Goal: Task Accomplishment & Management: Complete application form

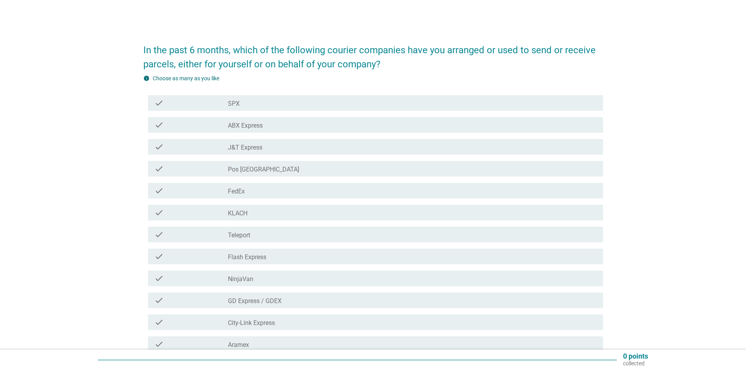
click at [255, 105] on div "check_box_outline_blank SPX" at bounding box center [412, 102] width 369 height 9
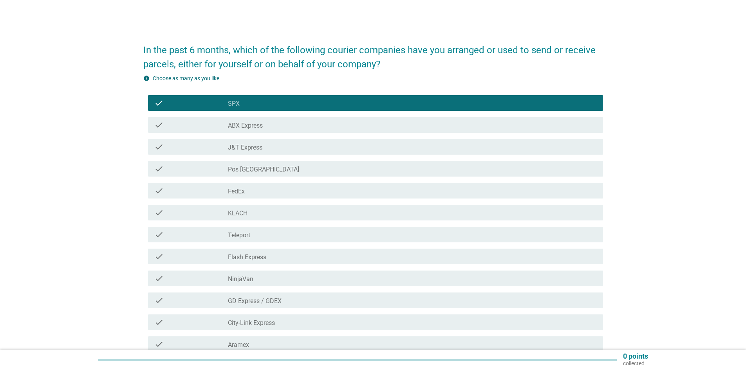
click at [259, 124] on label "ABX Express" at bounding box center [245, 126] width 35 height 8
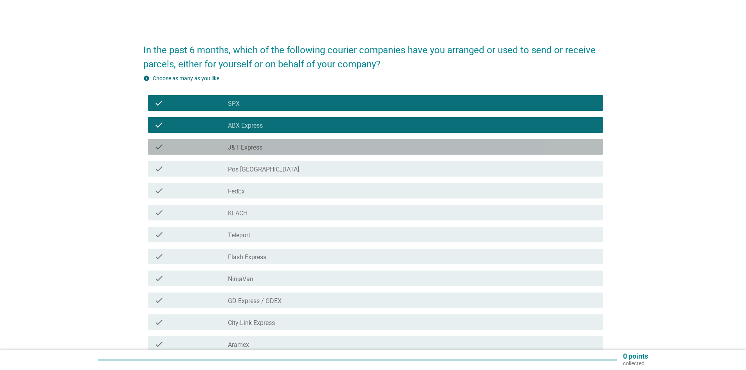
click at [266, 149] on div "check_box_outline_blank J&T Express" at bounding box center [412, 146] width 369 height 9
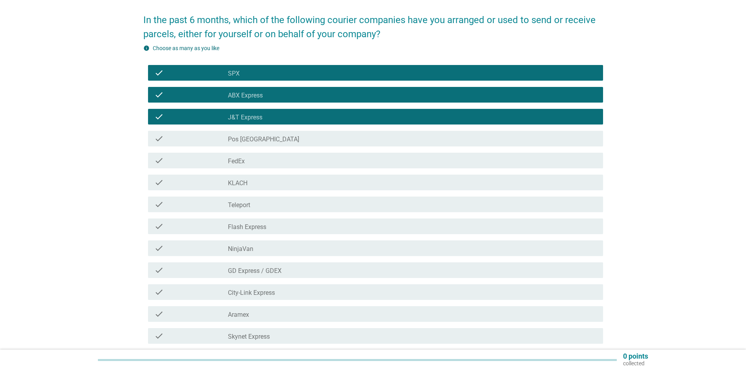
scroll to position [39, 0]
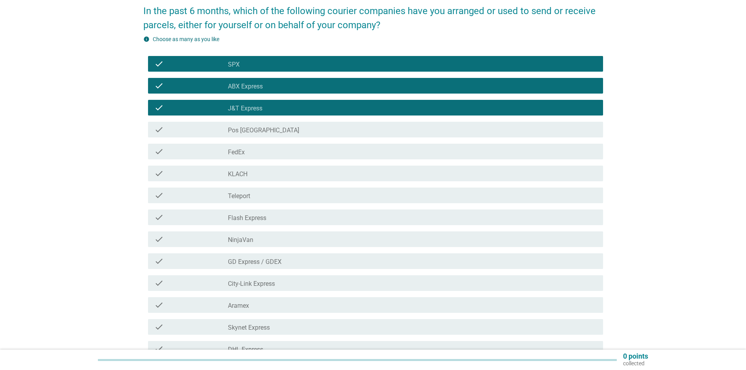
click at [262, 236] on div "check_box_outline_blank NinjaVan" at bounding box center [412, 239] width 369 height 9
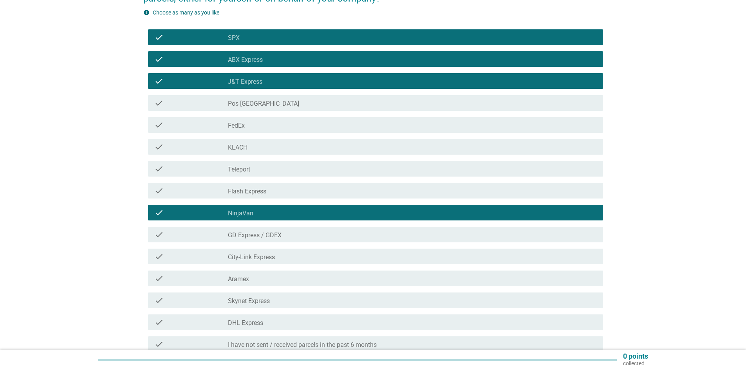
scroll to position [78, 0]
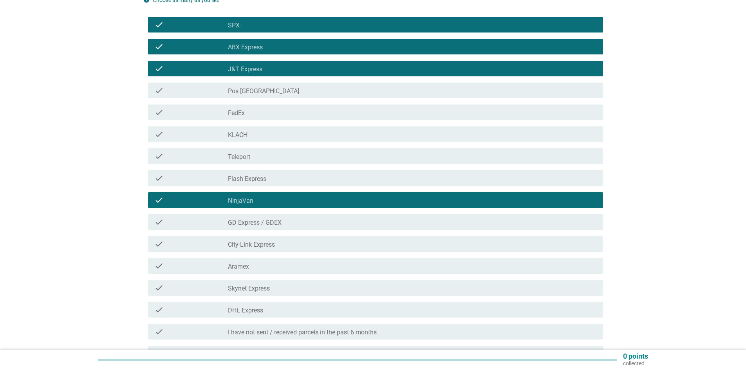
click at [256, 217] on div "check check_box_outline_blank GD Express / GDEX" at bounding box center [375, 222] width 455 height 16
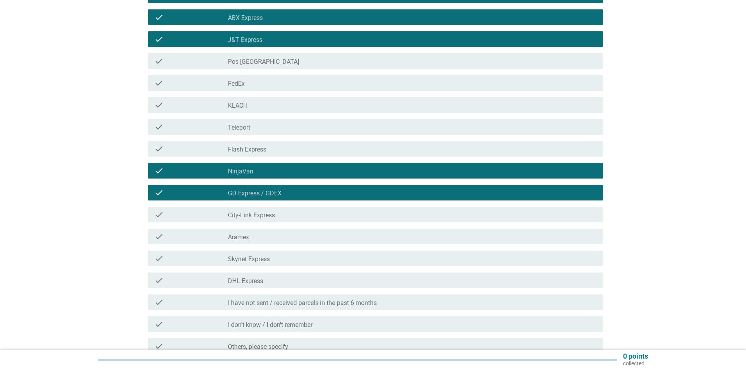
scroll to position [157, 0]
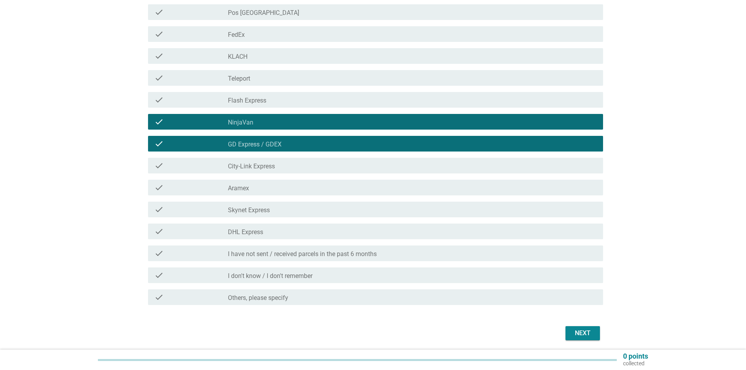
click at [590, 333] on div "Next" at bounding box center [583, 333] width 22 height 9
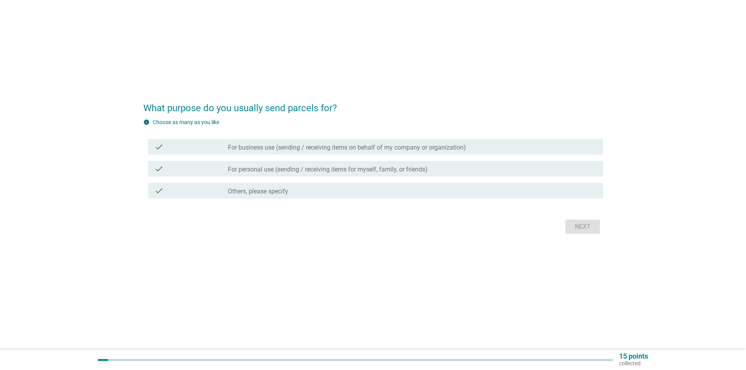
scroll to position [0, 0]
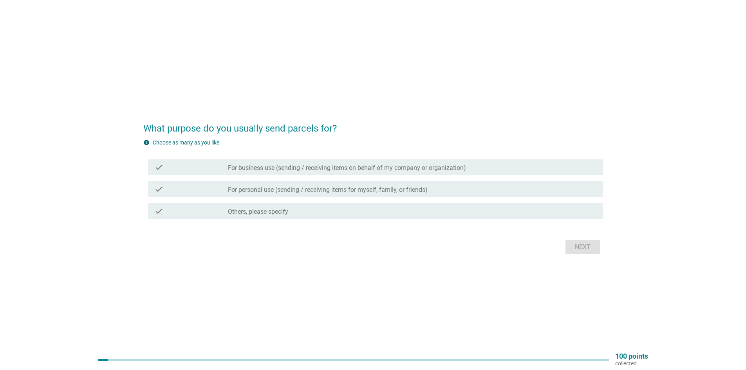
click at [290, 193] on label "For personal use (sending / receiving items for myself, family, or friends)" at bounding box center [328, 190] width 200 height 8
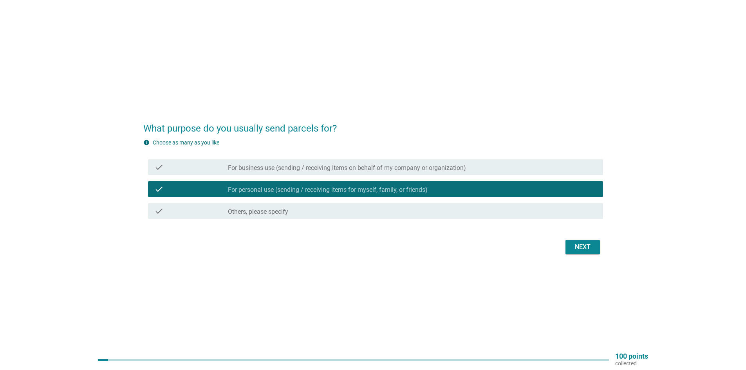
click at [570, 249] on button "Next" at bounding box center [583, 247] width 34 height 14
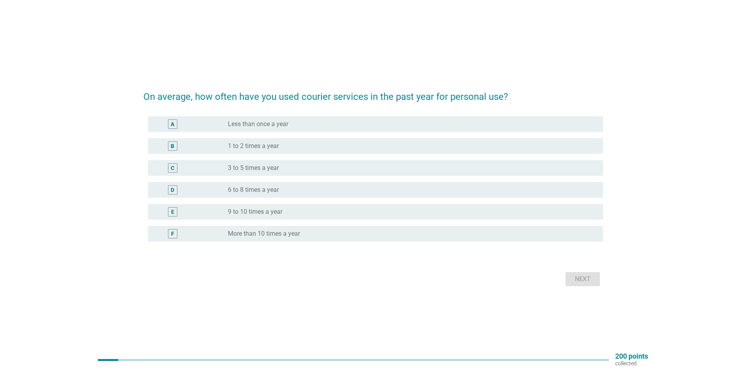
click at [267, 234] on label "More than 10 times a year" at bounding box center [264, 234] width 72 height 8
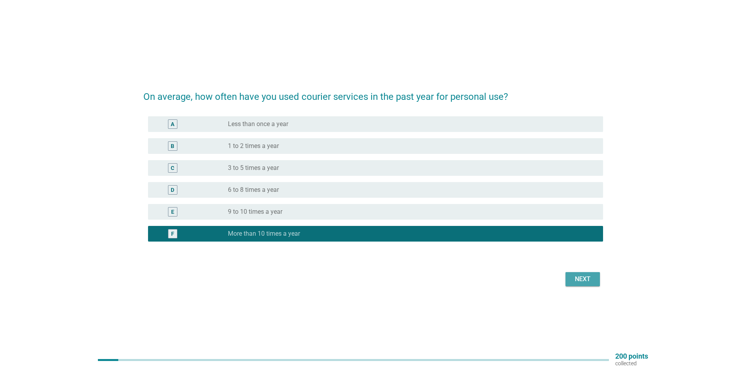
click at [588, 275] on div "Next" at bounding box center [583, 279] width 22 height 9
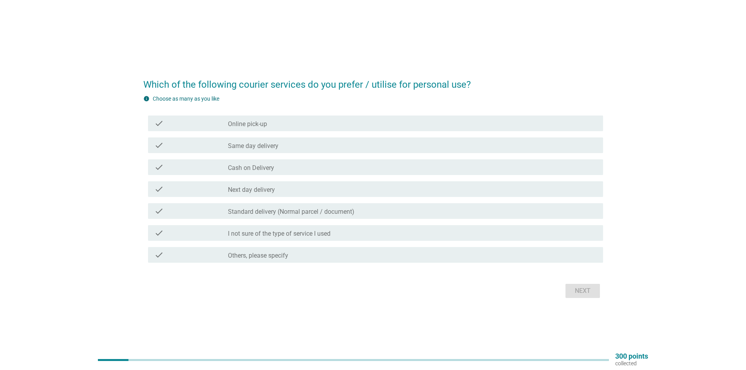
click at [280, 123] on div "check_box_outline_blank Online pick-up" at bounding box center [412, 123] width 369 height 9
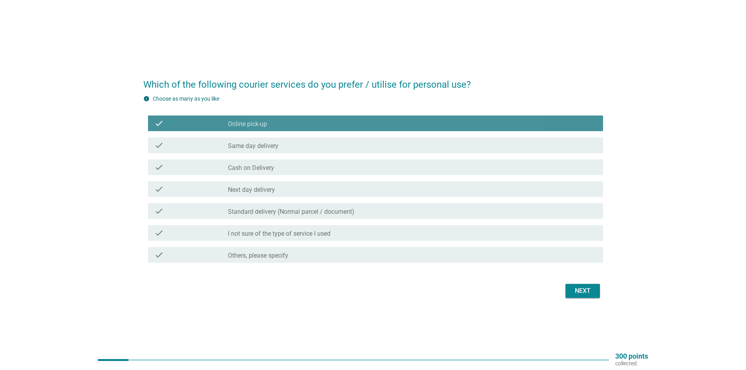
click at [271, 141] on div "check_box_outline_blank Same day delivery" at bounding box center [412, 145] width 369 height 9
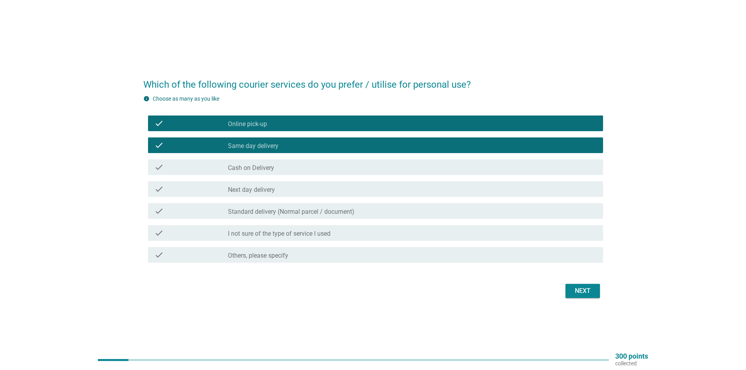
click at [291, 163] on div "check_box_outline_blank Cash on Delivery" at bounding box center [412, 167] width 369 height 9
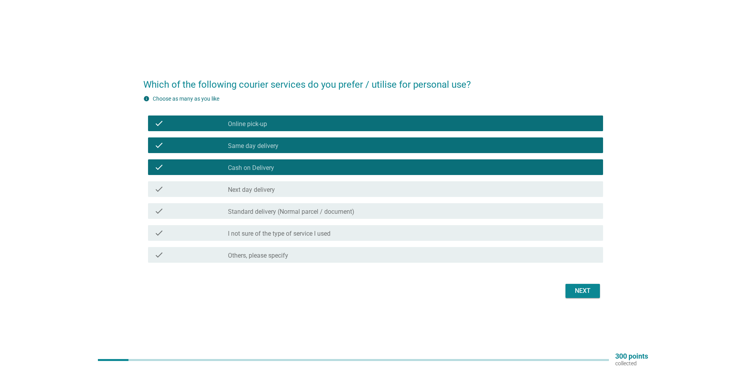
click at [290, 163] on div "check_box_outline_blank Cash on Delivery" at bounding box center [412, 167] width 369 height 9
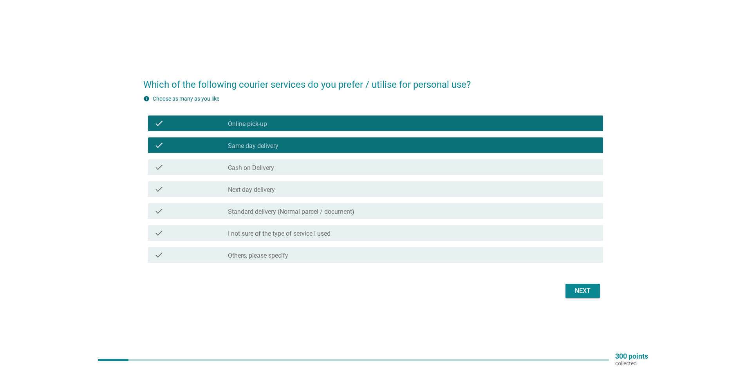
click at [281, 186] on div "check_box_outline_blank Next day delivery" at bounding box center [412, 189] width 369 height 9
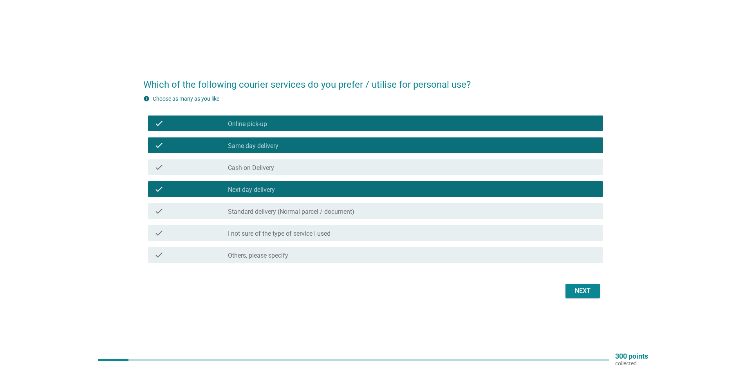
click at [278, 214] on label "Standard delivery (Normal parcel / document)" at bounding box center [291, 212] width 127 height 8
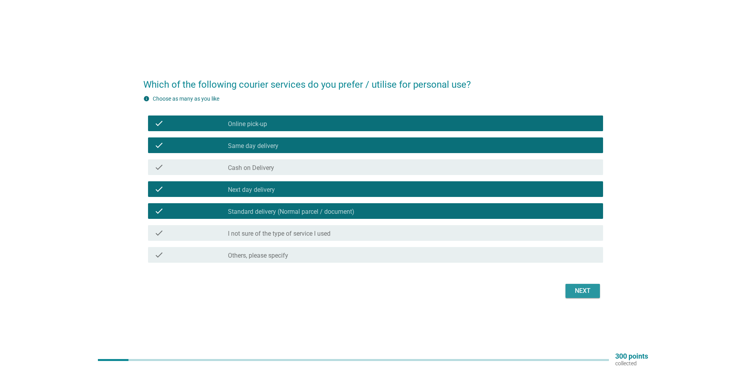
drag, startPoint x: 589, startPoint y: 290, endPoint x: 581, endPoint y: 291, distance: 7.9
click at [588, 290] on div "Next" at bounding box center [583, 290] width 22 height 9
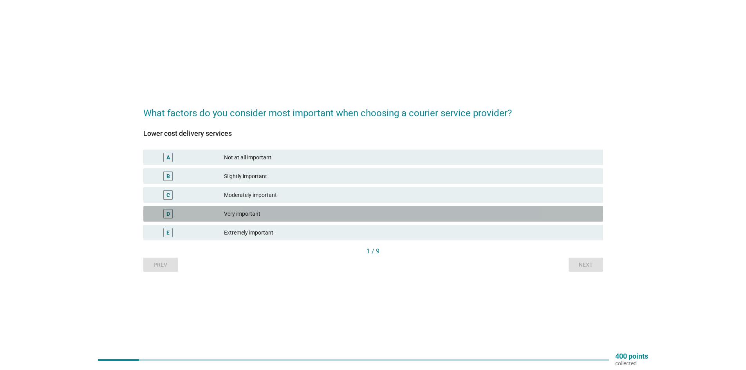
click at [263, 214] on div "Very important" at bounding box center [410, 213] width 373 height 9
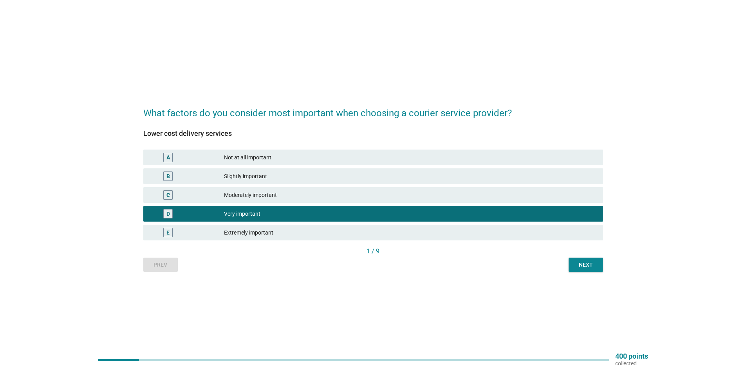
click at [592, 269] on div "Next" at bounding box center [586, 265] width 22 height 8
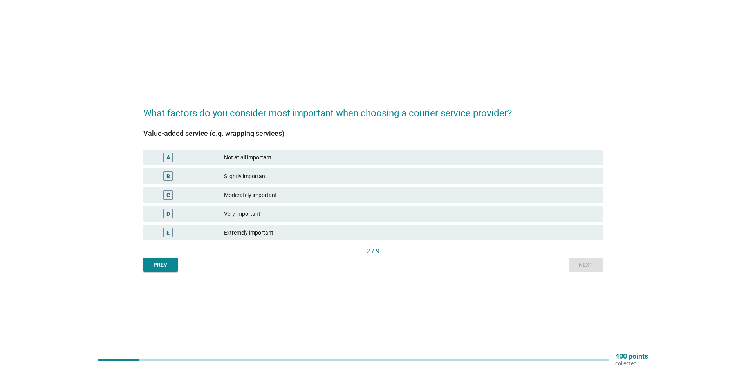
click at [161, 263] on div "Prev" at bounding box center [161, 265] width 22 height 8
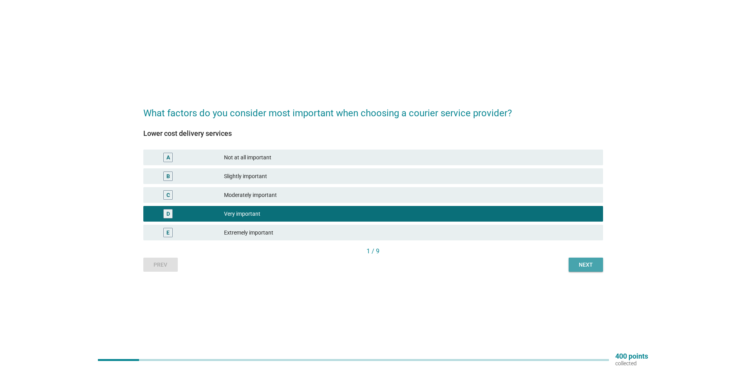
click at [583, 265] on div "Next" at bounding box center [586, 265] width 22 height 8
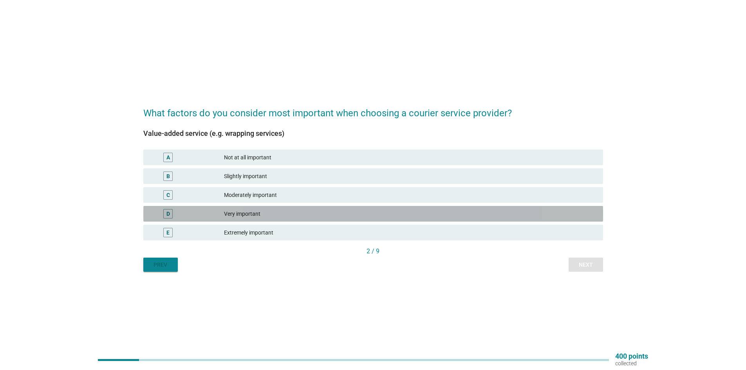
drag, startPoint x: 239, startPoint y: 210, endPoint x: 253, endPoint y: 214, distance: 14.8
click at [246, 212] on div "Very important" at bounding box center [410, 213] width 373 height 9
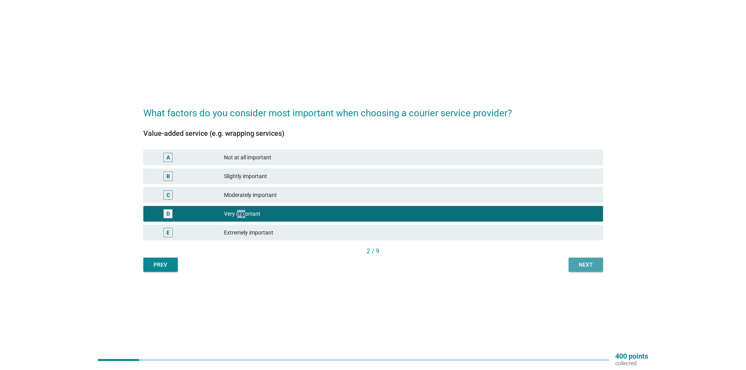
click at [586, 267] on div "Next" at bounding box center [586, 265] width 22 height 8
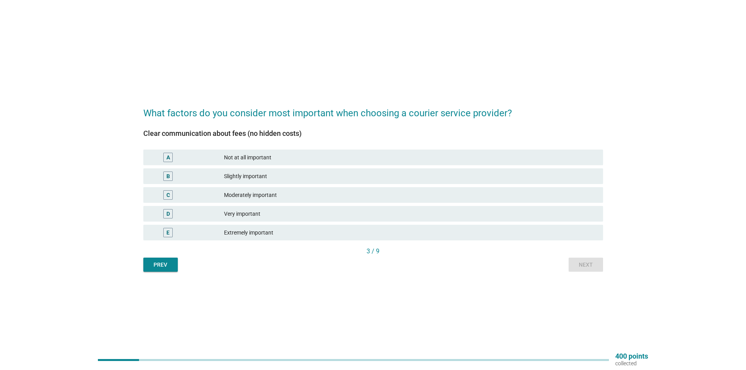
drag, startPoint x: 240, startPoint y: 234, endPoint x: 442, endPoint y: 242, distance: 202.7
click at [240, 235] on div "Extremely important" at bounding box center [410, 232] width 373 height 9
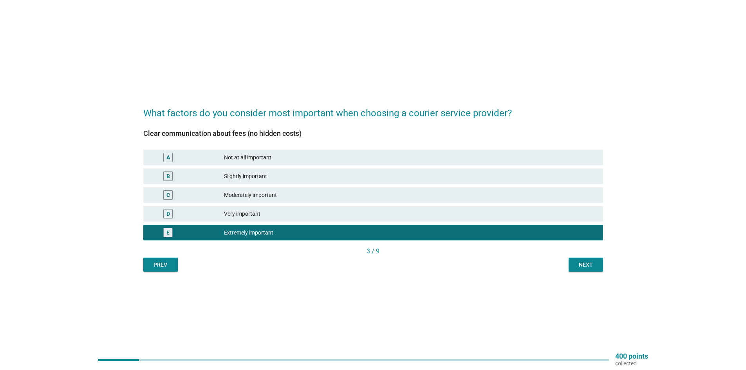
click at [605, 268] on div "What factors do you consider most important when choosing a courier service pro…" at bounding box center [373, 185] width 472 height 186
click at [597, 266] on div "Next" at bounding box center [586, 265] width 22 height 8
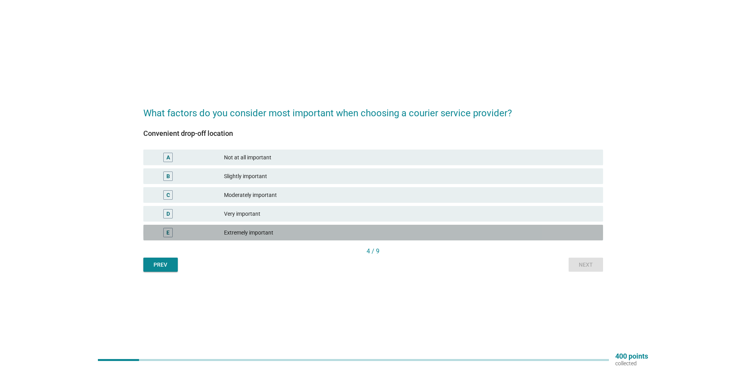
click at [270, 231] on div "Extremely important" at bounding box center [410, 232] width 373 height 9
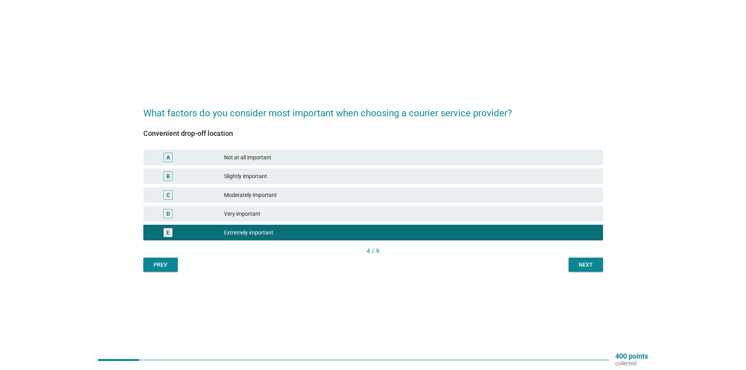
click at [577, 262] on div "Next" at bounding box center [586, 265] width 22 height 8
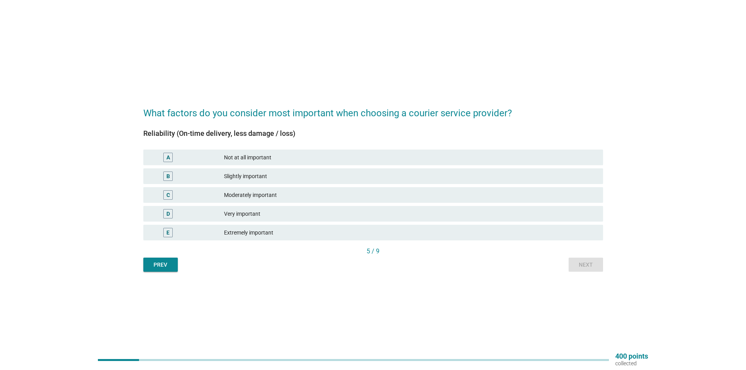
click at [284, 234] on div "Extremely important" at bounding box center [410, 232] width 373 height 9
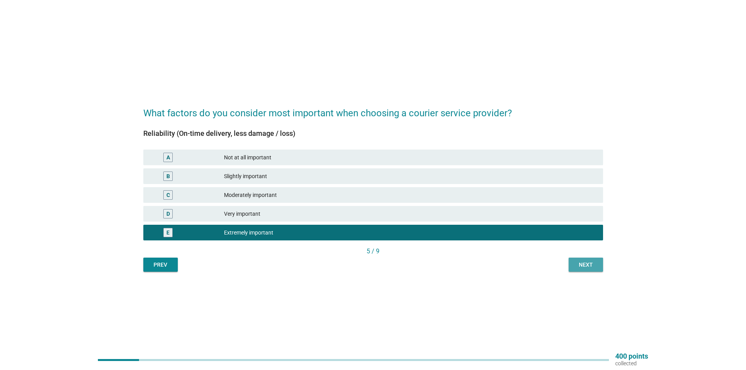
click at [595, 267] on div "Next" at bounding box center [586, 265] width 22 height 8
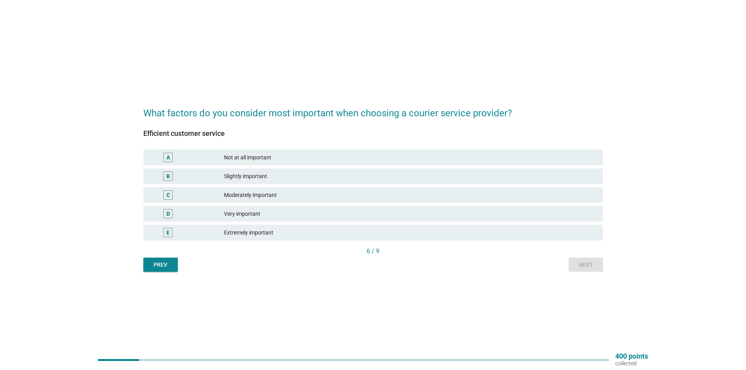
click at [265, 232] on div "Extremely important" at bounding box center [410, 232] width 373 height 9
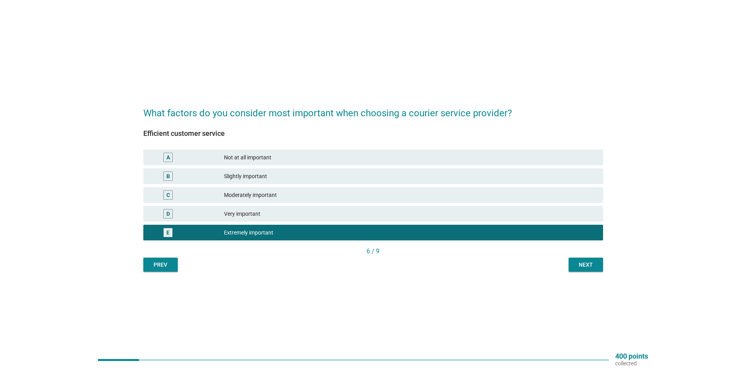
click at [589, 264] on div "Next" at bounding box center [586, 265] width 22 height 8
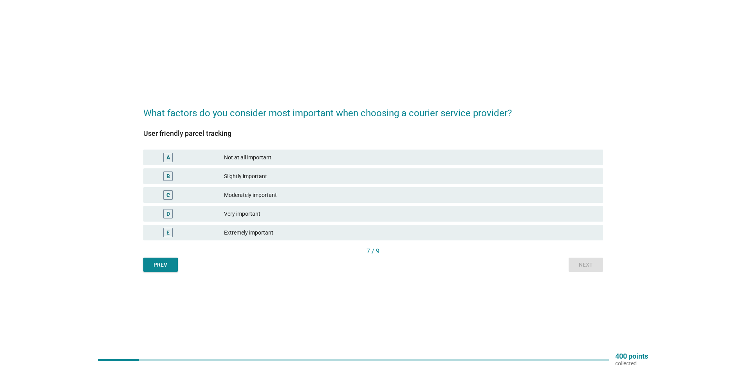
click at [293, 226] on div "E Extremely important" at bounding box center [373, 233] width 460 height 16
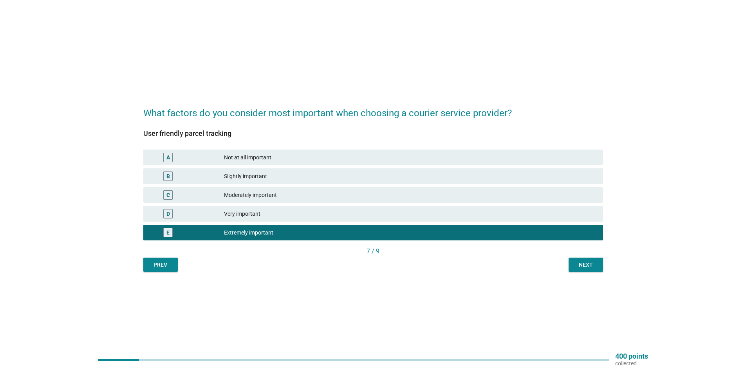
click at [592, 268] on div "Next" at bounding box center [586, 265] width 22 height 8
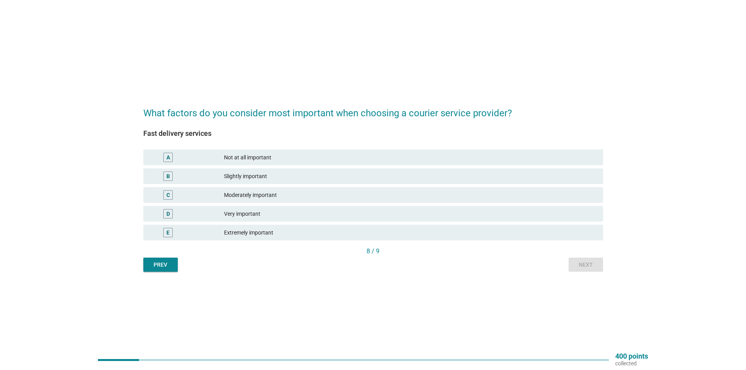
drag, startPoint x: 277, startPoint y: 224, endPoint x: 357, endPoint y: 241, distance: 81.5
click at [277, 225] on div "E Extremely important" at bounding box center [373, 232] width 463 height 19
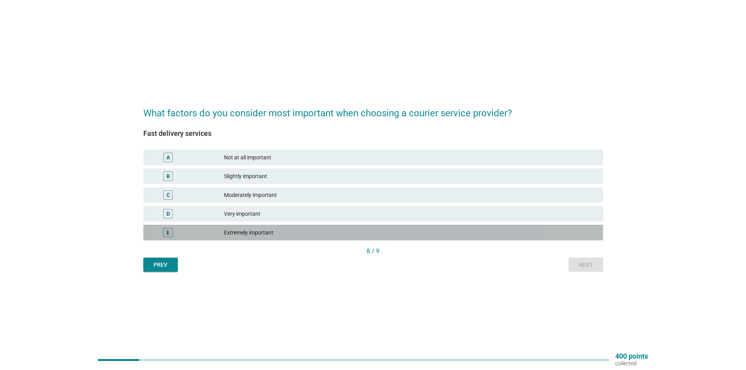
click at [358, 239] on div "E Extremely important" at bounding box center [373, 233] width 460 height 16
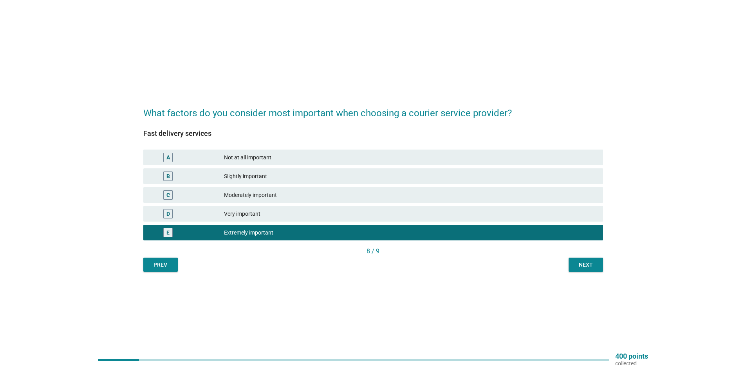
click at [424, 223] on div "D Very important" at bounding box center [373, 213] width 463 height 19
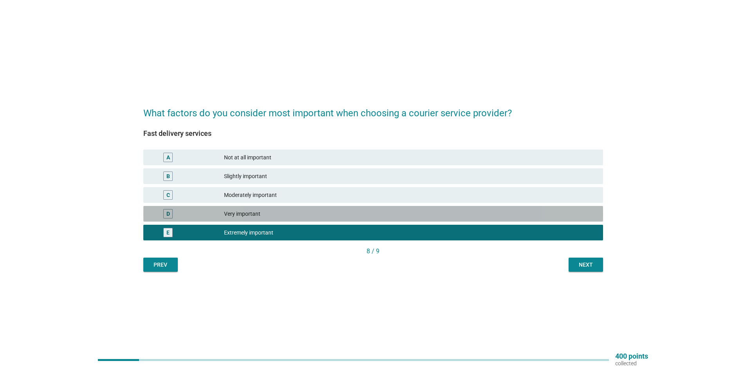
drag, startPoint x: 426, startPoint y: 217, endPoint x: 514, endPoint y: 217, distance: 88.1
click at [427, 216] on div "Very important" at bounding box center [410, 213] width 373 height 9
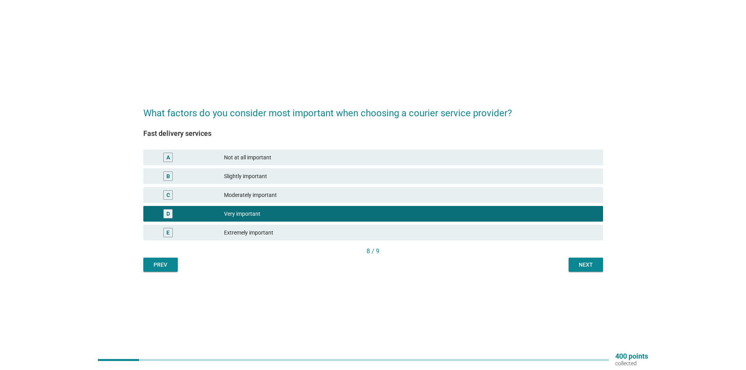
click at [581, 258] on div "Fast delivery services A Not at all important B Slightly important C Moderately…" at bounding box center [373, 196] width 460 height 152
click at [583, 259] on button "Next" at bounding box center [586, 265] width 34 height 14
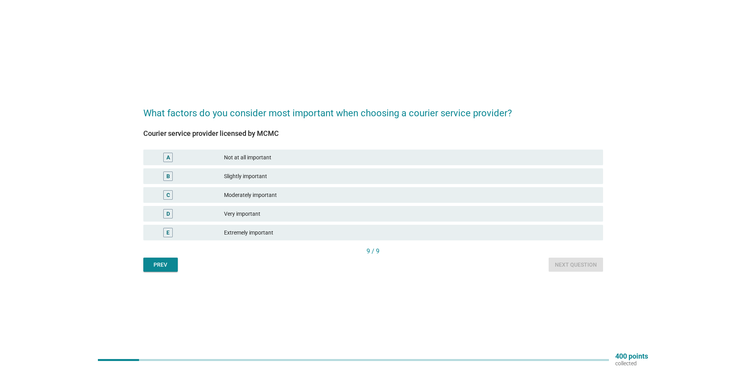
click at [238, 215] on div "Very important" at bounding box center [410, 213] width 373 height 9
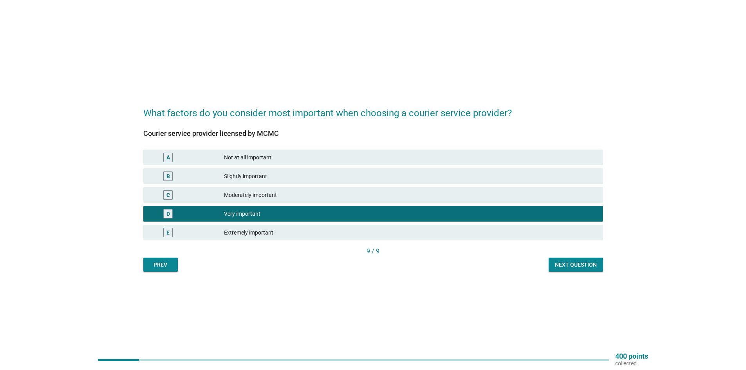
click at [410, 224] on div "E Extremely important" at bounding box center [373, 232] width 463 height 19
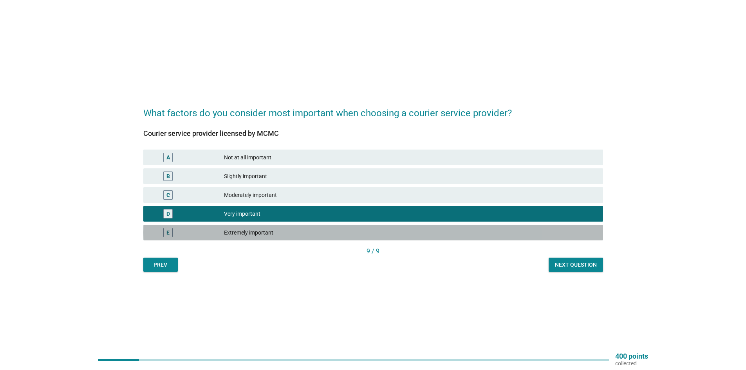
drag, startPoint x: 423, startPoint y: 232, endPoint x: 538, endPoint y: 253, distance: 117.1
click at [423, 232] on div "Extremely important" at bounding box center [410, 232] width 373 height 9
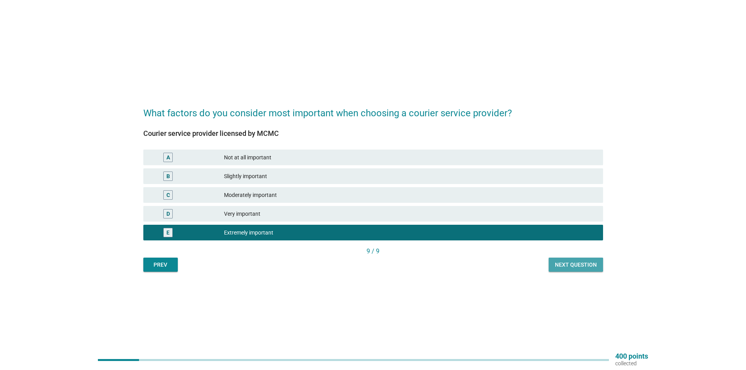
click at [554, 264] on button "Next question" at bounding box center [576, 265] width 54 height 14
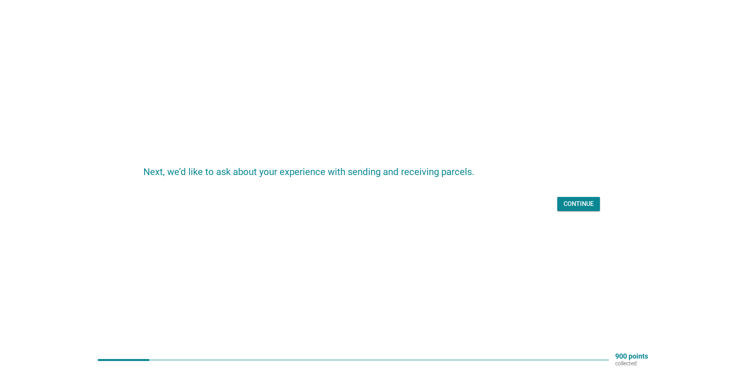
click at [585, 216] on div "Next, we’d like to ask about your experience with sending and receiving parcels…" at bounding box center [373, 185] width 472 height 69
click at [586, 202] on div "Continue" at bounding box center [579, 203] width 30 height 9
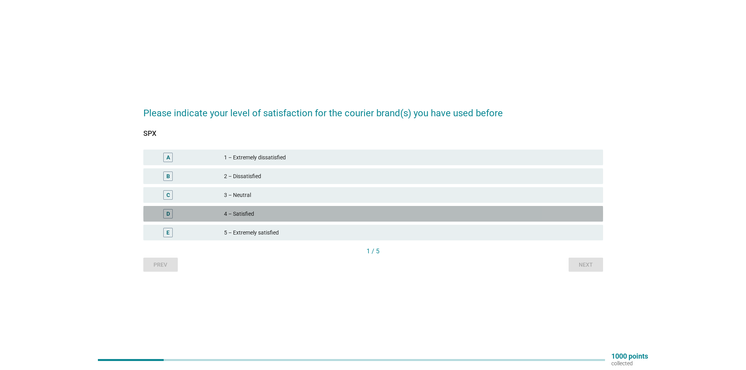
click at [273, 208] on div "D 4 – Satisfied" at bounding box center [373, 214] width 460 height 16
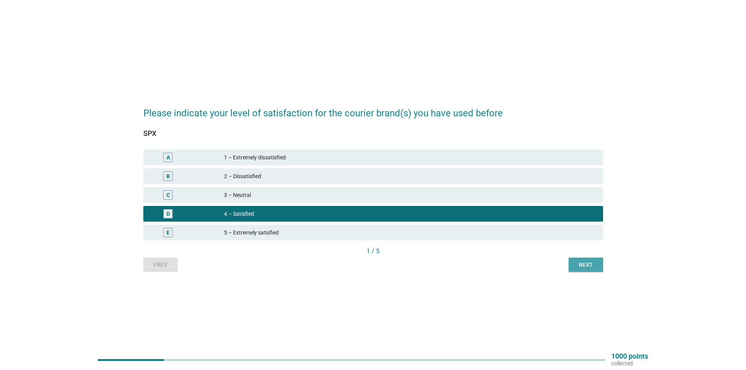
click at [587, 262] on div "Next" at bounding box center [586, 265] width 22 height 8
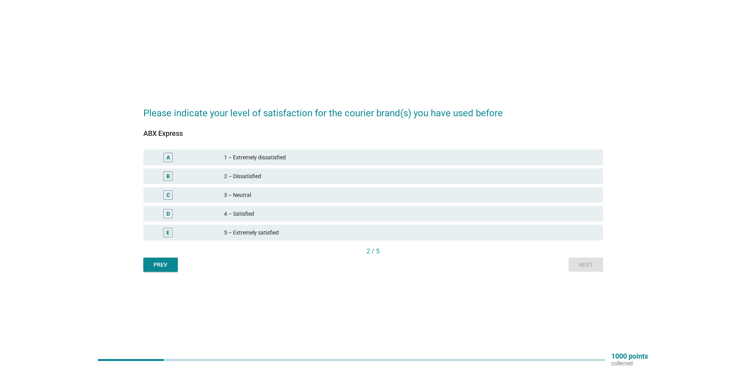
click at [162, 267] on div "Prev" at bounding box center [161, 265] width 22 height 8
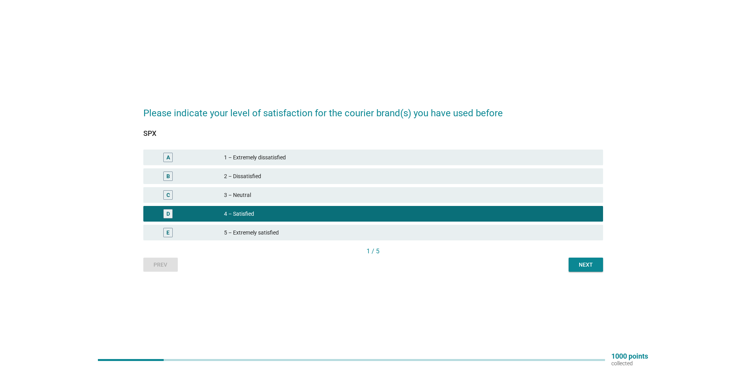
drag, startPoint x: 248, startPoint y: 195, endPoint x: 394, endPoint y: 233, distance: 151.1
click at [249, 194] on div "3 – Neutral" at bounding box center [410, 194] width 373 height 9
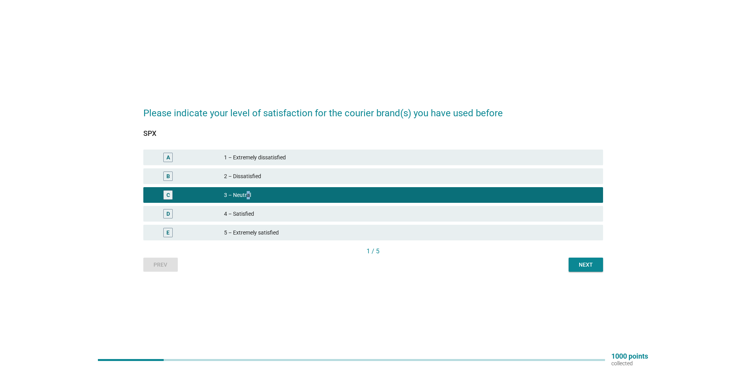
click at [590, 261] on div "Next" at bounding box center [586, 265] width 22 height 8
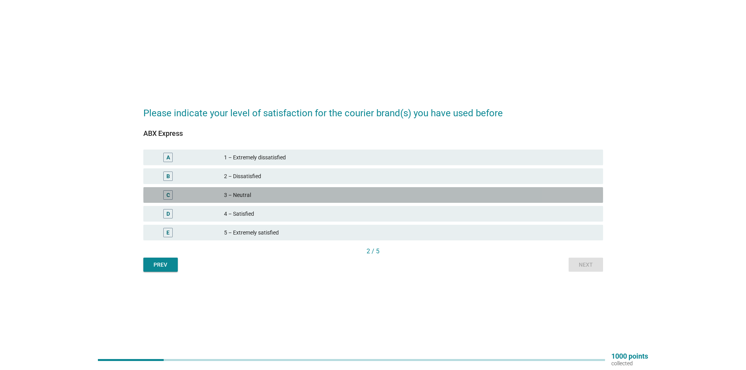
click at [243, 196] on div "3 – Neutral" at bounding box center [410, 194] width 373 height 9
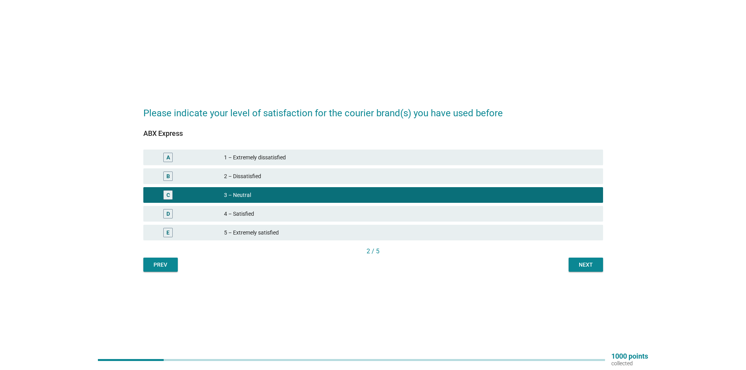
click at [589, 266] on div "Next" at bounding box center [586, 265] width 22 height 8
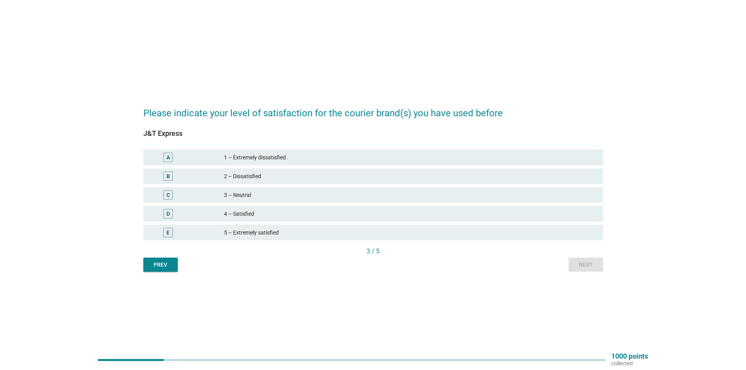
click at [244, 197] on div "3 – Neutral" at bounding box center [410, 194] width 373 height 9
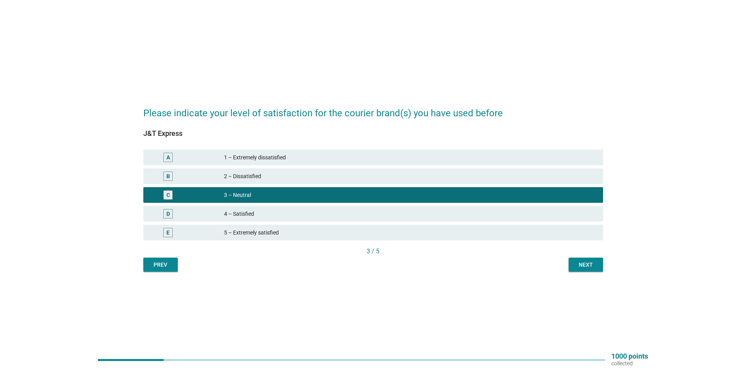
click at [573, 266] on button "Next" at bounding box center [586, 265] width 34 height 14
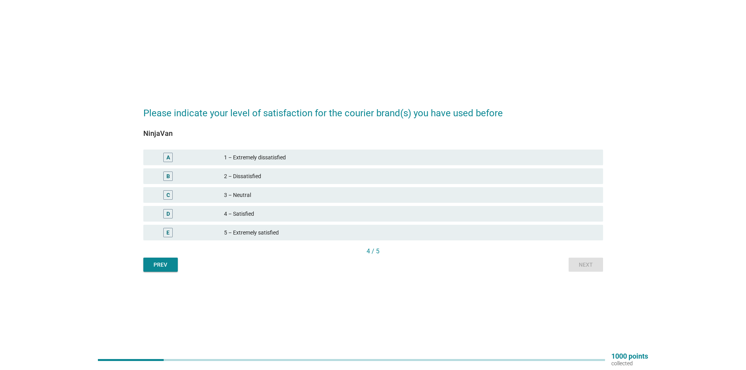
click at [244, 198] on div "3 – Neutral" at bounding box center [410, 194] width 373 height 9
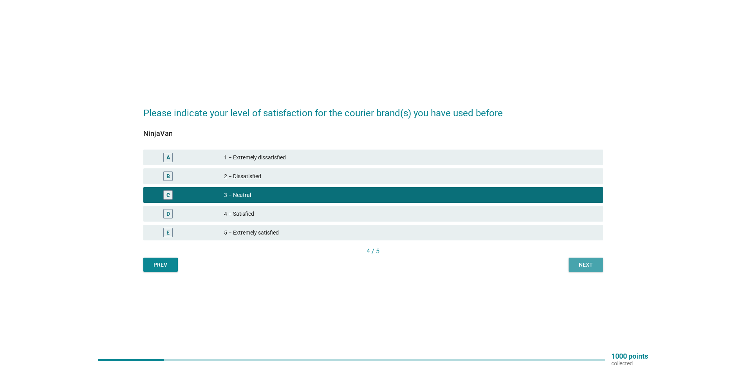
click at [587, 263] on div "Next" at bounding box center [586, 265] width 22 height 8
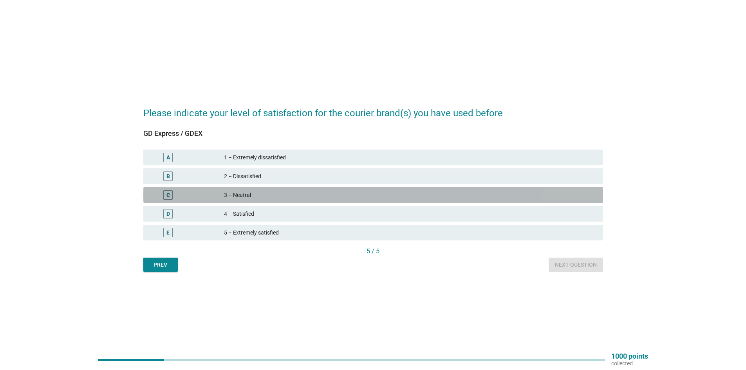
click at [274, 188] on div "C 3 – Neutral" at bounding box center [373, 195] width 460 height 16
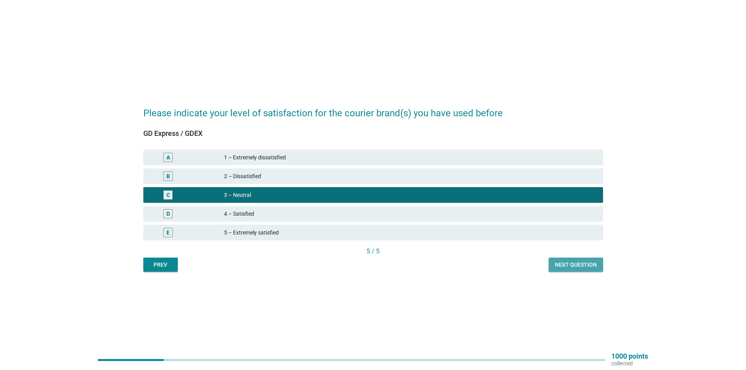
click at [568, 270] on button "Next question" at bounding box center [576, 265] width 54 height 14
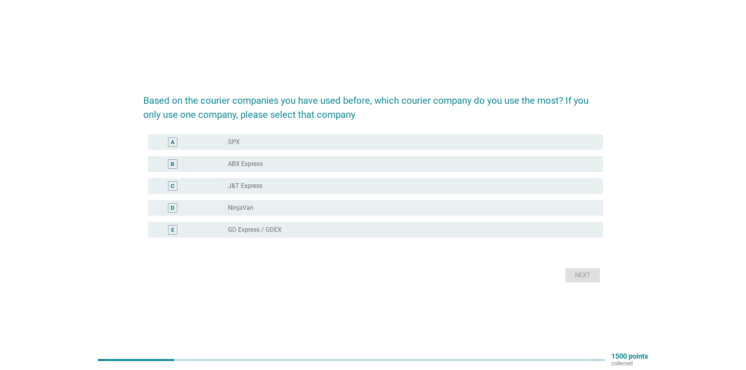
click at [237, 148] on div "A radio_button_unchecked SPX" at bounding box center [375, 142] width 455 height 16
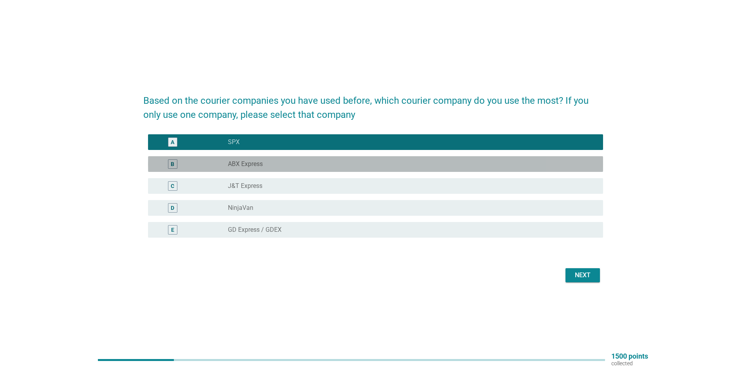
click at [240, 171] on div "B radio_button_unchecked ABX Express" at bounding box center [375, 164] width 455 height 16
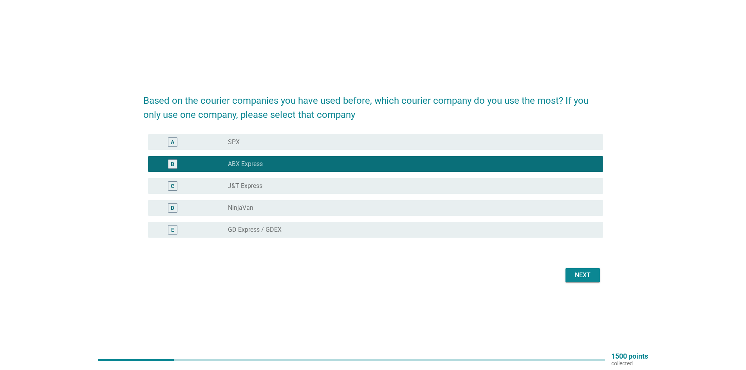
click at [257, 186] on label "J&T Express" at bounding box center [245, 186] width 34 height 8
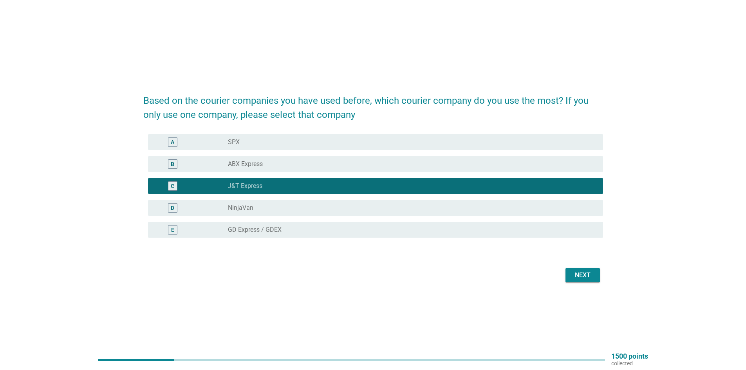
click at [583, 271] on div "Next" at bounding box center [583, 275] width 22 height 9
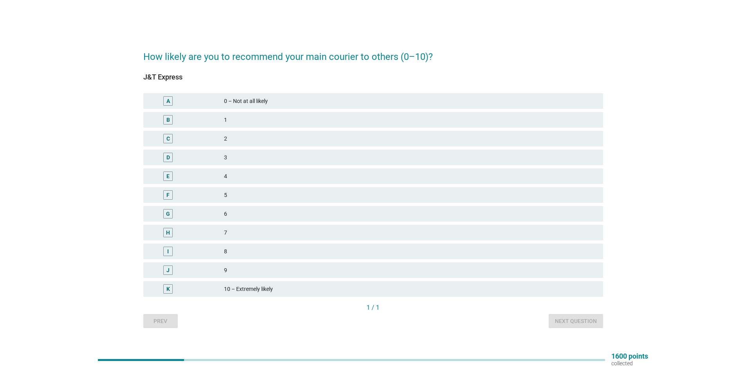
click at [204, 198] on div "F" at bounding box center [187, 194] width 74 height 9
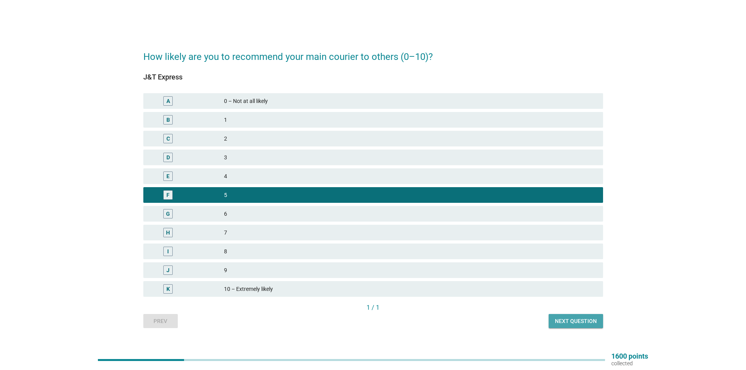
click at [552, 316] on button "Next question" at bounding box center [576, 321] width 54 height 14
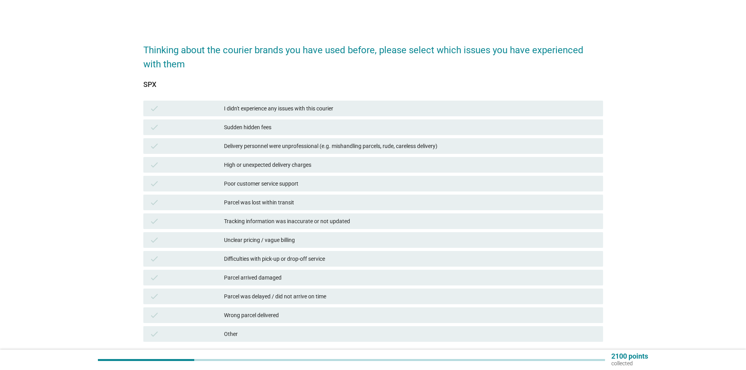
click at [314, 149] on div "Delivery personnel were unprofessional (e.g. mishandling parcels, rude, careles…" at bounding box center [410, 145] width 373 height 9
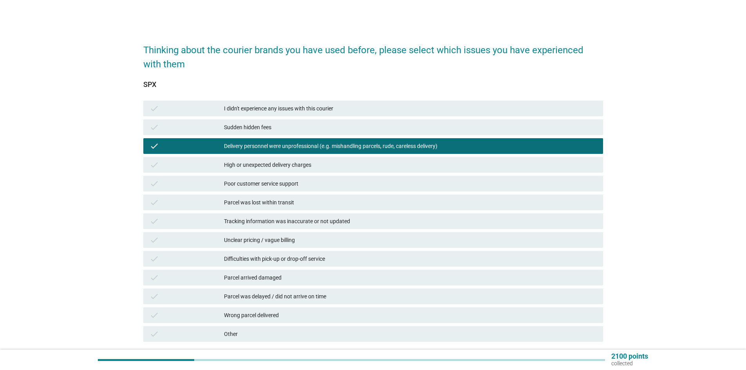
click at [262, 167] on div "High or unexpected delivery charges" at bounding box center [410, 164] width 373 height 9
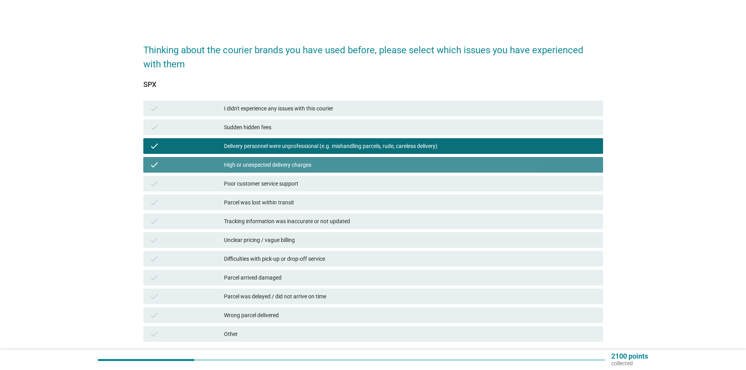
click at [247, 166] on div "High or unexpected delivery charges" at bounding box center [410, 164] width 373 height 9
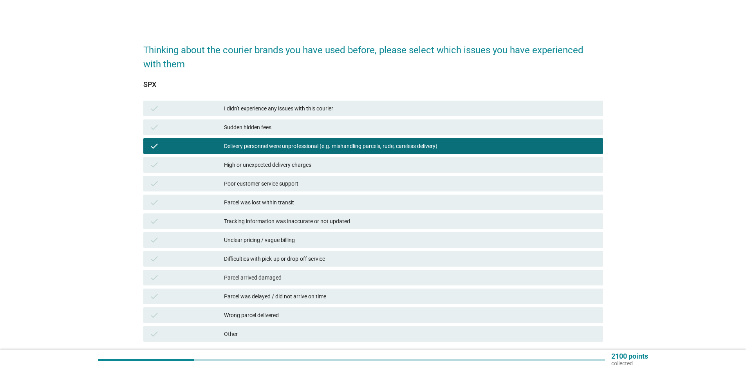
click at [283, 208] on div "check Parcel was lost within transit" at bounding box center [373, 203] width 460 height 16
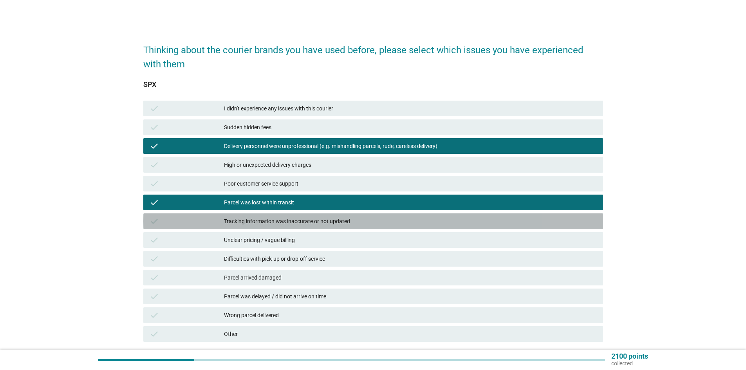
click at [262, 225] on div "Tracking information was inaccurate or not updated" at bounding box center [410, 221] width 373 height 9
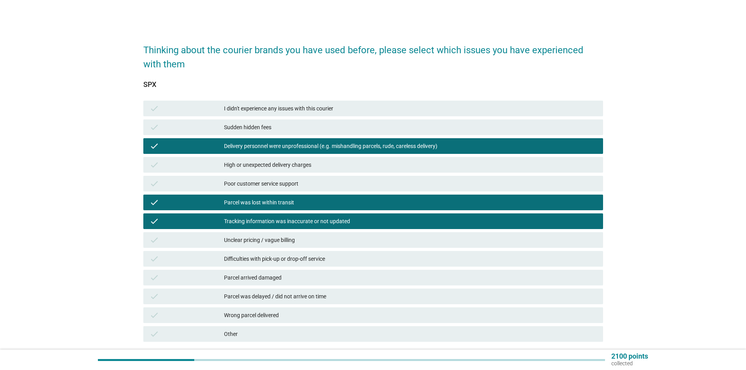
click at [256, 279] on div "Parcel arrived damaged" at bounding box center [410, 277] width 373 height 9
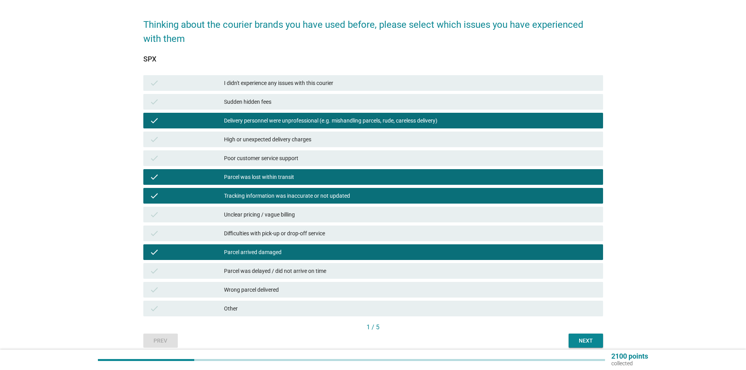
scroll to position [39, 0]
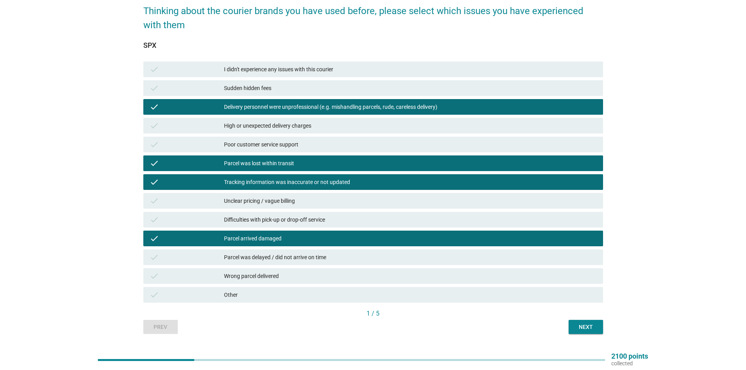
click at [263, 259] on div "Parcel was delayed / did not arrive on time" at bounding box center [410, 257] width 373 height 9
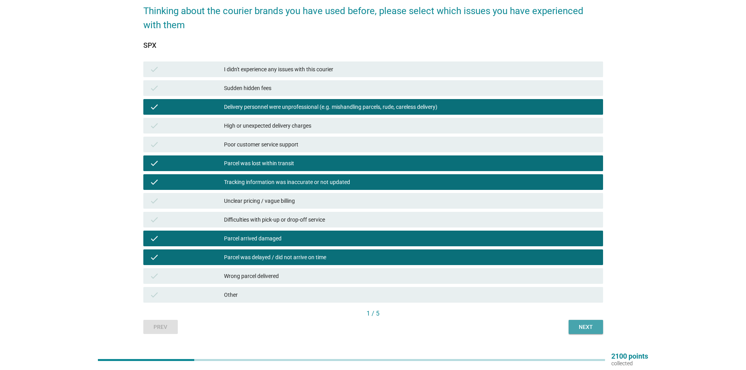
click at [570, 327] on button "Next" at bounding box center [586, 327] width 34 height 14
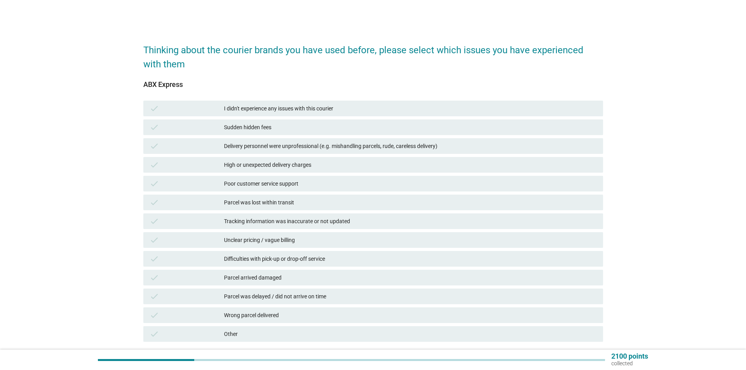
click at [258, 147] on div "Delivery personnel were unprofessional (e.g. mishandling parcels, rude, careles…" at bounding box center [410, 145] width 373 height 9
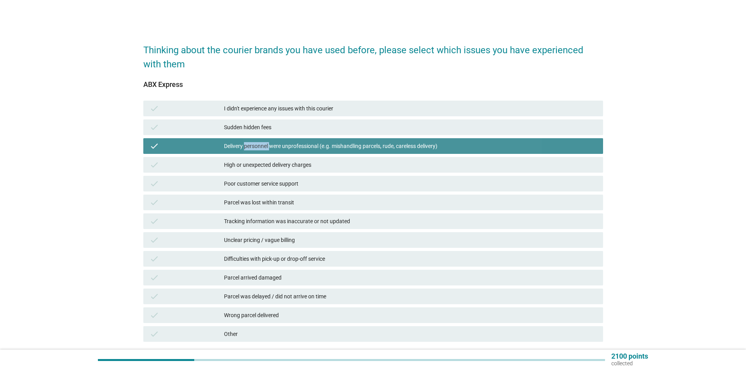
click at [258, 147] on div "Delivery personnel were unprofessional (e.g. mishandling parcels, rude, careles…" at bounding box center [410, 145] width 373 height 9
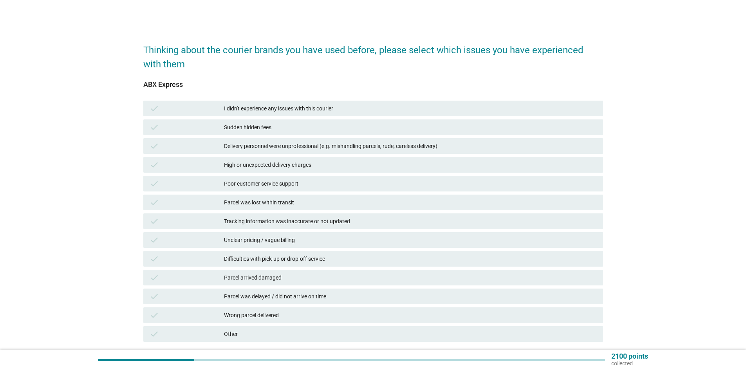
click at [252, 295] on div "Parcel was delayed / did not arrive on time" at bounding box center [410, 296] width 373 height 9
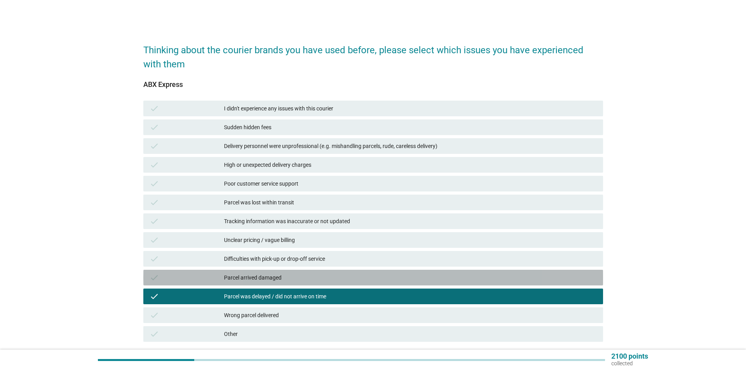
click at [252, 280] on div "Parcel arrived damaged" at bounding box center [410, 277] width 373 height 9
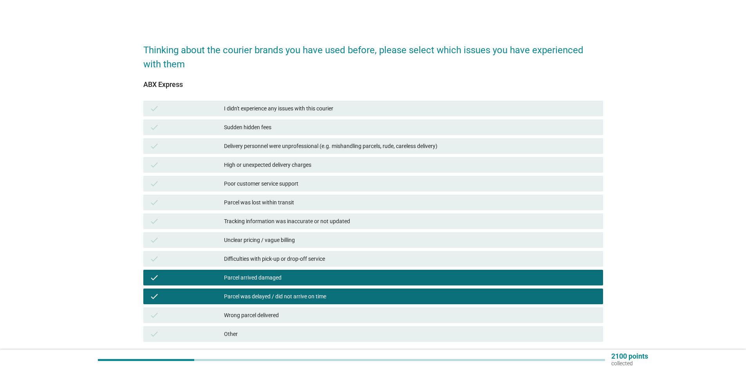
click at [306, 143] on div "Delivery personnel were unprofessional (e.g. mishandling parcels, rude, careles…" at bounding box center [410, 145] width 373 height 9
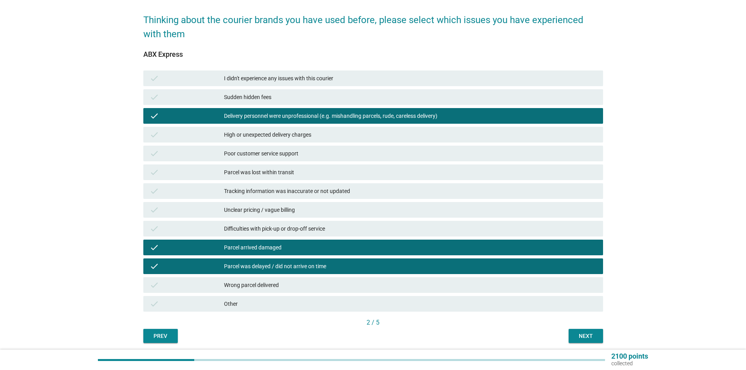
scroll to position [59, 0]
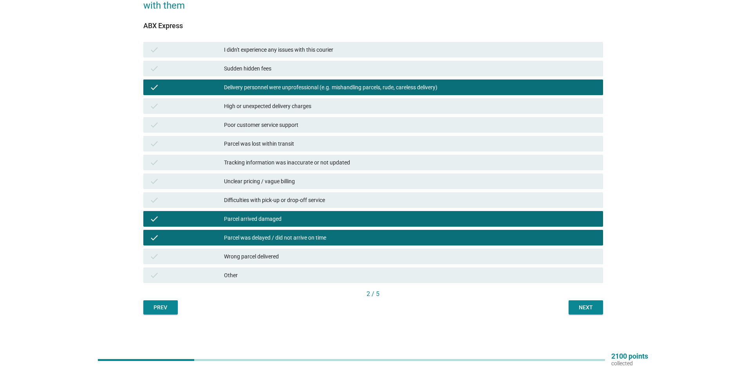
click at [576, 302] on button "Next" at bounding box center [586, 307] width 34 height 14
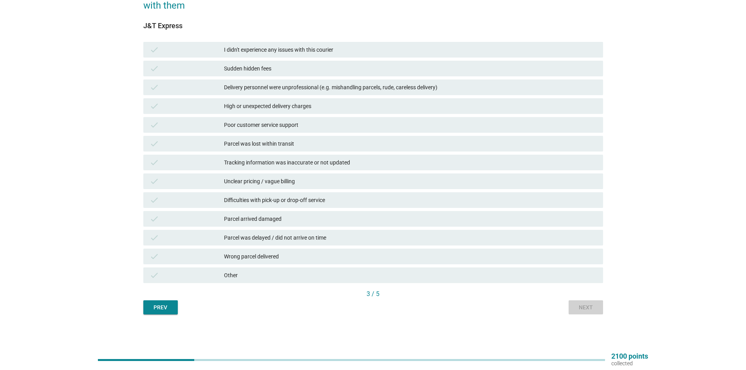
scroll to position [0, 0]
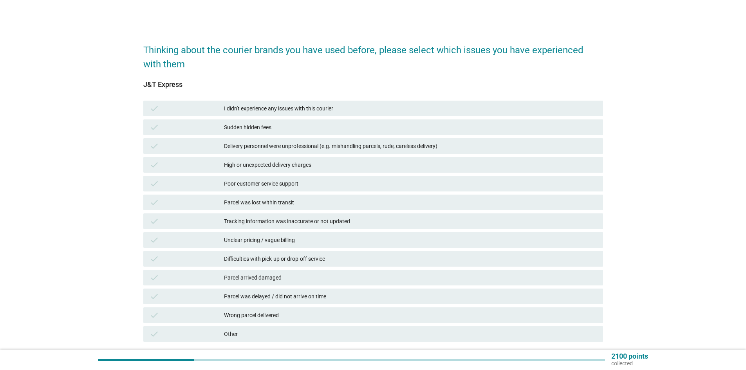
click at [233, 149] on div "Delivery personnel were unprofessional (e.g. mishandling parcels, rude, careles…" at bounding box center [410, 145] width 373 height 9
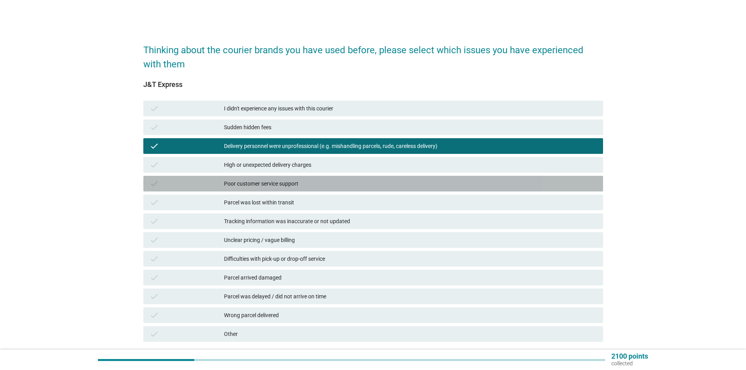
click at [241, 182] on div "Poor customer service support" at bounding box center [410, 183] width 373 height 9
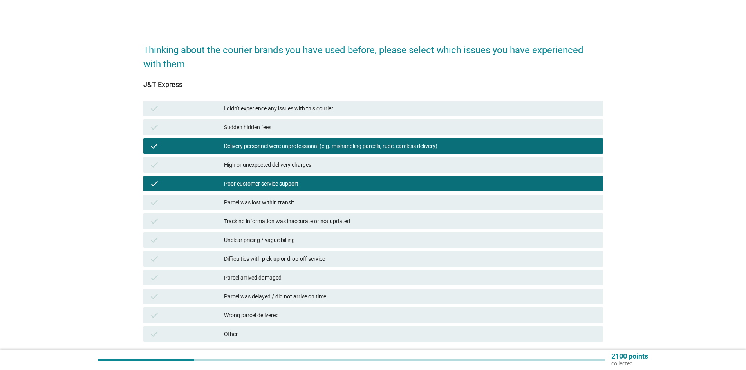
click at [241, 185] on div "Poor customer service support" at bounding box center [410, 183] width 373 height 9
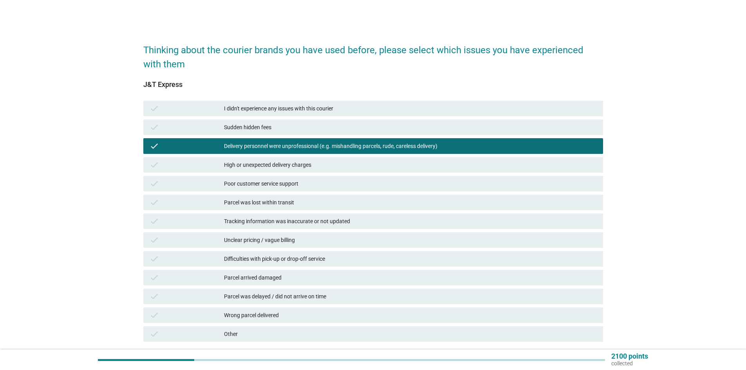
click at [242, 202] on div "Parcel was lost within transit" at bounding box center [410, 202] width 373 height 9
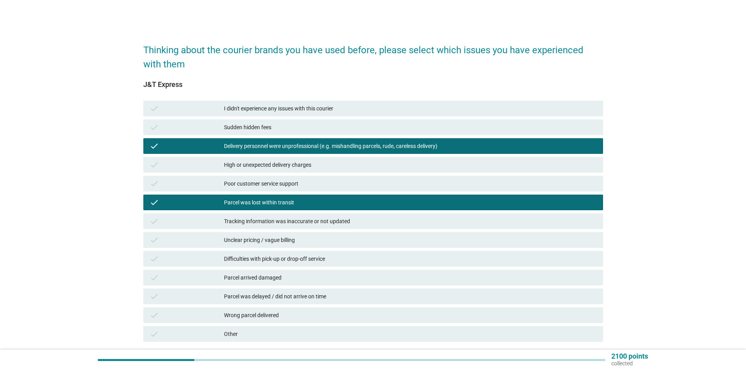
click at [228, 261] on div "Difficulties with pick-up or drop-off service" at bounding box center [410, 258] width 373 height 9
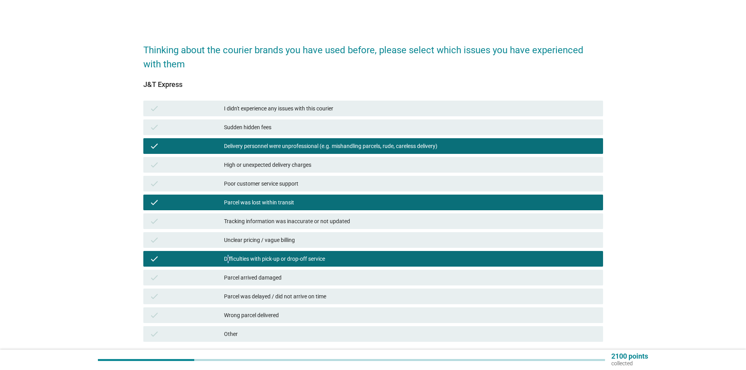
click at [228, 263] on div "Difficulties with pick-up or drop-off service" at bounding box center [410, 258] width 373 height 9
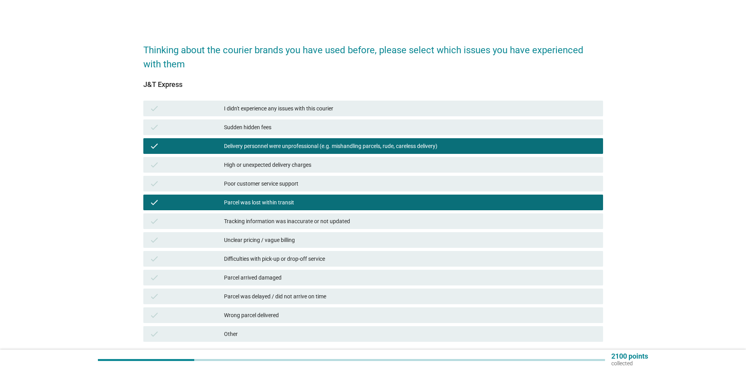
click at [232, 281] on div "Parcel arrived damaged" at bounding box center [410, 277] width 373 height 9
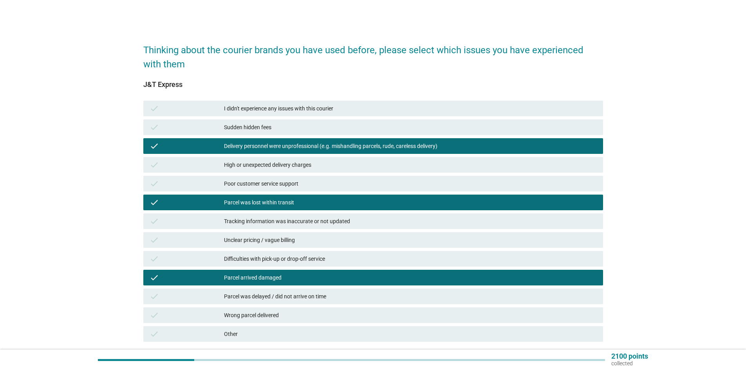
click at [243, 298] on div "Parcel was delayed / did not arrive on time" at bounding box center [410, 296] width 373 height 9
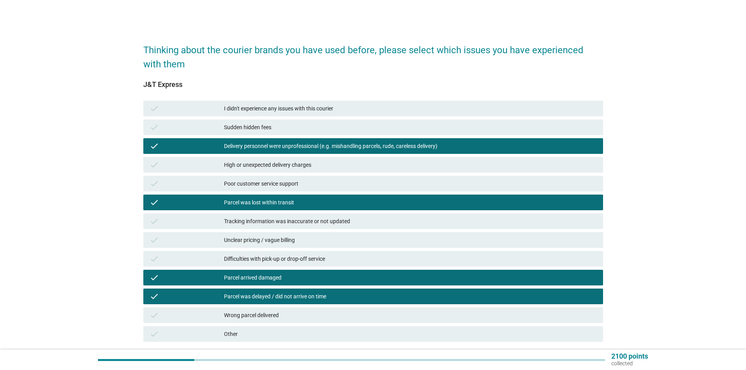
drag, startPoint x: 268, startPoint y: 316, endPoint x: 277, endPoint y: 319, distance: 9.2
click at [268, 316] on div "Wrong parcel delivered" at bounding box center [410, 315] width 373 height 9
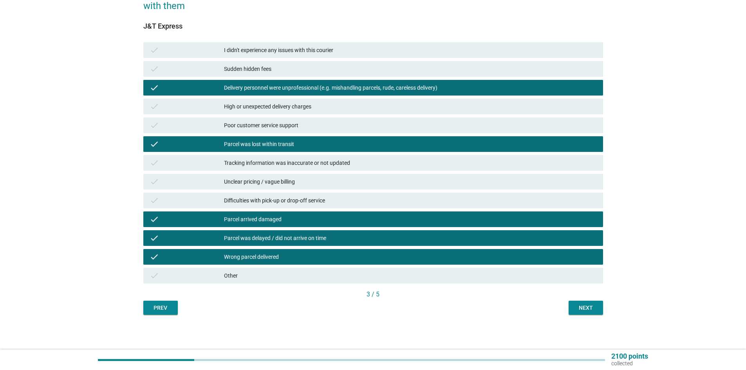
scroll to position [59, 0]
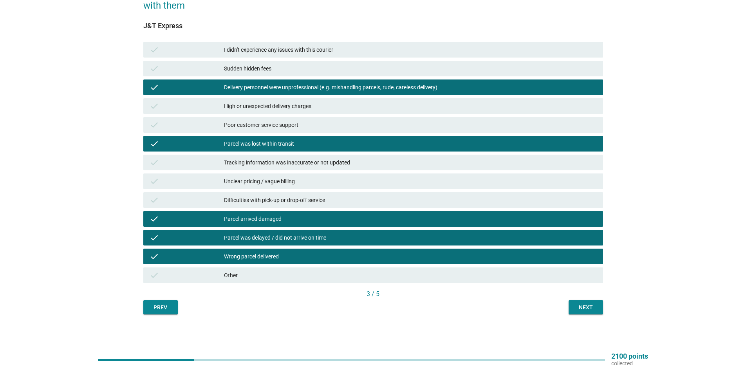
click at [298, 257] on div "Wrong parcel delivered" at bounding box center [410, 256] width 373 height 9
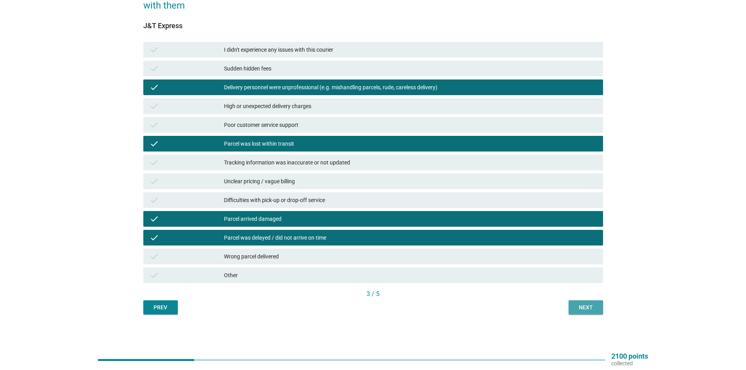
click at [594, 308] on div "Next" at bounding box center [586, 308] width 22 height 8
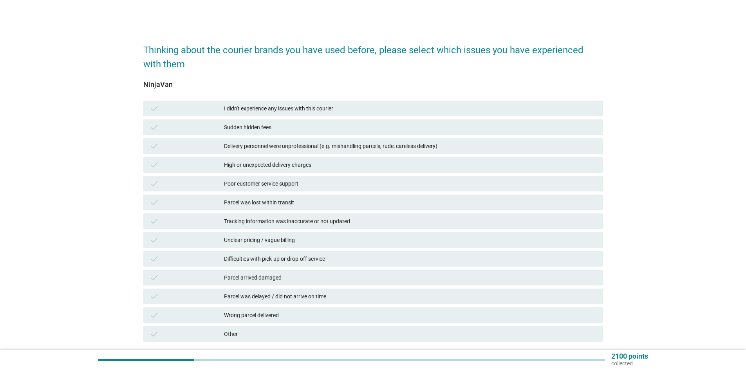
click at [252, 296] on div "Parcel was delayed / did not arrive on time" at bounding box center [410, 296] width 373 height 9
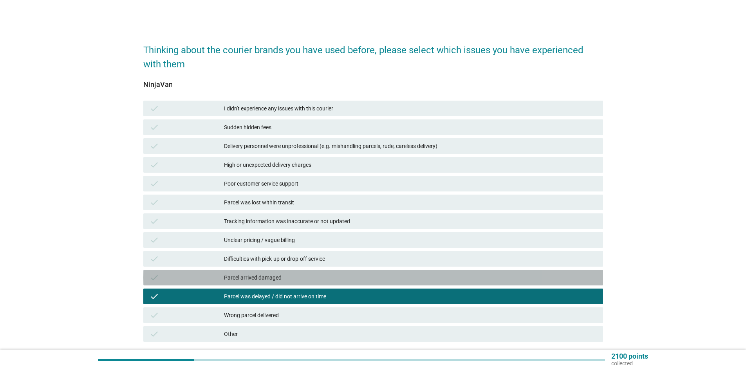
click at [284, 274] on div "Parcel arrived damaged" at bounding box center [410, 277] width 373 height 9
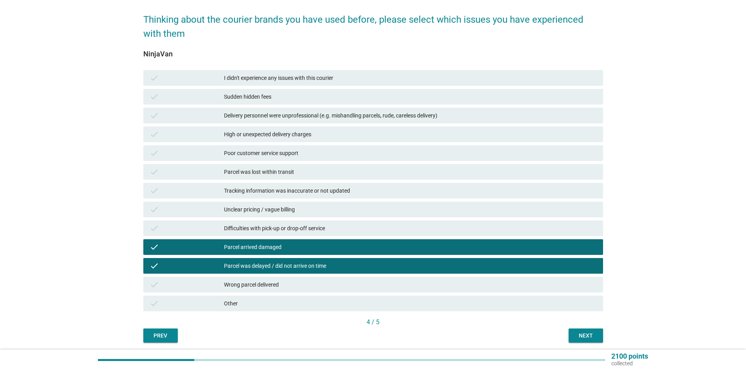
scroll to position [59, 0]
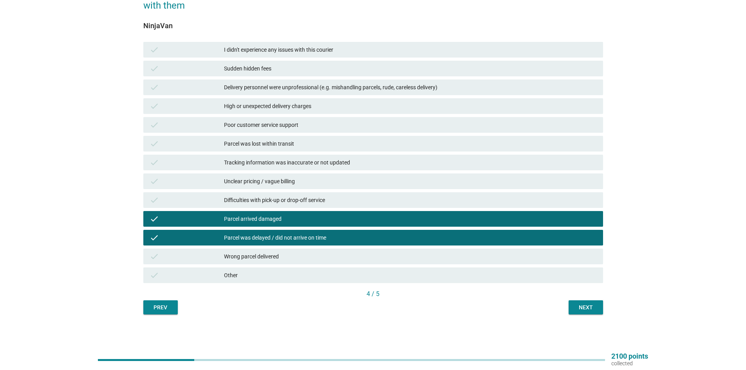
click at [576, 305] on div "Next" at bounding box center [586, 308] width 22 height 8
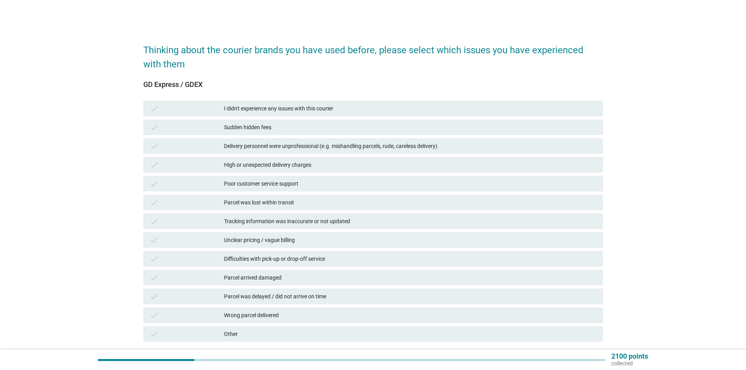
click at [258, 297] on div "Parcel was delayed / did not arrive on time" at bounding box center [410, 296] width 373 height 9
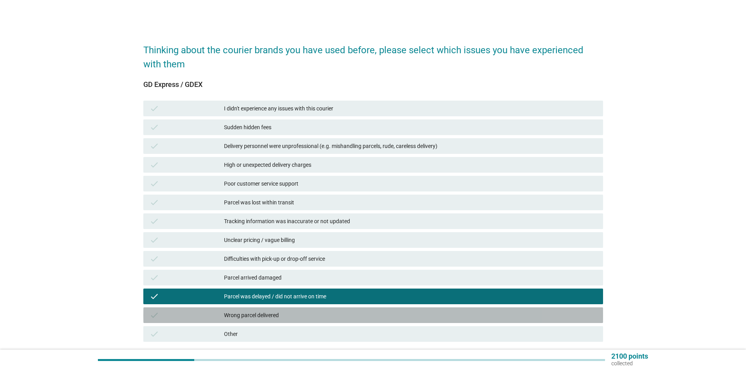
click at [258, 313] on div "Wrong parcel delivered" at bounding box center [410, 315] width 373 height 9
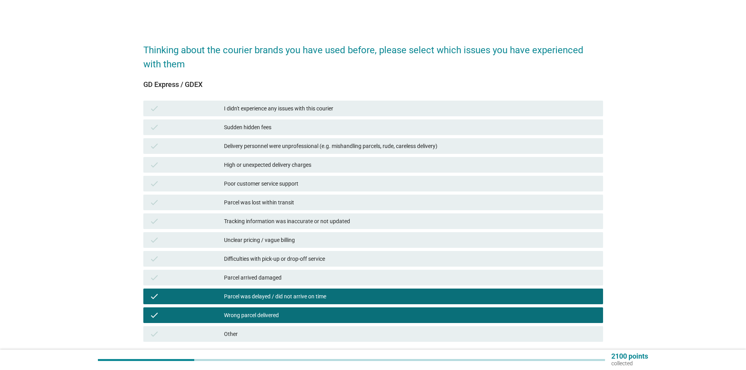
click at [257, 313] on div "Wrong parcel delivered" at bounding box center [410, 315] width 373 height 9
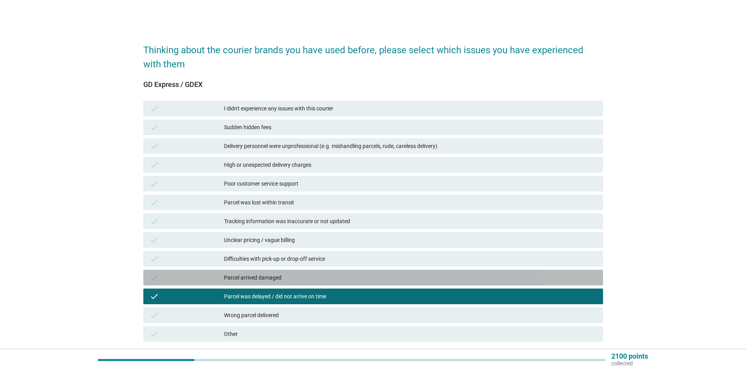
click at [258, 277] on div "Parcel arrived damaged" at bounding box center [410, 277] width 373 height 9
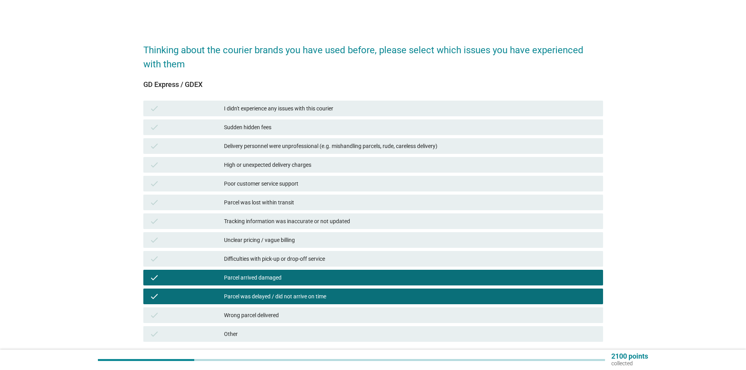
click at [255, 219] on div "Tracking information was inaccurate or not updated" at bounding box center [410, 221] width 373 height 9
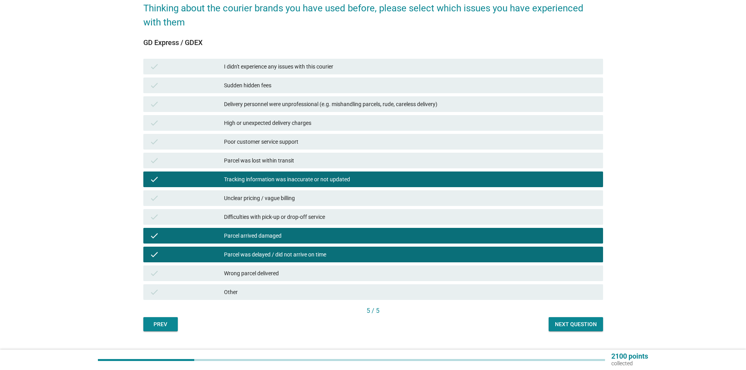
scroll to position [59, 0]
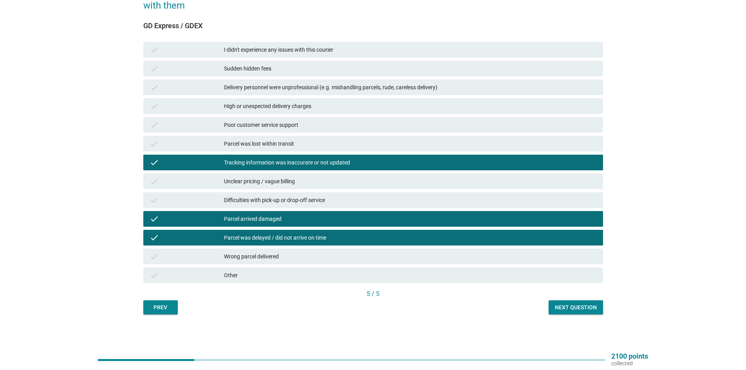
click at [569, 311] on div "Next question" at bounding box center [576, 308] width 42 height 8
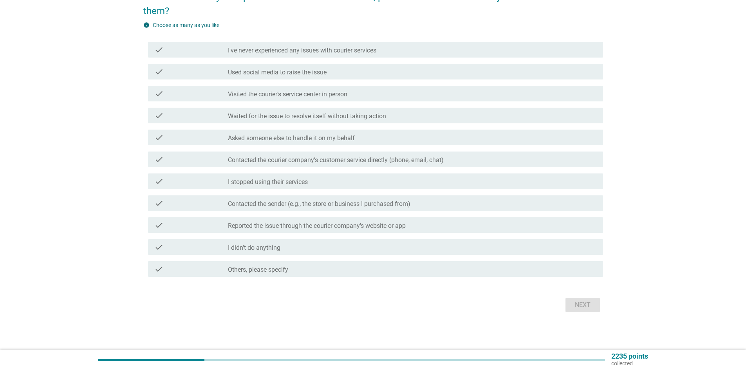
scroll to position [0, 0]
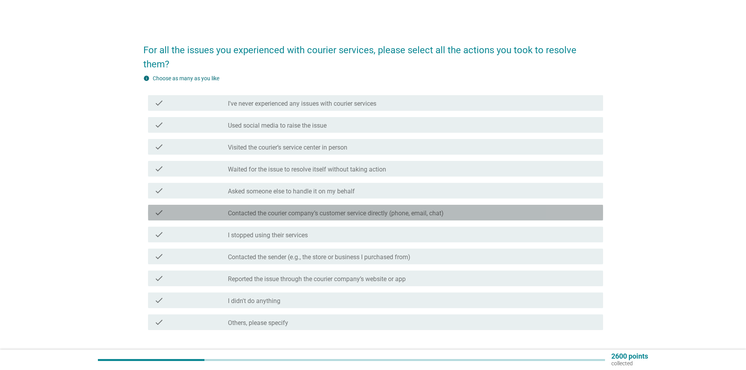
click at [268, 208] on div "check_box_outline_blank Contacted the courier company’s customer service direct…" at bounding box center [412, 212] width 369 height 9
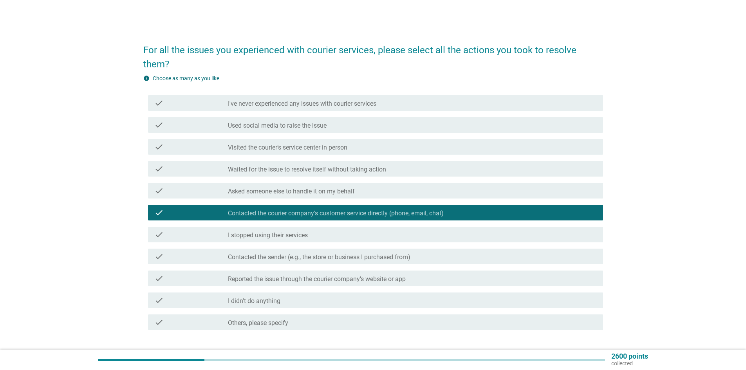
click at [264, 253] on label "Contacted the sender (e.g., the store or business I purchased from)" at bounding box center [319, 257] width 183 height 8
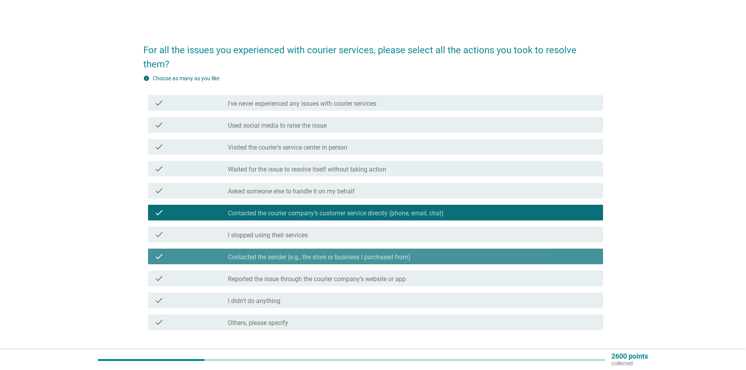
click at [267, 253] on label "Contacted the sender (e.g., the store or business I purchased from)" at bounding box center [319, 257] width 183 height 8
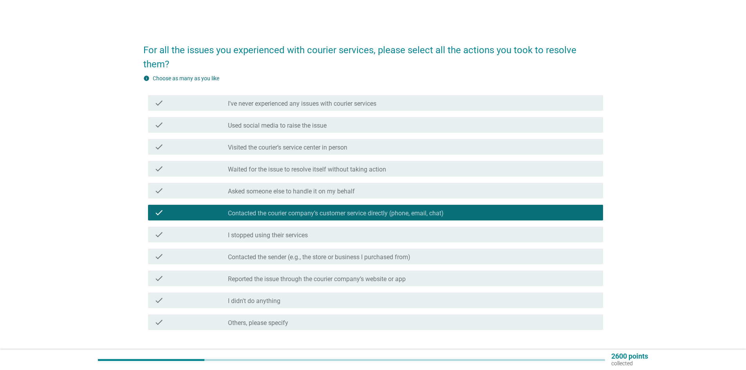
click at [268, 253] on label "Contacted the sender (e.g., the store or business I purchased from)" at bounding box center [319, 257] width 183 height 8
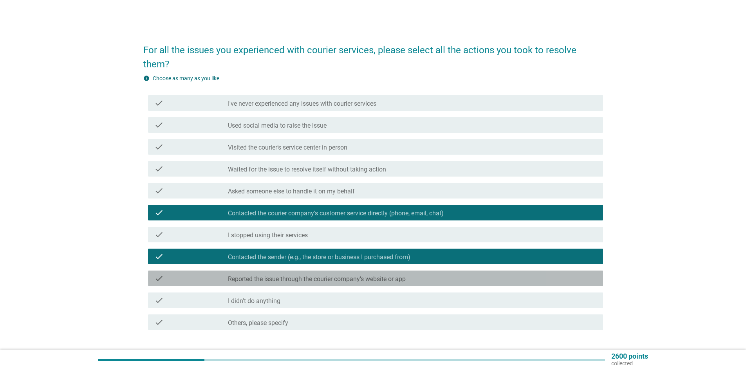
click at [264, 271] on div "check check_box_outline_blank Reported the issue through the courier company’s …" at bounding box center [375, 279] width 455 height 16
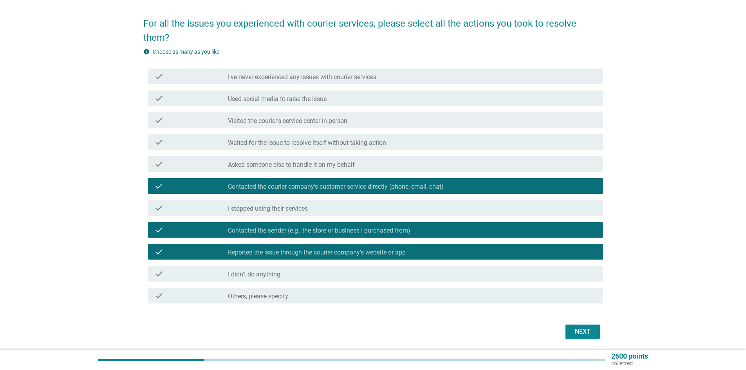
scroll to position [39, 0]
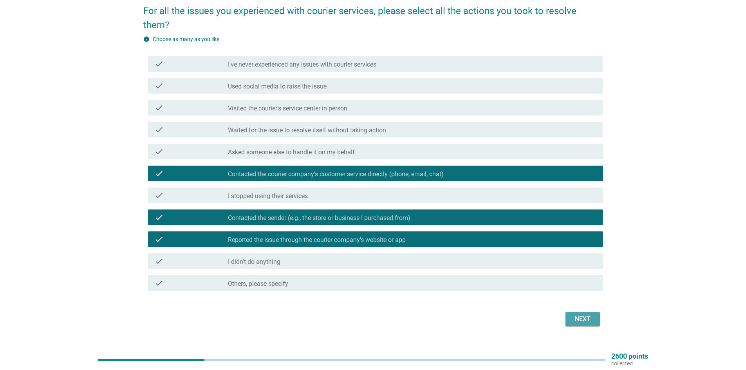
click at [568, 312] on button "Next" at bounding box center [583, 319] width 34 height 14
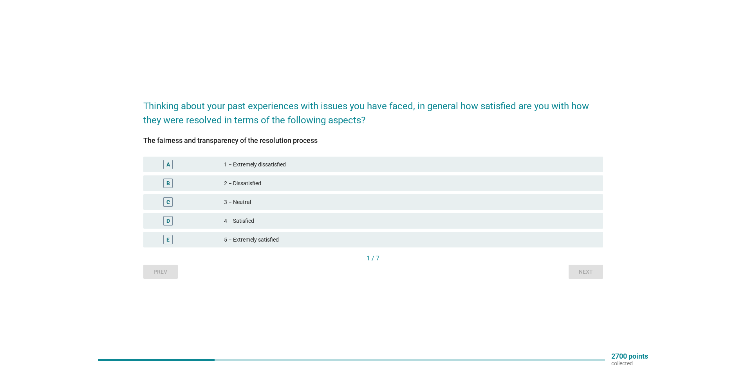
click at [254, 199] on div "3 – Neutral" at bounding box center [410, 201] width 373 height 9
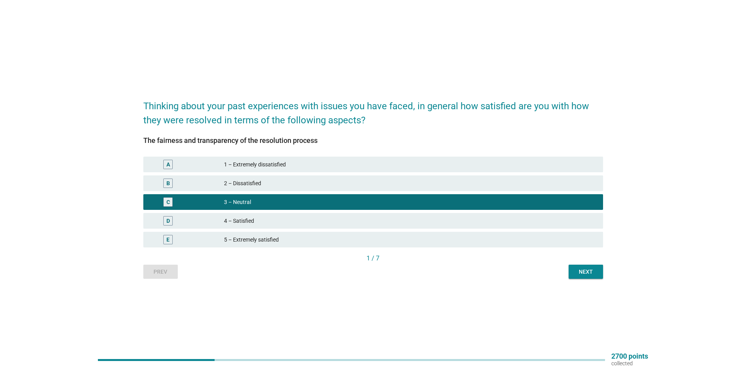
click at [582, 275] on div "Next" at bounding box center [586, 272] width 22 height 8
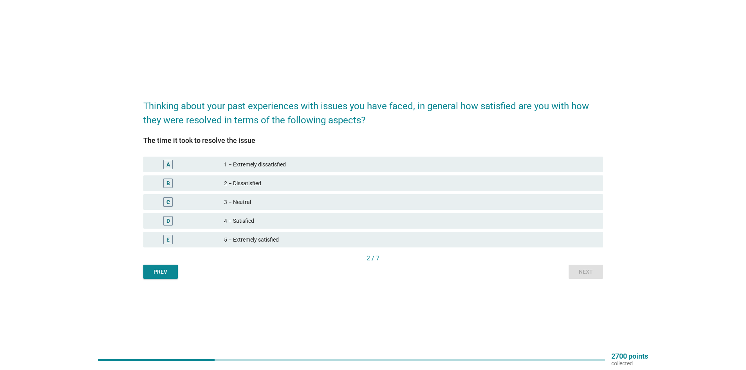
click at [246, 199] on div "3 – Neutral" at bounding box center [410, 201] width 373 height 9
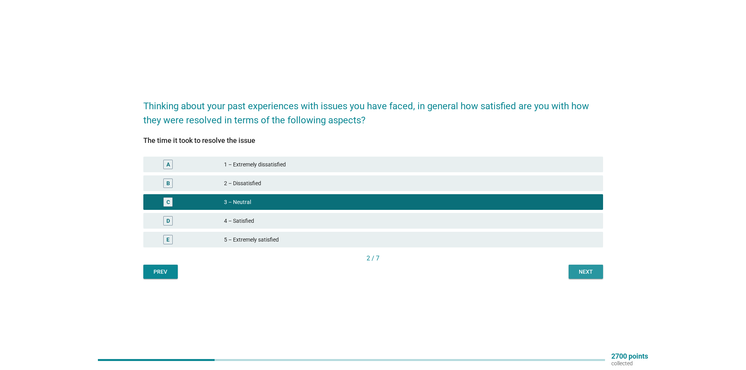
click at [582, 270] on div "Next" at bounding box center [586, 272] width 22 height 8
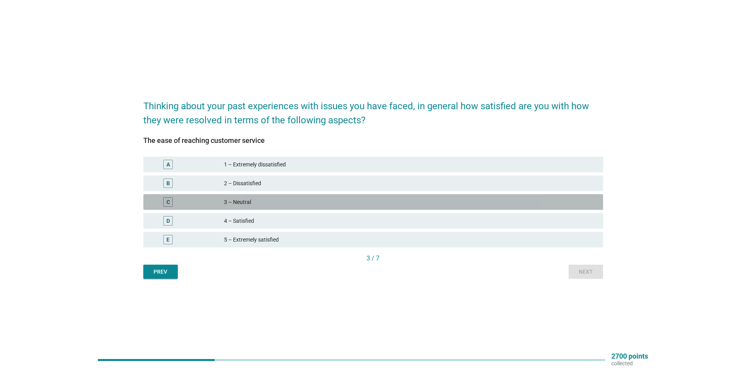
click at [251, 206] on div "3 – Neutral" at bounding box center [410, 201] width 373 height 9
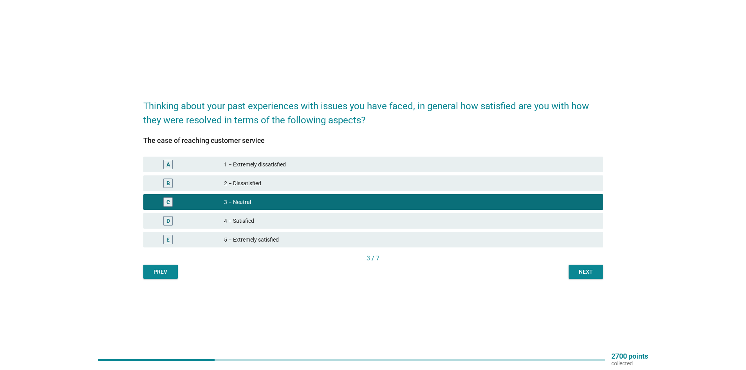
click at [585, 268] on div "Next" at bounding box center [586, 272] width 22 height 8
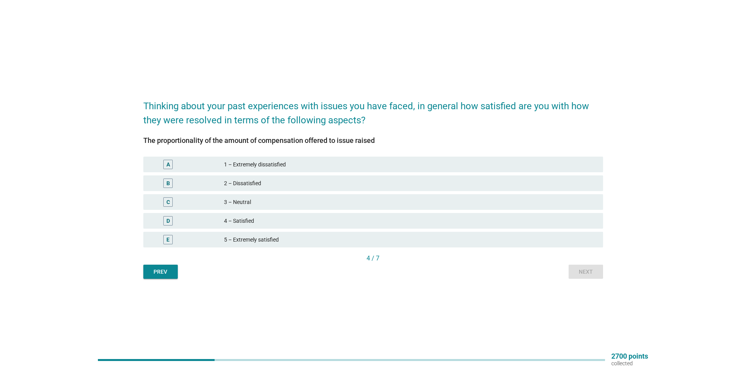
click at [251, 205] on div "3 – Neutral" at bounding box center [410, 201] width 373 height 9
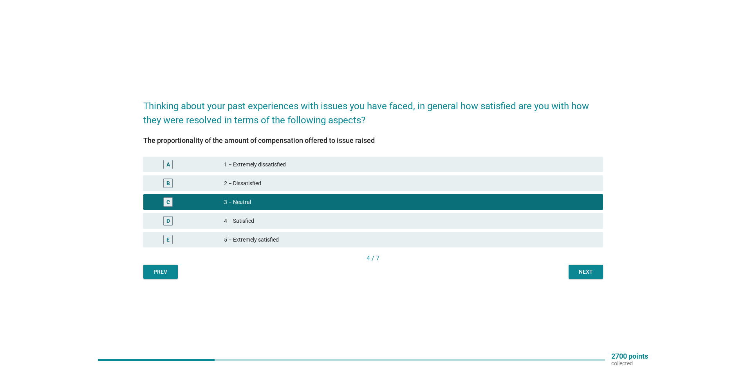
click at [572, 267] on button "Next" at bounding box center [586, 272] width 34 height 14
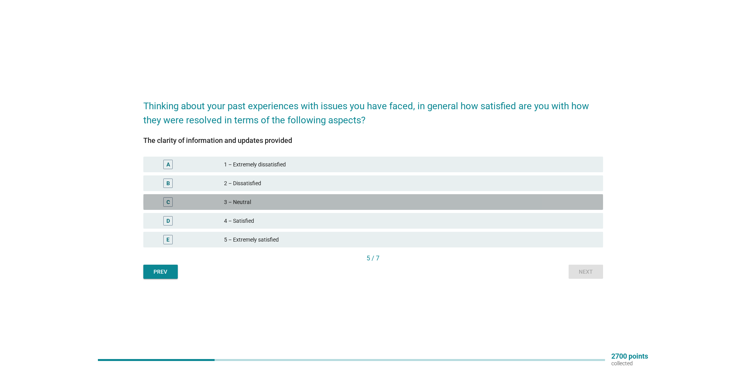
click at [230, 195] on div "C 3 – Neutral" at bounding box center [373, 202] width 460 height 16
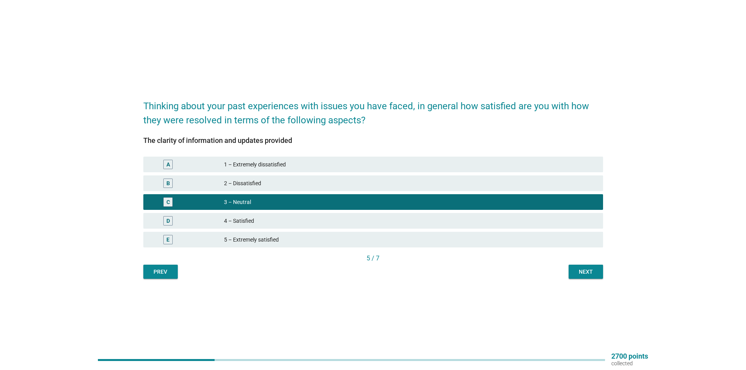
click at [600, 274] on button "Next" at bounding box center [586, 272] width 34 height 14
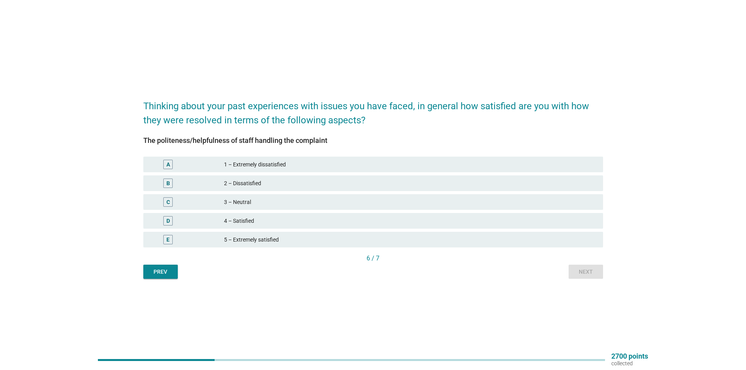
drag, startPoint x: 246, startPoint y: 222, endPoint x: 309, endPoint y: 223, distance: 63.9
click at [246, 222] on div "4 – Satisfied" at bounding box center [410, 220] width 373 height 9
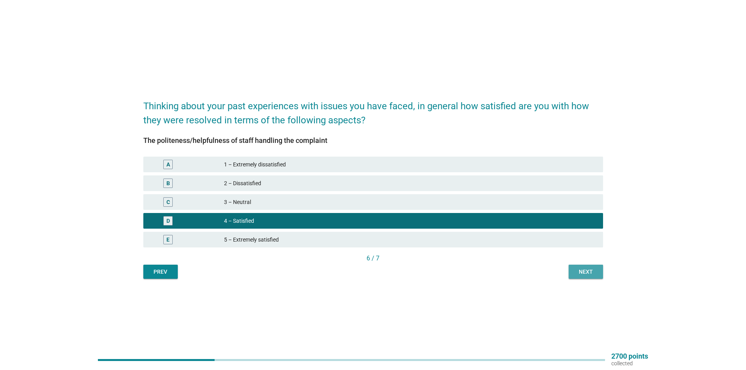
click at [591, 270] on div "Next" at bounding box center [586, 272] width 22 height 8
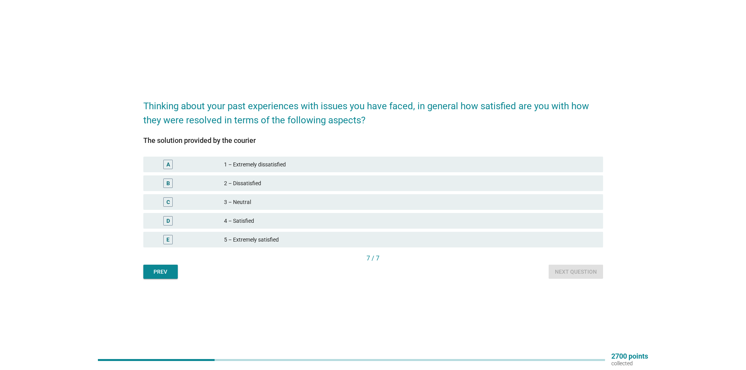
click at [253, 221] on div "4 – Satisfied" at bounding box center [410, 220] width 373 height 9
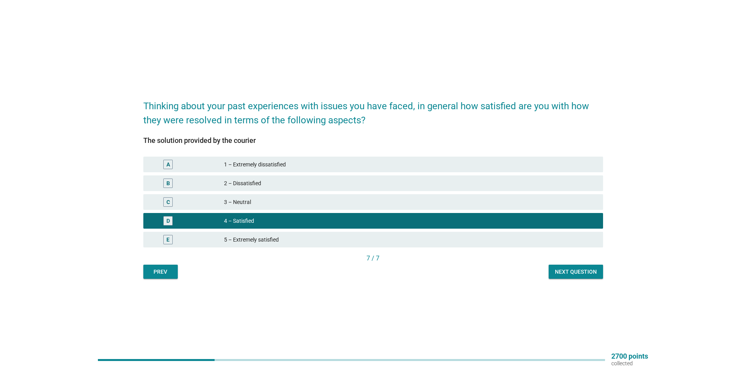
drag, startPoint x: 239, startPoint y: 201, endPoint x: 451, endPoint y: 236, distance: 215.7
click at [241, 201] on div "3 – Neutral" at bounding box center [410, 201] width 373 height 9
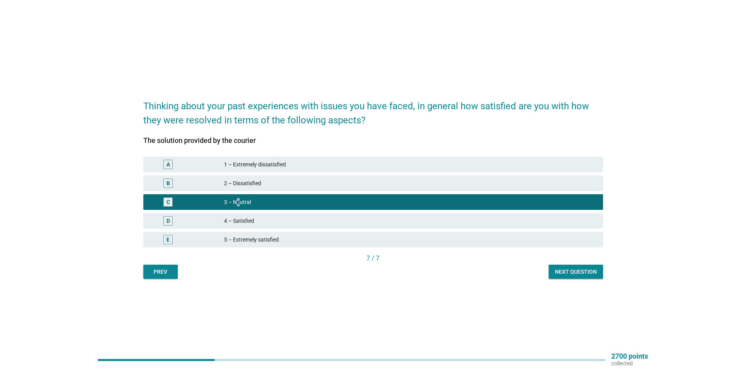
click at [575, 274] on div "Next question" at bounding box center [576, 272] width 42 height 8
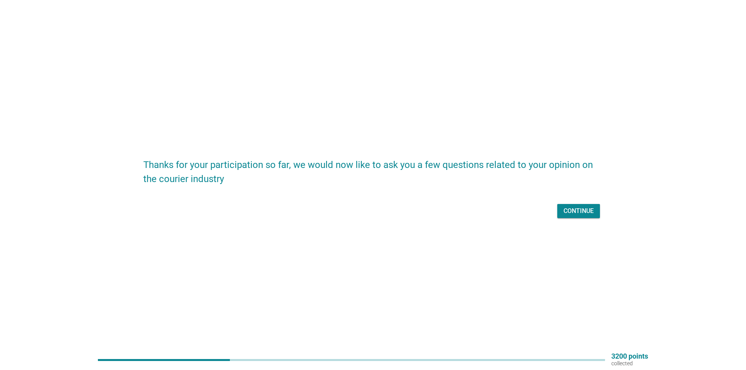
click at [583, 210] on div "Continue" at bounding box center [579, 210] width 30 height 9
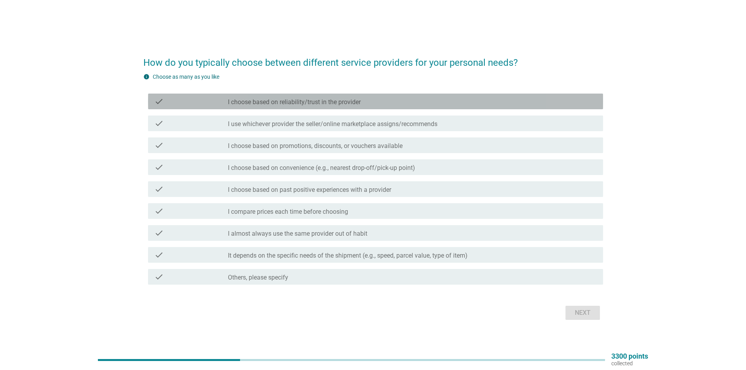
click at [295, 104] on label "I choose based on reliability/trust in the provider" at bounding box center [294, 102] width 133 height 8
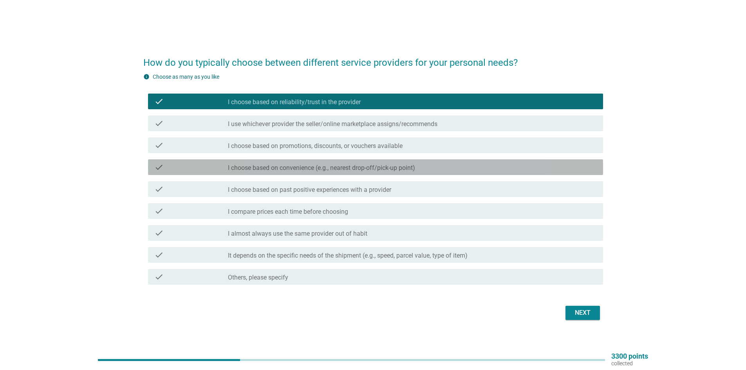
click at [241, 170] on label "I choose based on convenience (e.g., nearest drop-off/pick-up point)" at bounding box center [321, 168] width 187 height 8
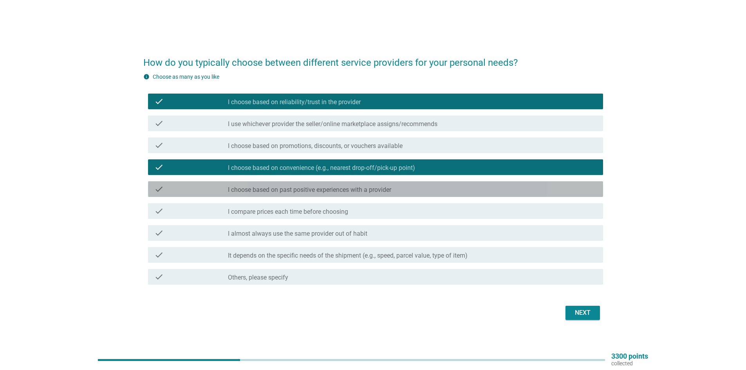
click at [229, 189] on label "I choose based on past positive experiences with a provider" at bounding box center [309, 190] width 163 height 8
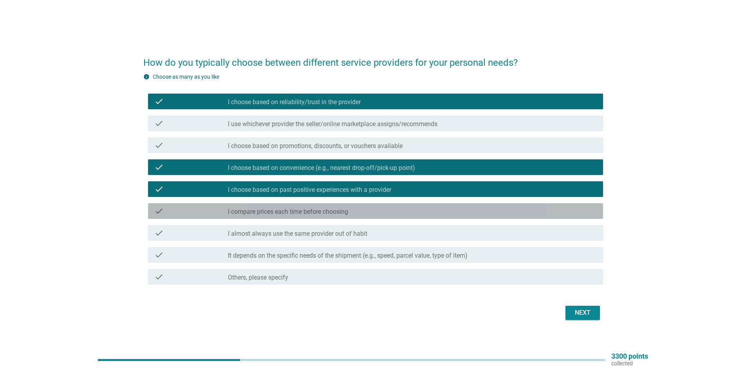
click at [210, 211] on div "check" at bounding box center [191, 210] width 74 height 9
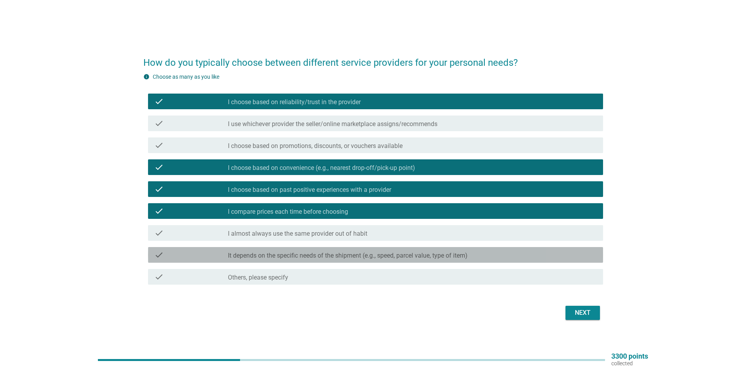
click at [207, 250] on div "check check_box_outline_blank It depends on the specific needs of the shipment …" at bounding box center [375, 255] width 455 height 16
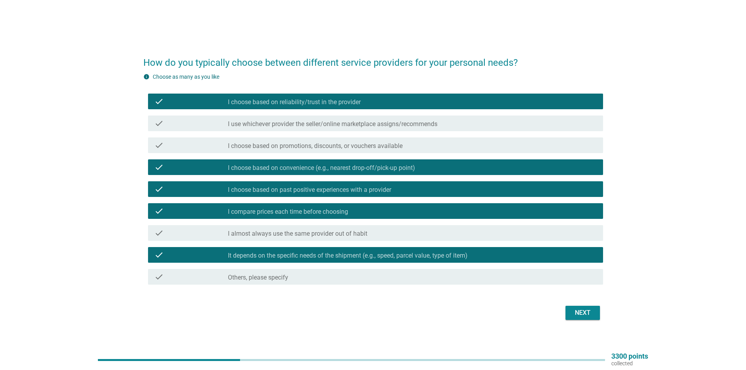
click at [574, 304] on div "Next" at bounding box center [373, 313] width 460 height 19
click at [572, 310] on div "Next" at bounding box center [583, 312] width 22 height 9
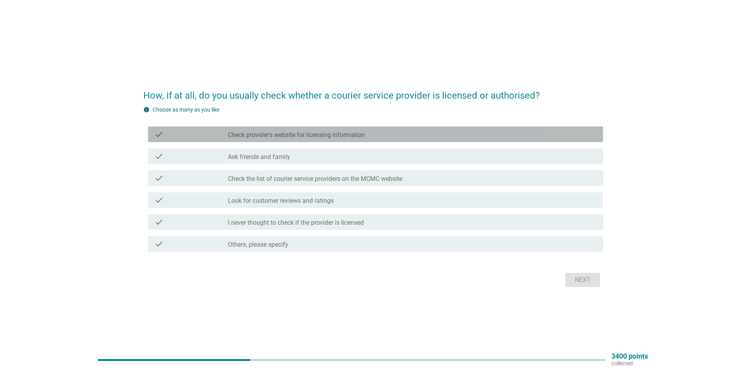
click at [317, 138] on label "Check provider's website for licensing information" at bounding box center [296, 135] width 137 height 8
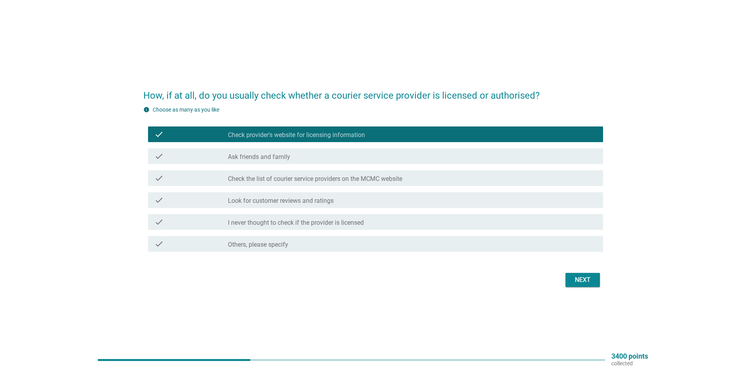
click at [269, 183] on label "Check the list of courier service providers on the MCMC website" at bounding box center [315, 179] width 174 height 8
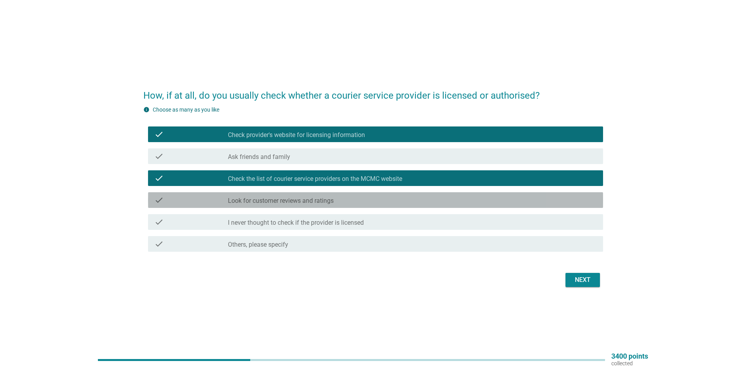
click at [261, 204] on label "Look for customer reviews and ratings" at bounding box center [281, 201] width 106 height 8
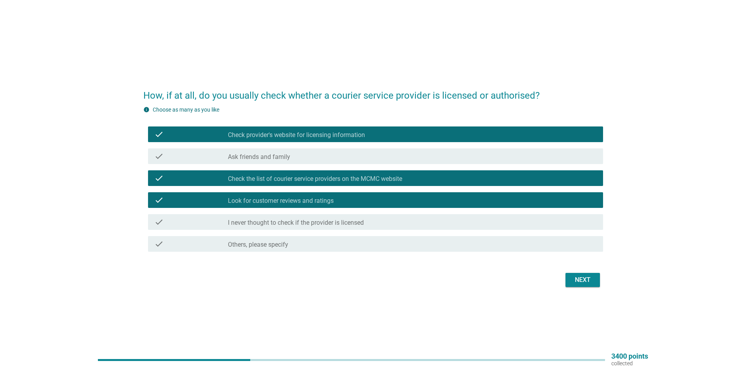
click at [564, 276] on div "Next" at bounding box center [373, 280] width 460 height 19
click at [583, 288] on div "Next" at bounding box center [373, 280] width 460 height 19
click at [584, 284] on div "Next" at bounding box center [583, 279] width 22 height 9
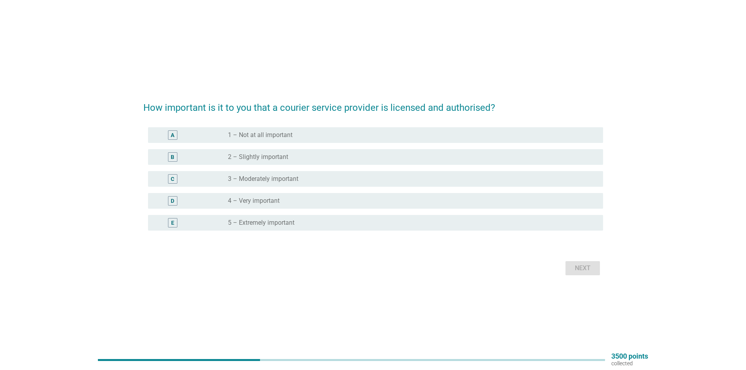
click at [275, 203] on label "4 – Very important" at bounding box center [254, 201] width 52 height 8
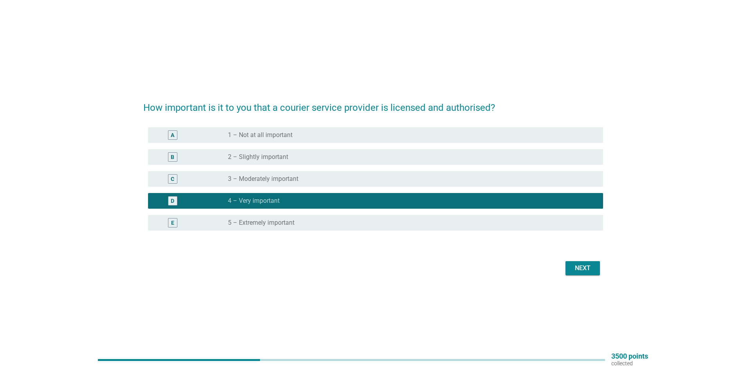
click at [273, 227] on div "radio_button_unchecked 5 – Extremely important" at bounding box center [412, 222] width 369 height 9
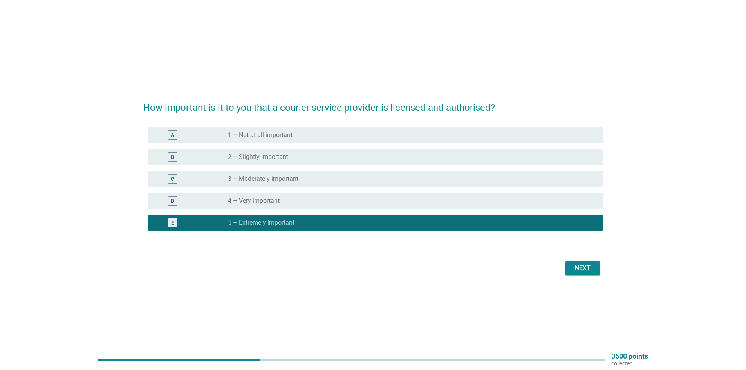
click at [576, 267] on div "Next" at bounding box center [583, 268] width 22 height 9
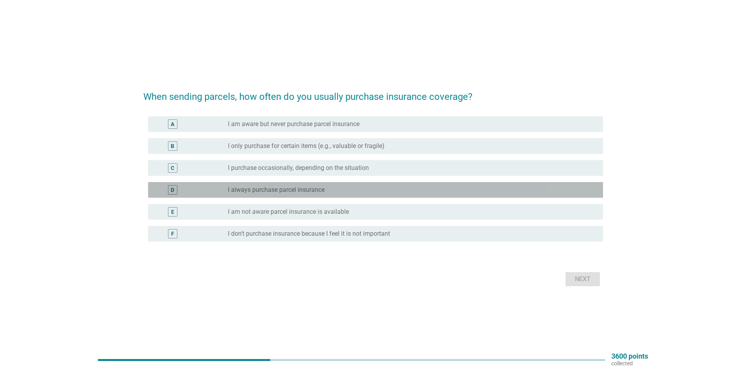
click at [266, 187] on label "I always purchase parcel insurance" at bounding box center [276, 190] width 97 height 8
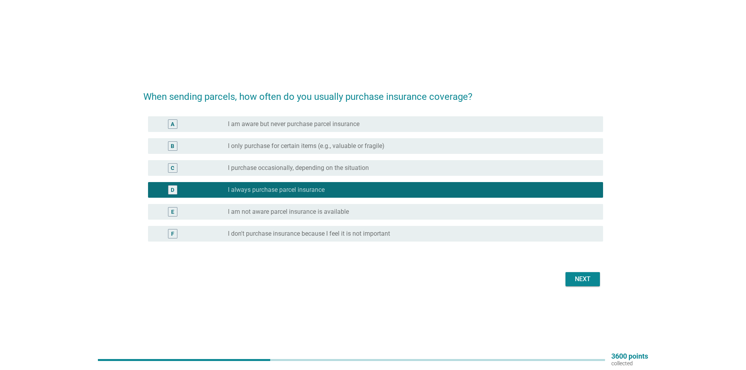
click at [585, 277] on div "Next" at bounding box center [583, 279] width 22 height 9
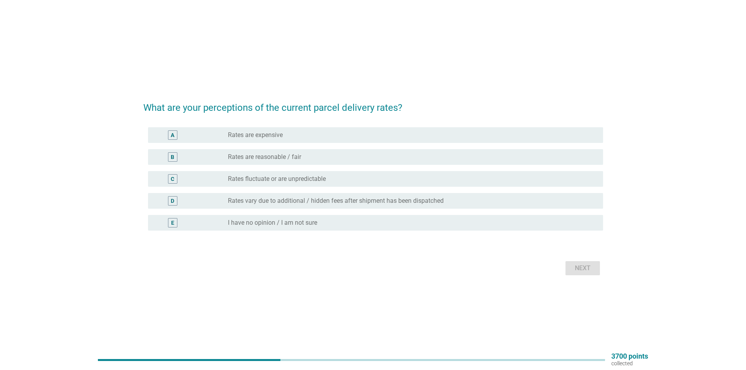
click at [233, 181] on label "Rates fluctuate or are unpredictable" at bounding box center [277, 179] width 98 height 8
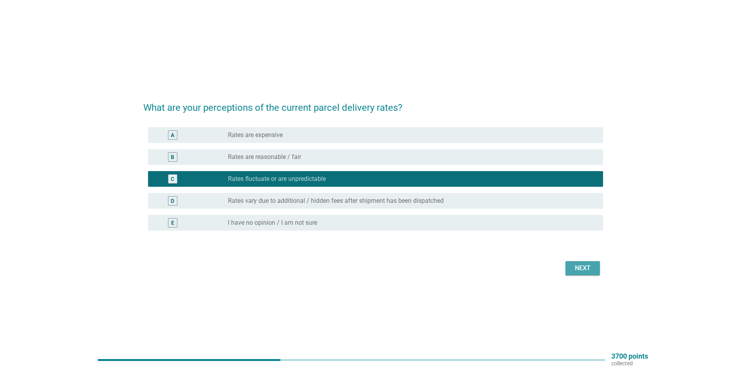
click at [581, 262] on button "Next" at bounding box center [583, 268] width 34 height 14
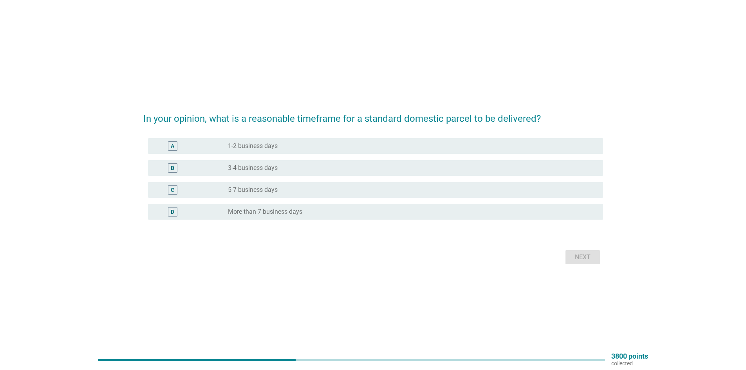
click at [286, 192] on div "radio_button_unchecked 5-7 business days" at bounding box center [409, 190] width 363 height 8
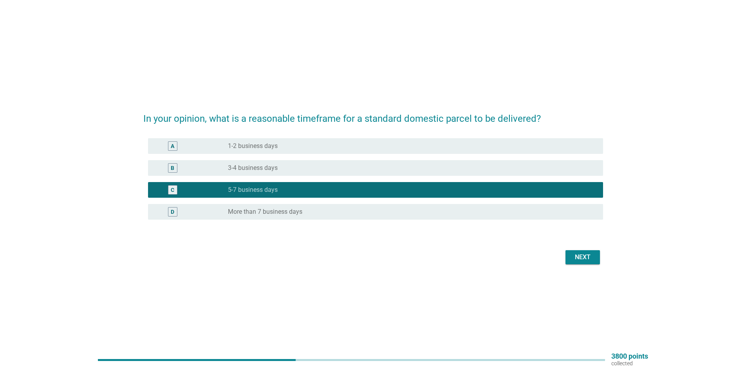
click at [574, 261] on div "Next" at bounding box center [583, 257] width 22 height 9
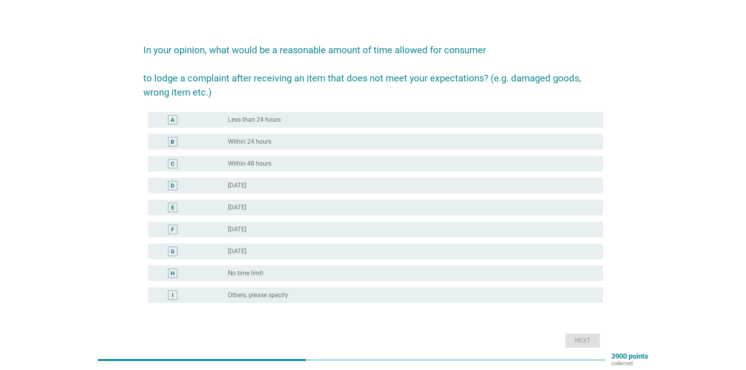
click at [271, 209] on div "radio_button_unchecked [DATE]" at bounding box center [409, 208] width 363 height 8
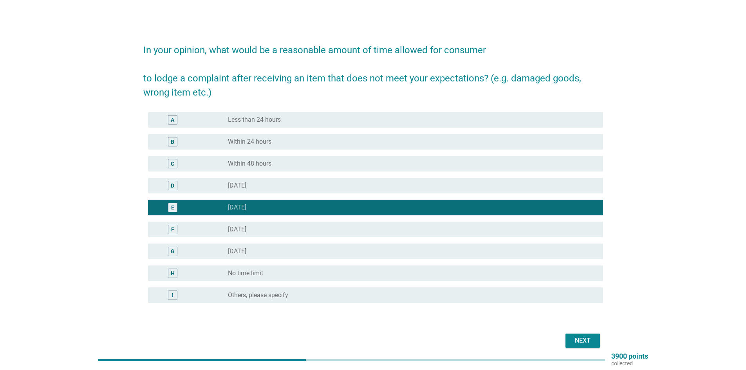
click at [583, 342] on div "Next" at bounding box center [583, 340] width 22 height 9
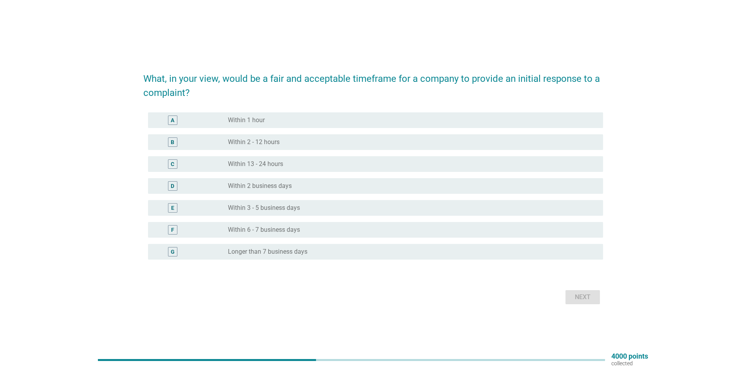
click at [263, 189] on label "Within 2 business days" at bounding box center [260, 186] width 64 height 8
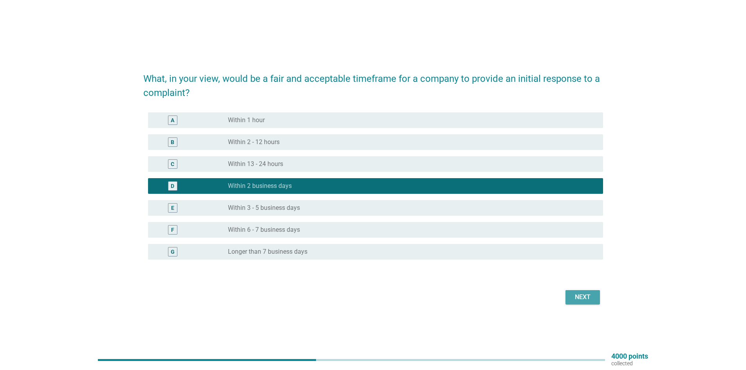
click at [584, 298] on div "Next" at bounding box center [583, 297] width 22 height 9
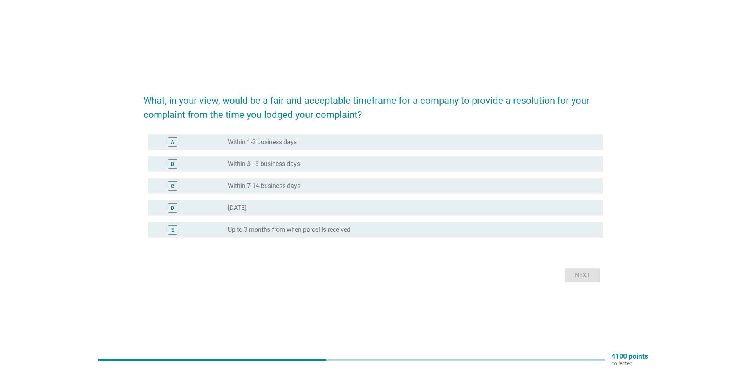
click at [278, 148] on div "A radio_button_unchecked Within 1-2 business days" at bounding box center [375, 142] width 455 height 16
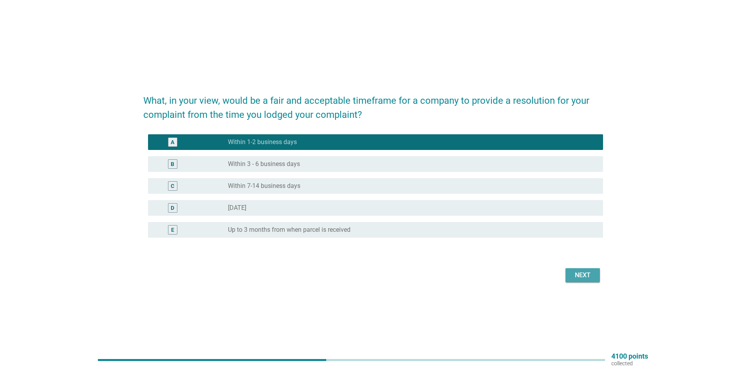
click at [577, 268] on button "Next" at bounding box center [583, 275] width 34 height 14
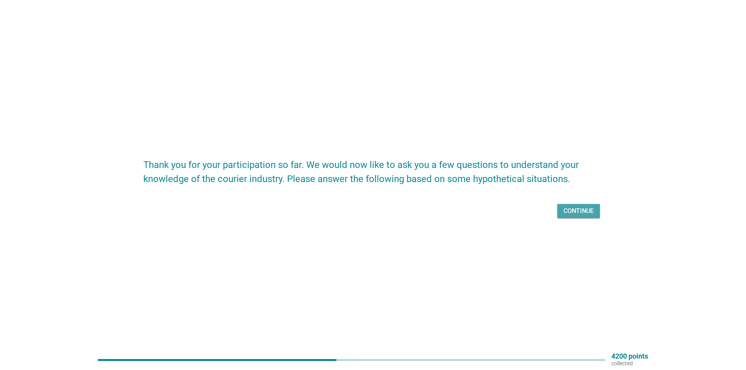
click at [575, 213] on div "Continue" at bounding box center [579, 210] width 30 height 9
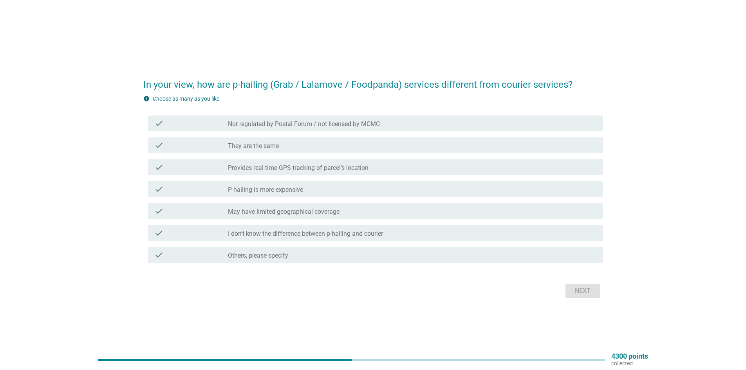
click at [354, 170] on label "Provides real-time GPS tracking of parcel’s location" at bounding box center [298, 168] width 141 height 8
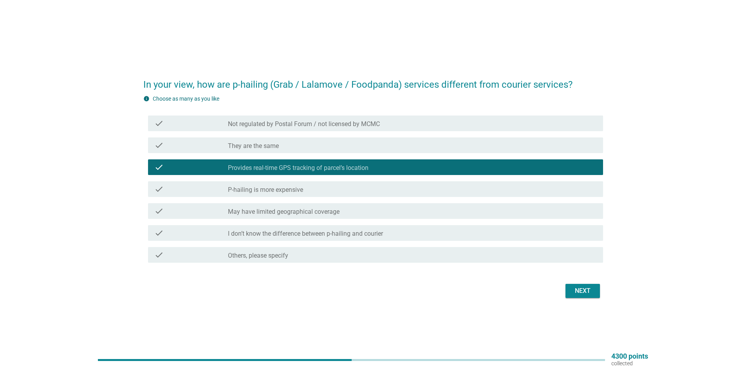
click at [588, 293] on div "Next" at bounding box center [583, 290] width 22 height 9
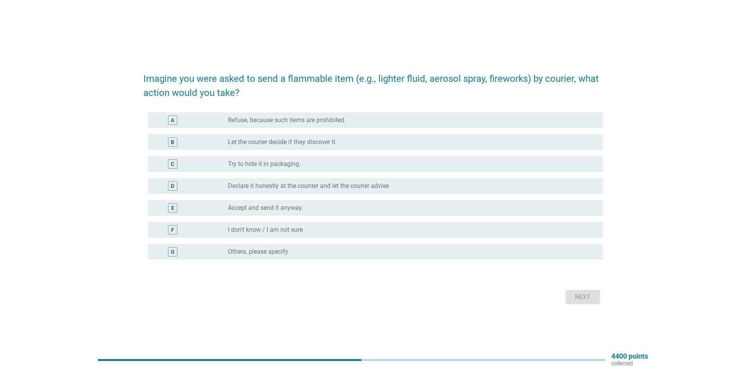
click at [316, 120] on label "Refuse, because such items are prohibited." at bounding box center [287, 120] width 118 height 8
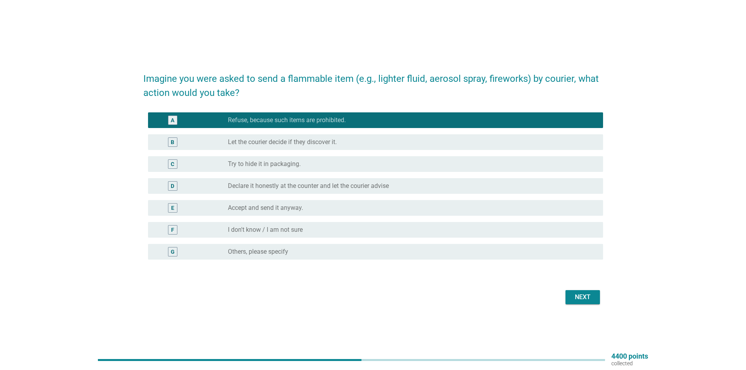
click at [566, 295] on button "Next" at bounding box center [583, 297] width 34 height 14
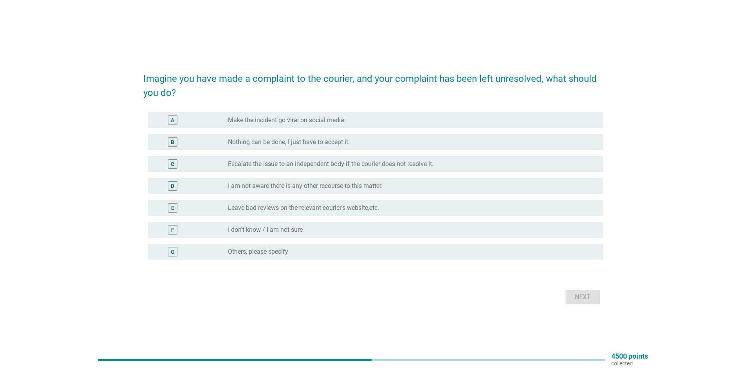
click at [279, 210] on label "Leave bad reviews on the relevant courier's website,etc." at bounding box center [303, 208] width 151 height 8
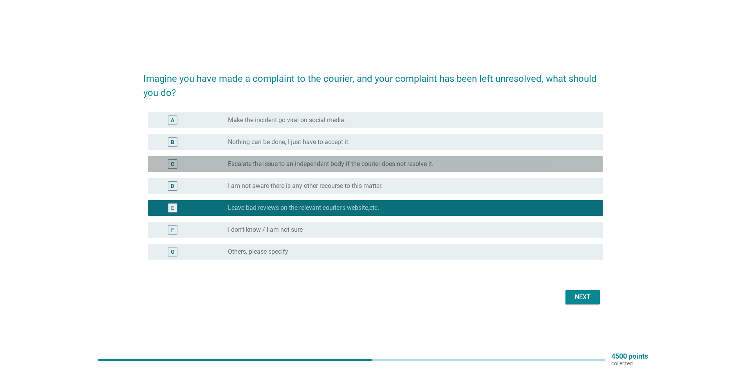
click at [291, 165] on label "Escalate the issue to an independent body if the courier does not resolve it." at bounding box center [331, 164] width 206 height 8
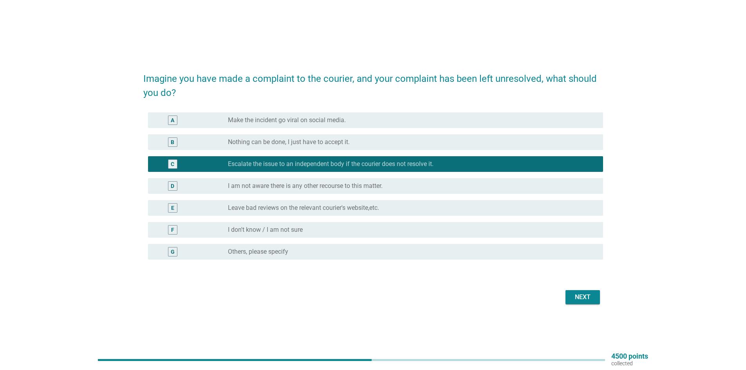
click at [244, 206] on label "Leave bad reviews on the relevant courier's website,etc." at bounding box center [303, 208] width 151 height 8
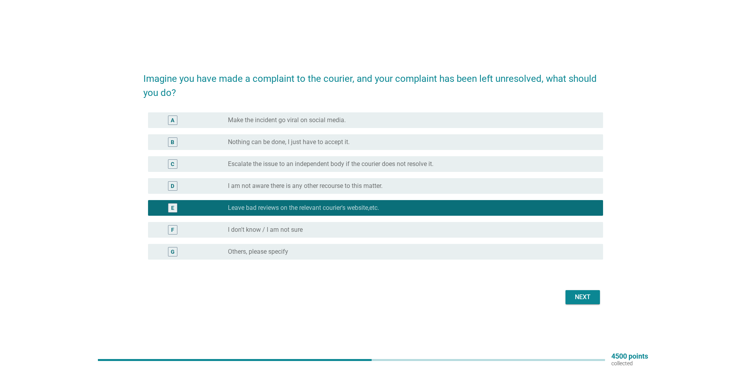
click at [580, 296] on div "Next" at bounding box center [583, 297] width 22 height 9
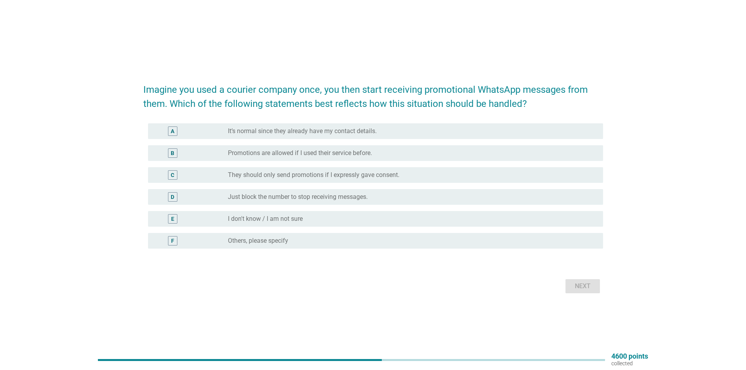
click at [282, 173] on label "They should only send promotions if I expressly gave consent." at bounding box center [314, 175] width 172 height 8
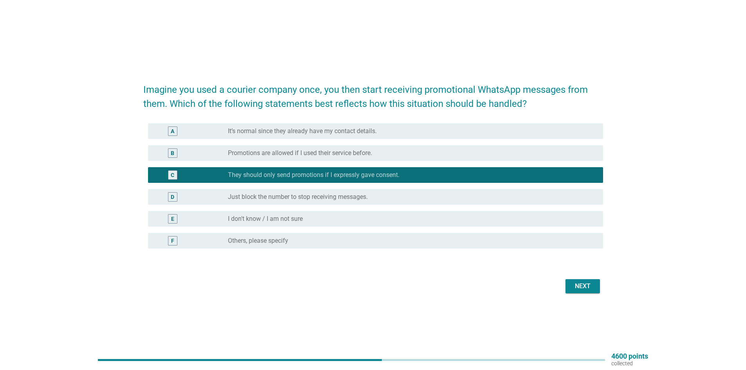
click at [583, 291] on div "Next" at bounding box center [583, 286] width 22 height 9
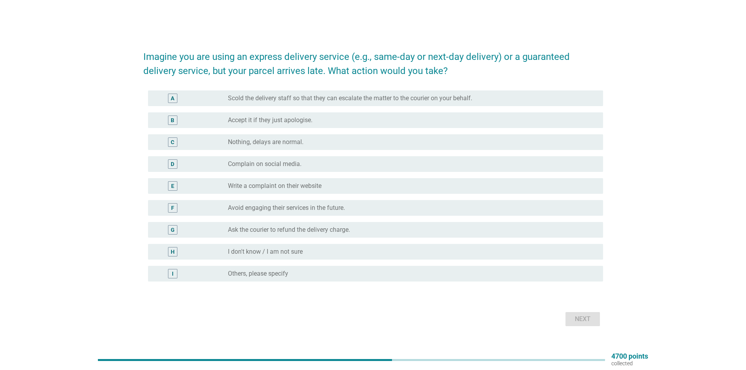
click at [320, 121] on div "radio_button_unchecked Accept it if they just apologise." at bounding box center [409, 120] width 363 height 8
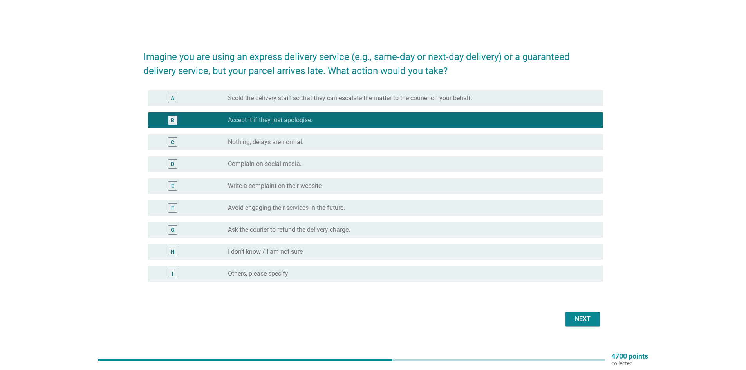
click at [594, 317] on button "Next" at bounding box center [583, 319] width 34 height 14
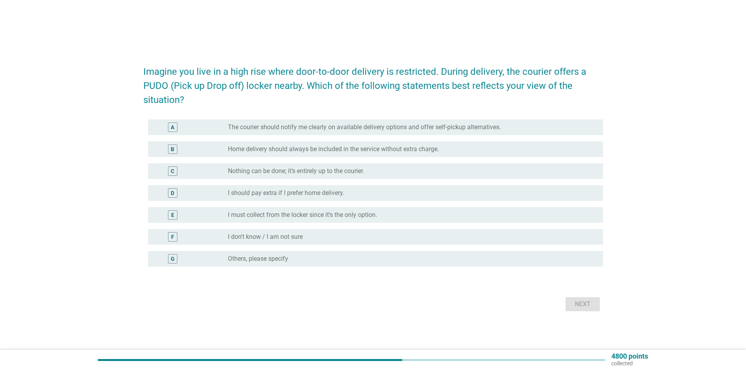
click at [488, 124] on label "The courier should notify me clearly on available delivery options and offer se…" at bounding box center [364, 127] width 273 height 8
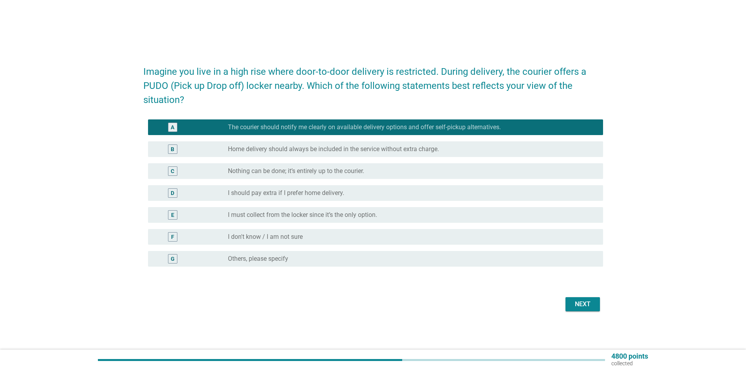
click at [575, 308] on div "Next" at bounding box center [583, 304] width 22 height 9
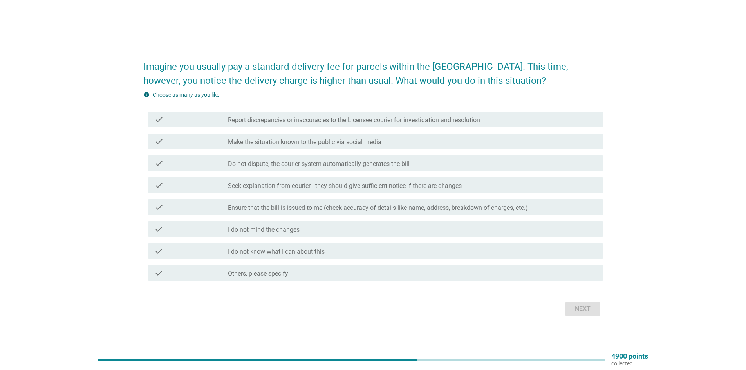
click at [311, 203] on div "check_box_outline_blank Ensure that the bill is issued to me (check accuracy of…" at bounding box center [412, 207] width 369 height 9
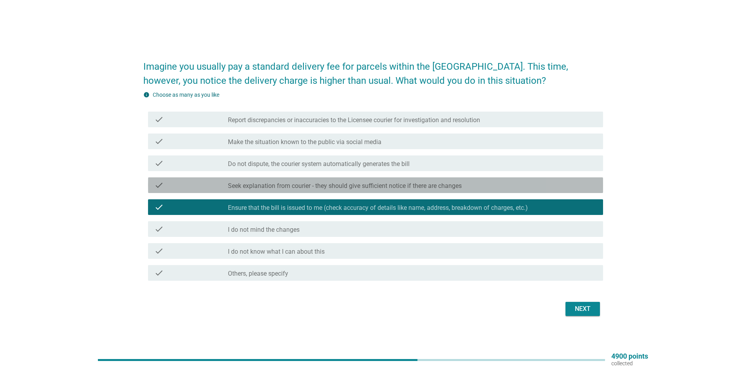
click at [344, 188] on label "Seek explanation from courier - they should give sufficient notice if there are…" at bounding box center [345, 186] width 234 height 8
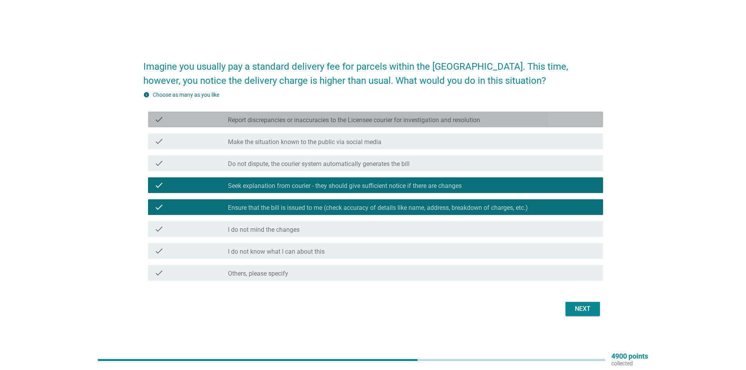
click at [276, 121] on label "Report discrepancies or inaccuracies to the Licensee courier for investigation …" at bounding box center [354, 120] width 252 height 8
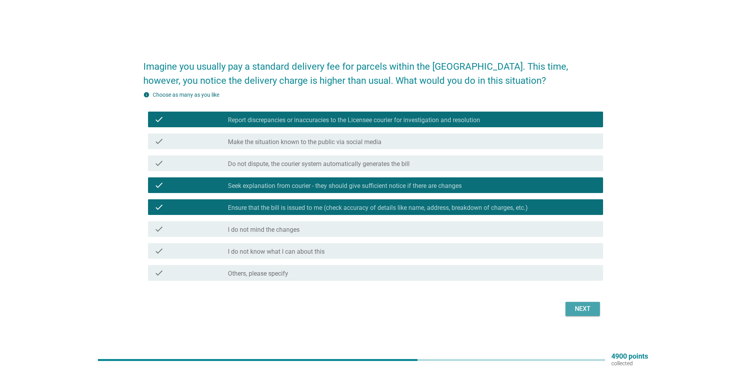
click at [595, 312] on button "Next" at bounding box center [583, 309] width 34 height 14
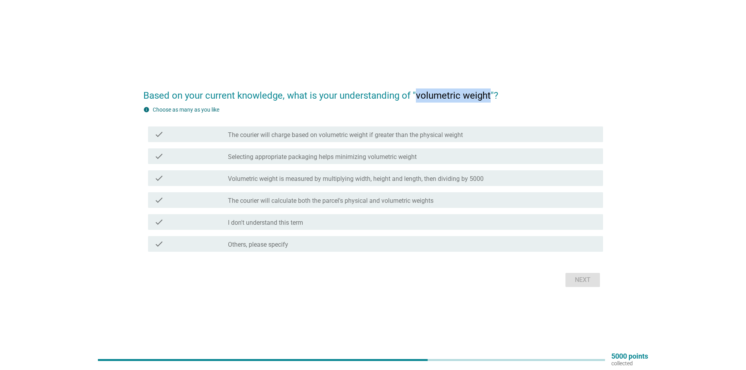
drag, startPoint x: 415, startPoint y: 94, endPoint x: 490, endPoint y: 96, distance: 74.5
click at [490, 96] on h2 "Based on your current knowledge, what is your understanding of "volumetric weig…" at bounding box center [373, 92] width 460 height 22
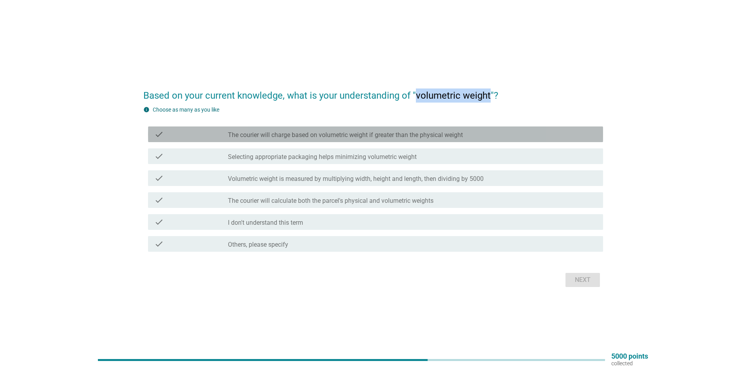
click at [293, 132] on label "The courier will charge based on volumetric weight if greater than the physical…" at bounding box center [345, 135] width 235 height 8
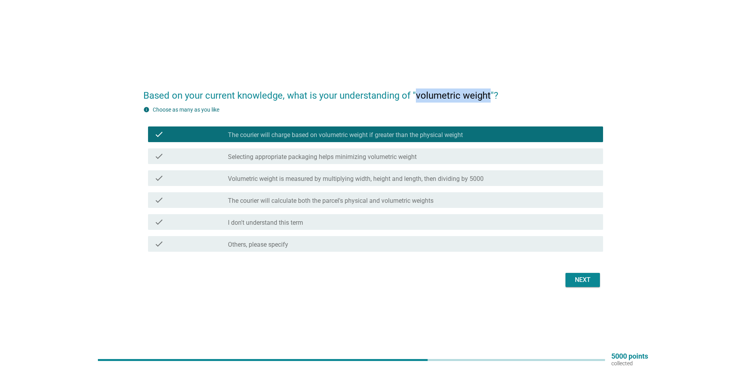
click at [583, 279] on div "Next" at bounding box center [583, 279] width 22 height 9
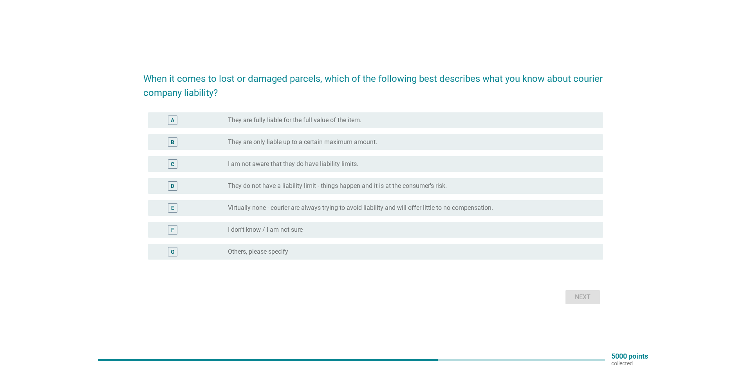
click at [319, 119] on label "They are fully liable for the full value of the item." at bounding box center [295, 120] width 134 height 8
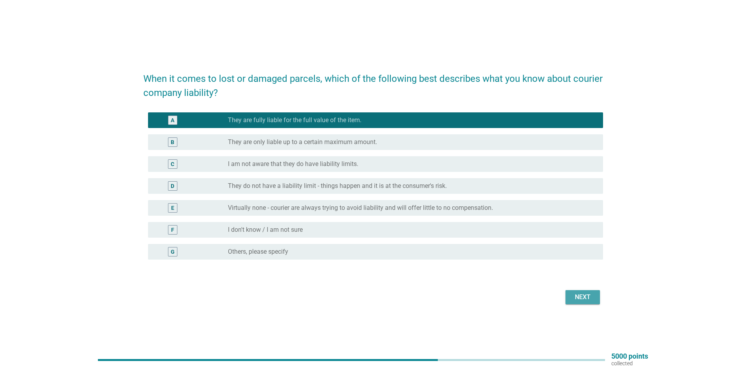
click at [584, 301] on div "Next" at bounding box center [583, 297] width 22 height 9
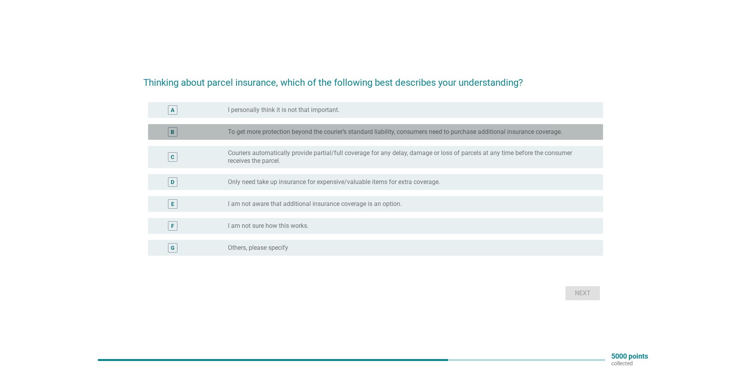
click at [270, 136] on label "To get more protection beyond the courier’s standard liability, consumers need …" at bounding box center [395, 132] width 335 height 8
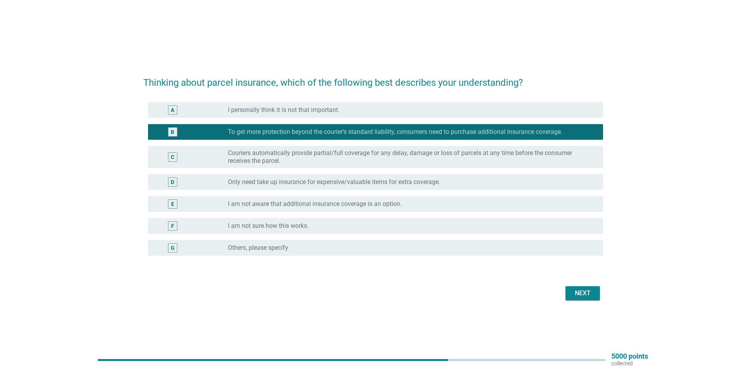
click at [591, 292] on div "Next" at bounding box center [583, 293] width 22 height 9
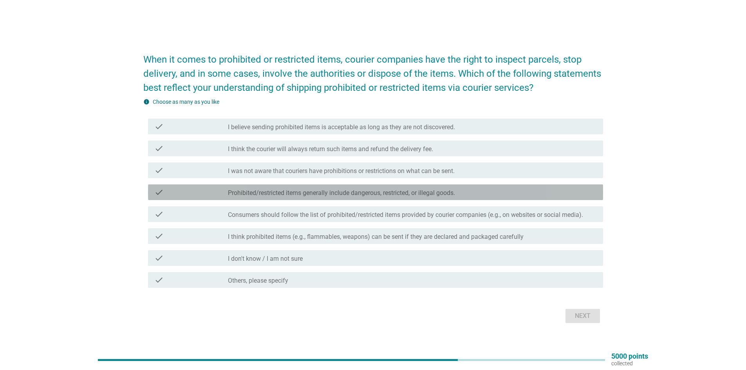
click at [286, 197] on div "check check_box_outline_blank Prohibited/restricted items generally include dan…" at bounding box center [375, 193] width 455 height 16
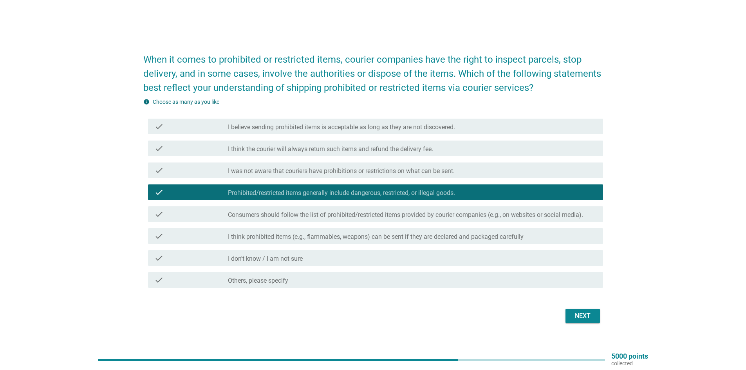
click at [272, 221] on div "check check_box_outline_blank Consumers should follow the list of prohibited/re…" at bounding box center [375, 214] width 455 height 16
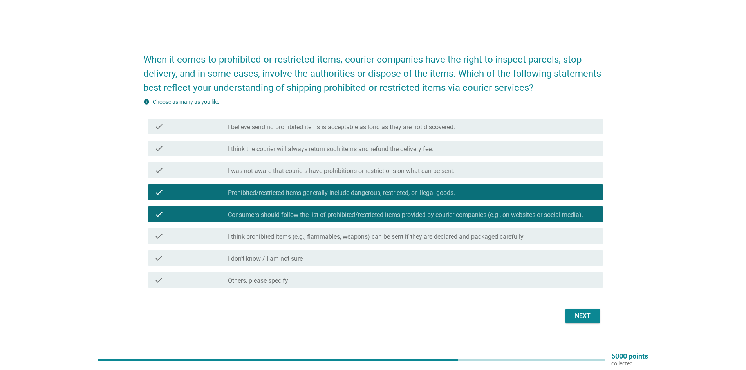
click at [588, 319] on div "Next" at bounding box center [583, 315] width 22 height 9
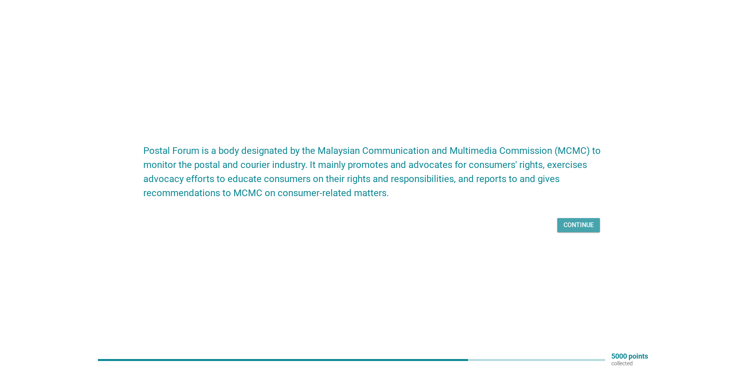
click at [568, 221] on div "Continue" at bounding box center [579, 225] width 30 height 9
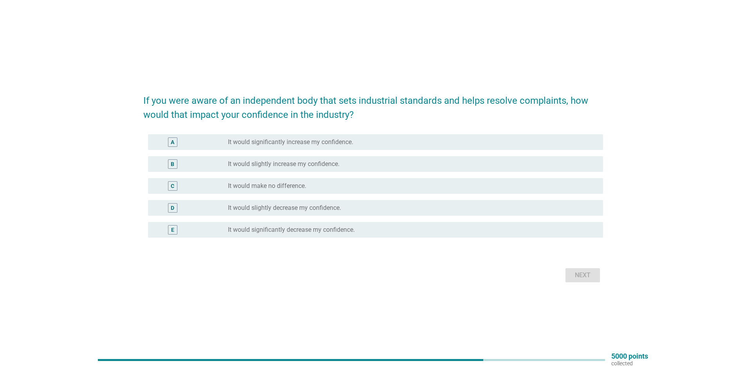
click at [293, 147] on div "A radio_button_unchecked It would significantly increase my confidence." at bounding box center [375, 142] width 455 height 16
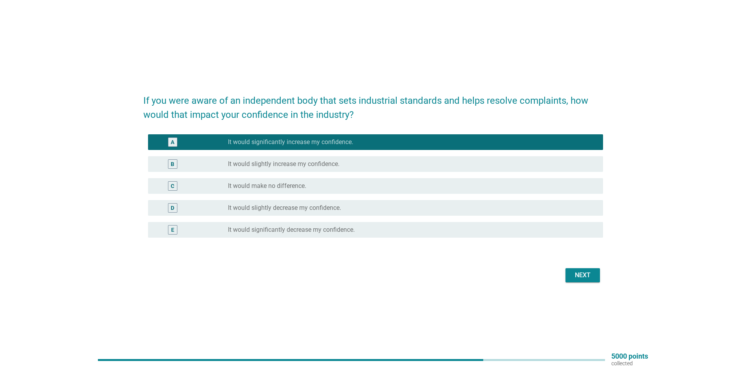
click at [569, 275] on button "Next" at bounding box center [583, 275] width 34 height 14
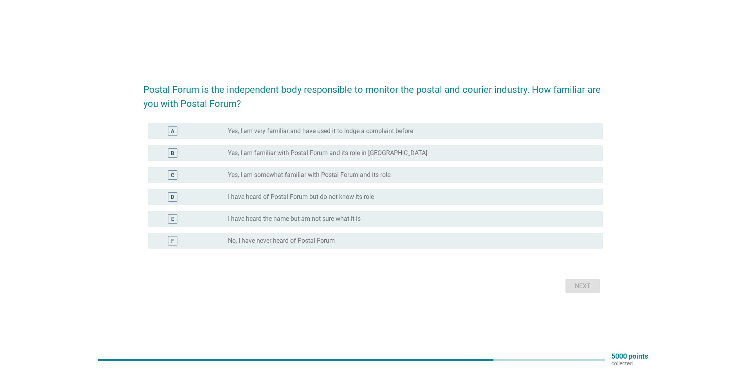
click at [303, 218] on label "I have heard the name but am not sure what it is" at bounding box center [294, 219] width 133 height 8
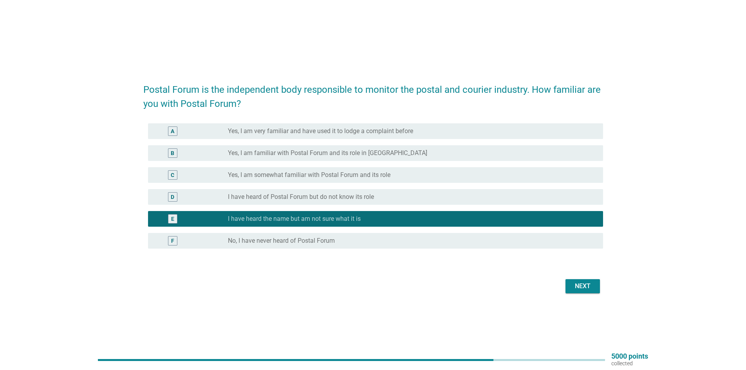
click at [581, 282] on div "Next" at bounding box center [583, 286] width 22 height 9
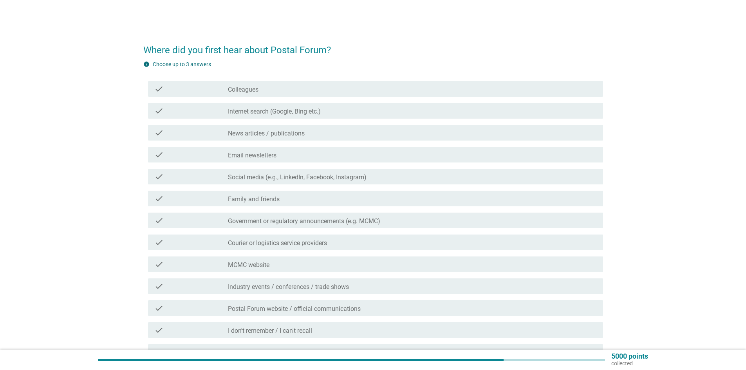
click at [317, 137] on div "check_box_outline_blank News articles / publications" at bounding box center [412, 132] width 369 height 9
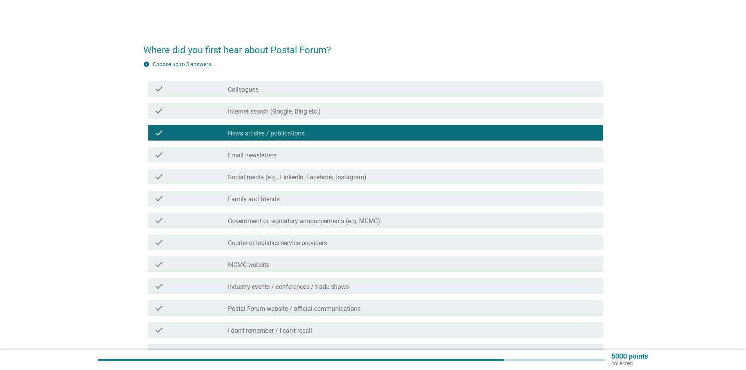
click at [285, 156] on div "check_box_outline_blank Email newsletters" at bounding box center [412, 154] width 369 height 9
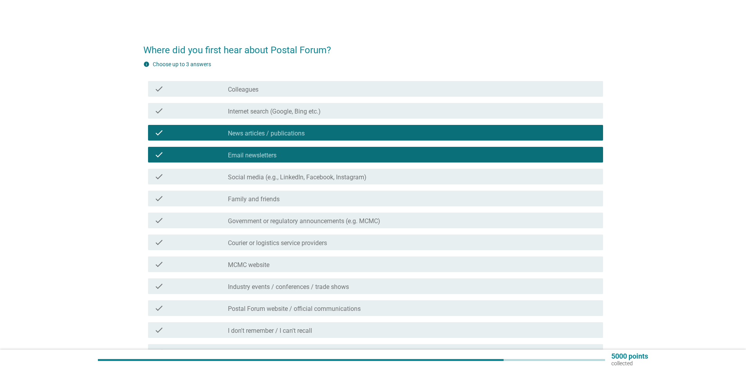
click at [290, 174] on label "Social media (e.g., LinkedIn, Facebook, Instagram)" at bounding box center [297, 178] width 139 height 8
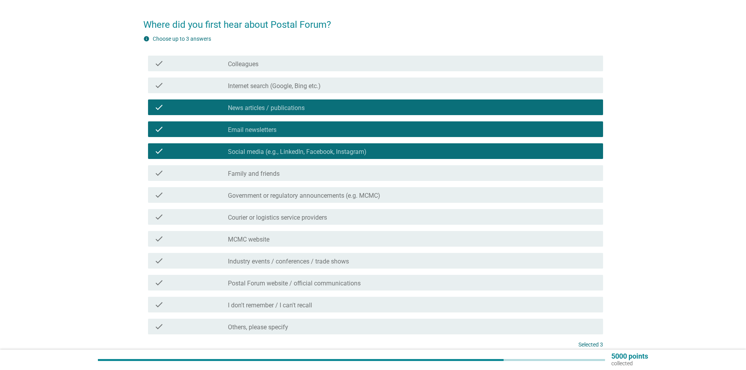
scroll to position [39, 0]
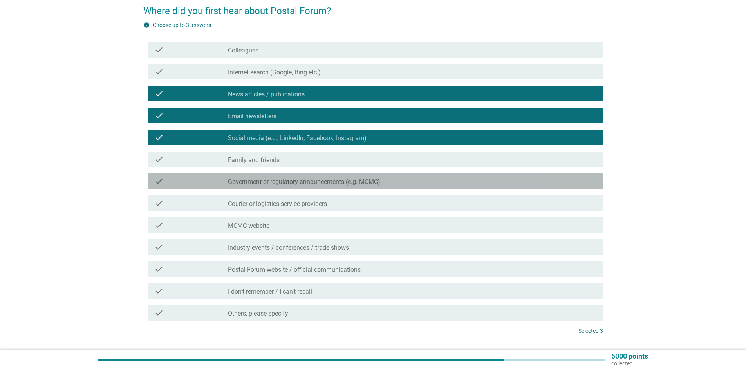
click at [334, 177] on div "check_box_outline_blank Government or regulatory announcements (e.g. MCMC)" at bounding box center [412, 181] width 369 height 9
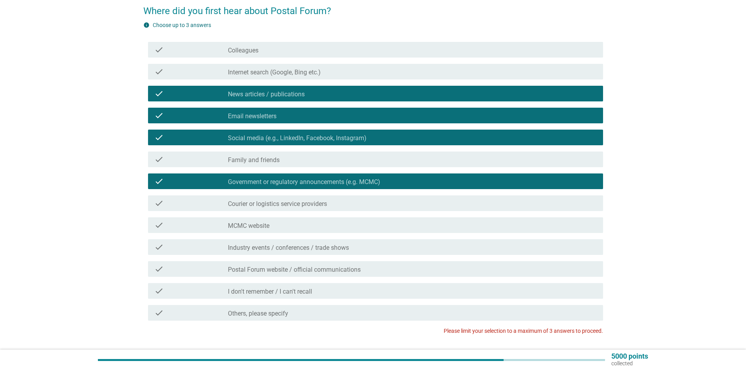
click at [266, 223] on label "MCMC website" at bounding box center [249, 226] width 42 height 8
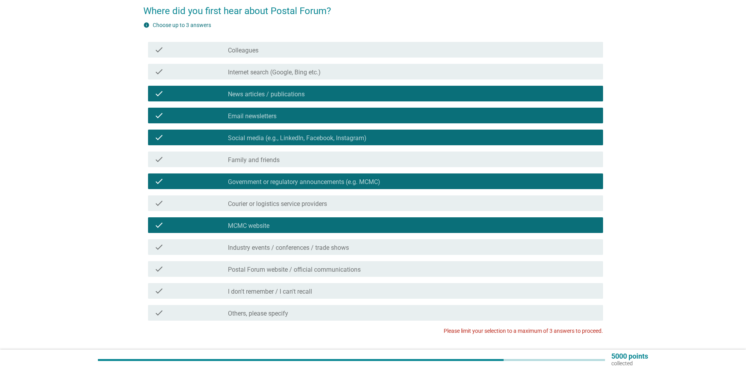
drag, startPoint x: 268, startPoint y: 205, endPoint x: 296, endPoint y: 203, distance: 27.9
click at [270, 204] on label "Courier or logistics service providers" at bounding box center [277, 204] width 99 height 8
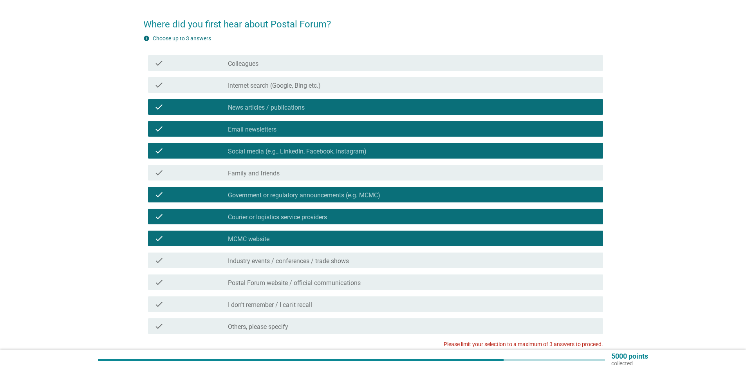
scroll to position [78, 0]
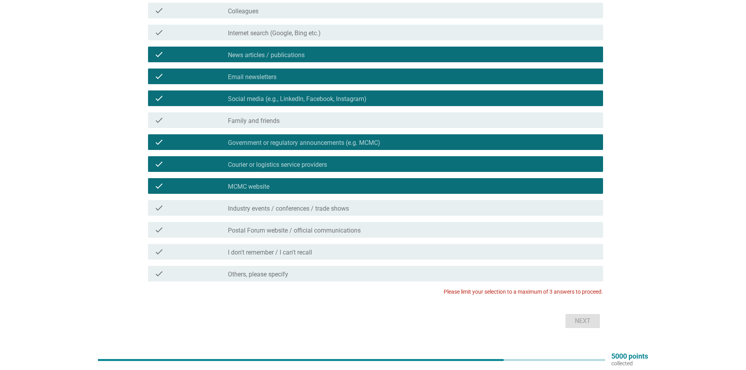
click at [276, 147] on div "check check_box_outline_blank Government or regulatory announcements (e.g. MCMC)" at bounding box center [375, 142] width 455 height 16
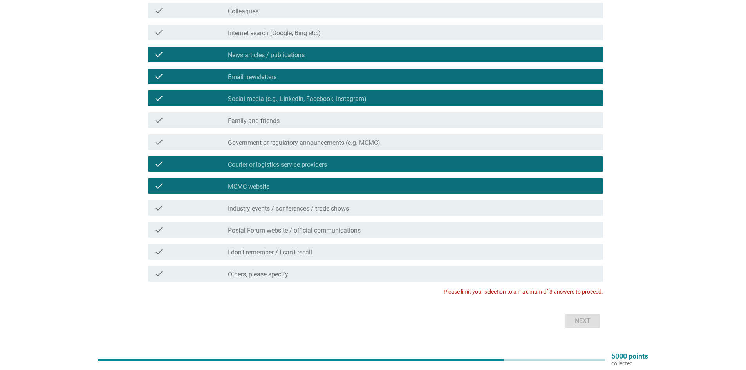
click at [270, 166] on label "Courier or logistics service providers" at bounding box center [277, 165] width 99 height 8
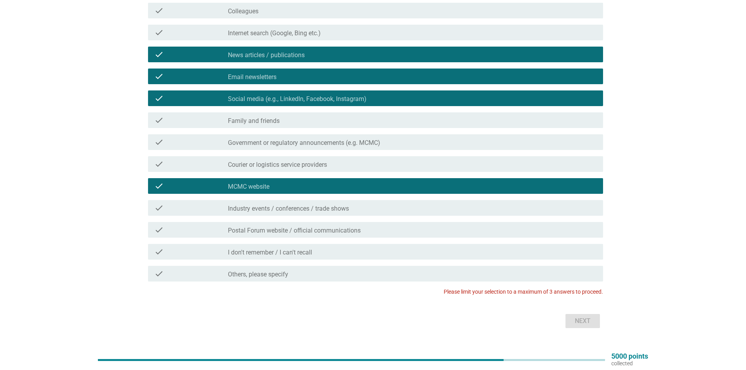
click at [267, 186] on label "MCMC website" at bounding box center [249, 187] width 42 height 8
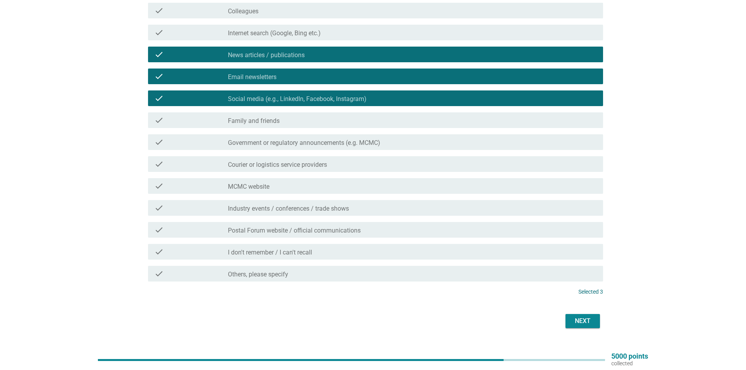
click at [568, 313] on div "Next" at bounding box center [373, 321] width 460 height 19
click at [570, 314] on button "Next" at bounding box center [583, 321] width 34 height 14
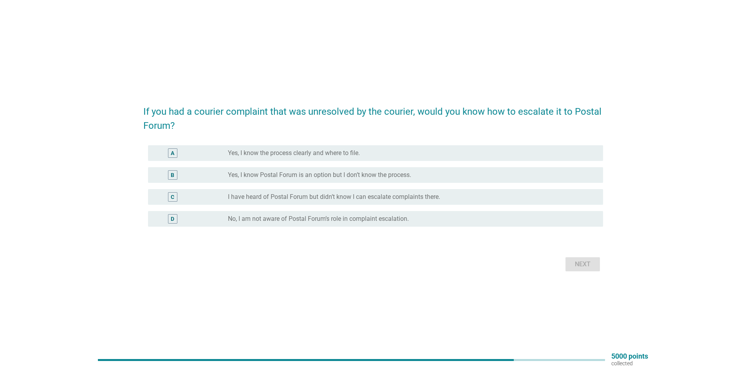
click at [339, 199] on label "I have heard of Postal Forum but didn’t know I can escalate complaints there." at bounding box center [334, 197] width 212 height 8
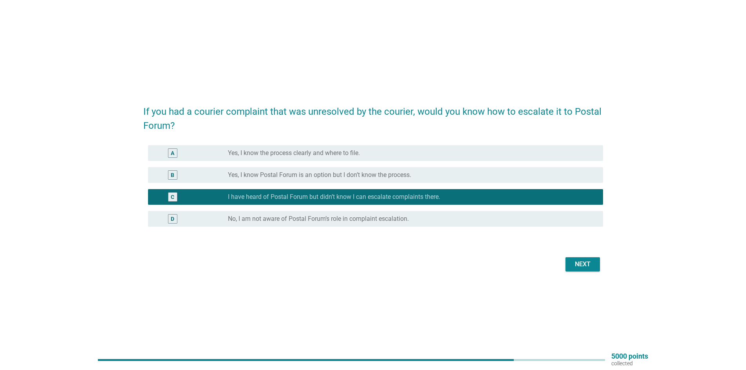
click at [587, 265] on div "Next" at bounding box center [583, 264] width 22 height 9
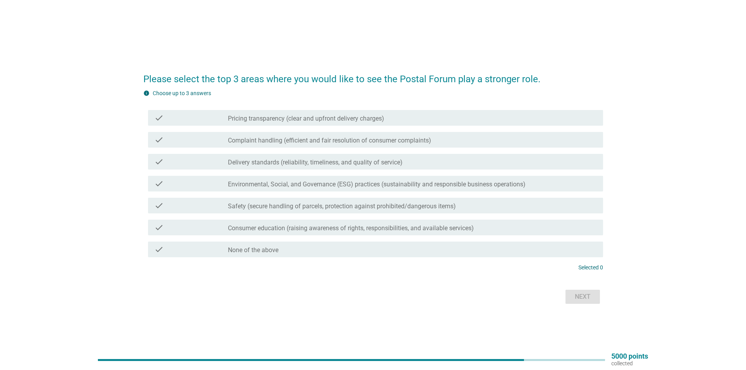
click at [291, 115] on label "Pricing transparency (clear and upfront delivery charges)" at bounding box center [306, 119] width 156 height 8
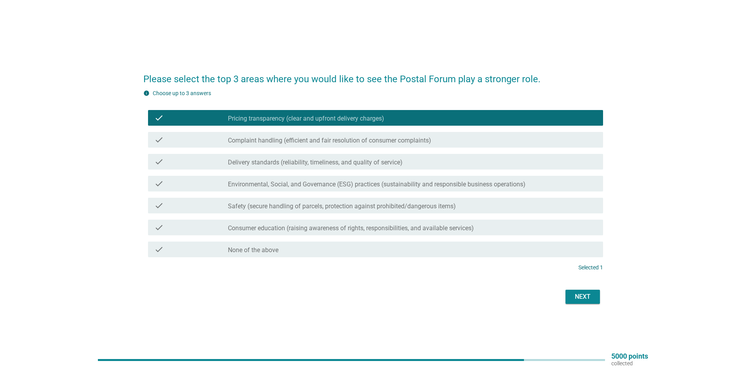
click at [266, 185] on label "Environmental, Social, and Governance (ESG) practices (sustainability and respo…" at bounding box center [377, 185] width 298 height 8
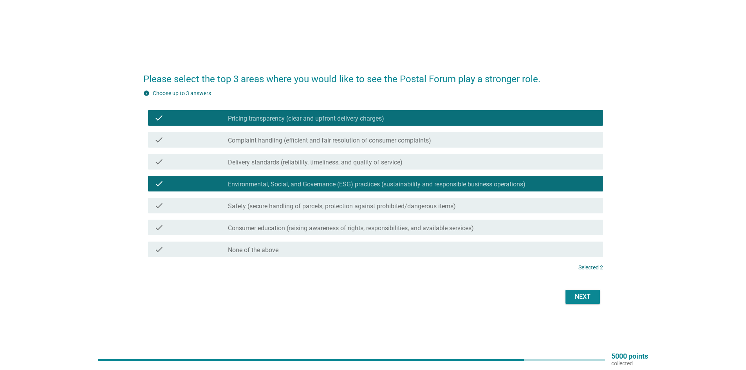
click at [263, 201] on div "check_box_outline_blank Safety (secure handling of parcels, protection against …" at bounding box center [412, 205] width 369 height 9
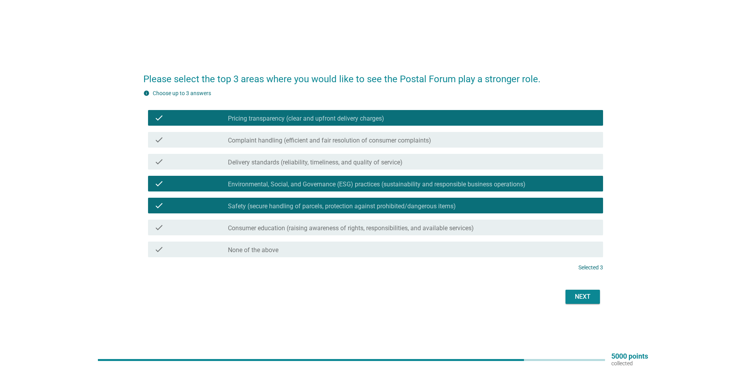
click at [574, 300] on div "Next" at bounding box center [583, 296] width 22 height 9
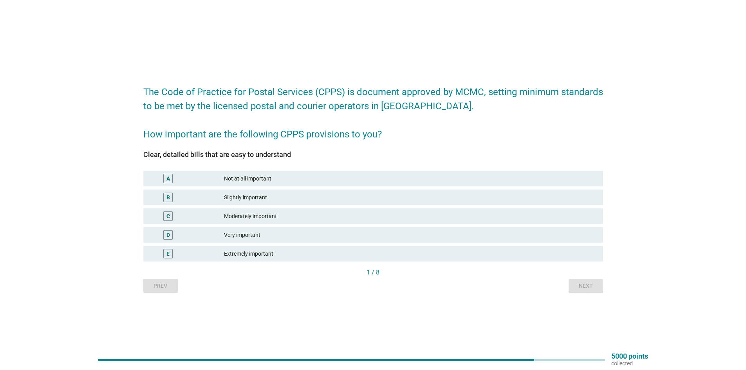
click at [270, 219] on div "Moderately important" at bounding box center [410, 216] width 373 height 9
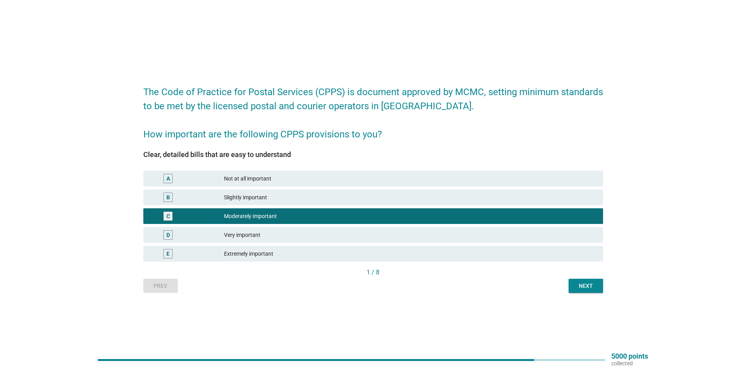
click at [597, 288] on div "Next" at bounding box center [586, 286] width 22 height 8
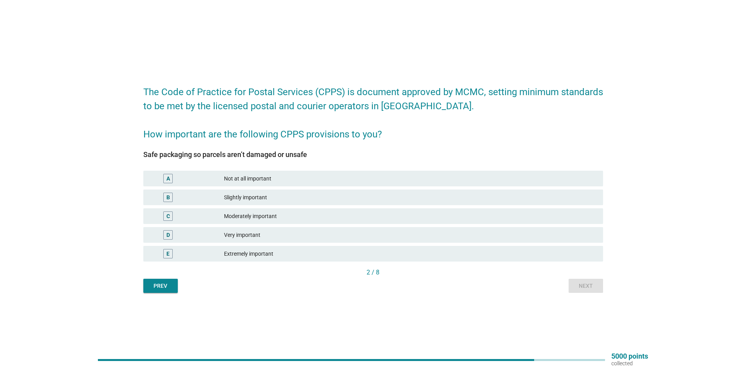
click at [262, 212] on div "Moderately important" at bounding box center [410, 216] width 373 height 9
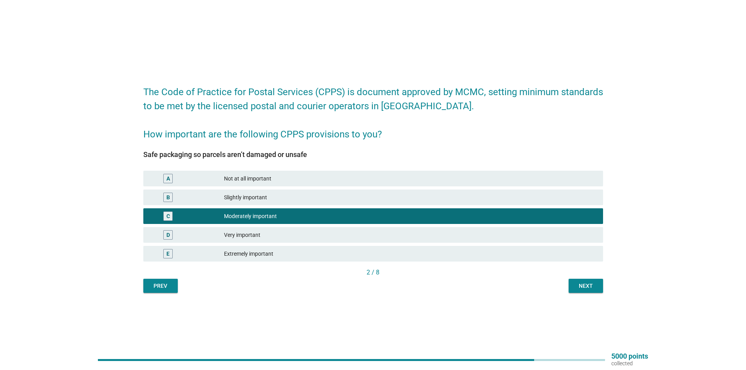
click at [580, 290] on div "Next" at bounding box center [586, 286] width 22 height 8
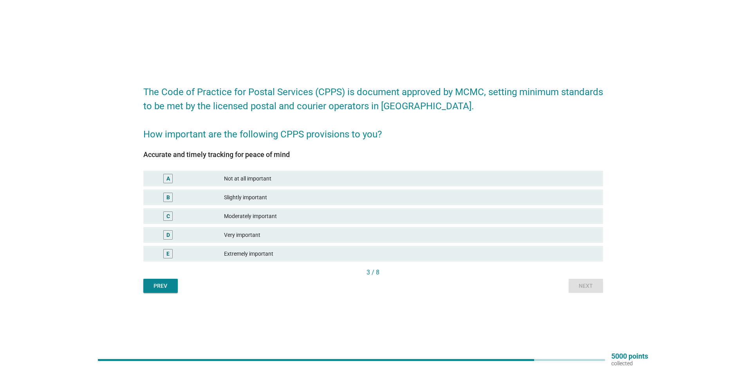
click at [276, 217] on div "Moderately important" at bounding box center [410, 216] width 373 height 9
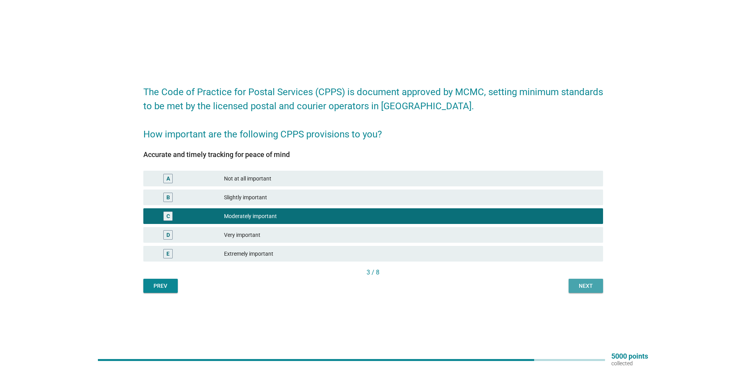
click at [581, 285] on div "Next" at bounding box center [586, 286] width 22 height 8
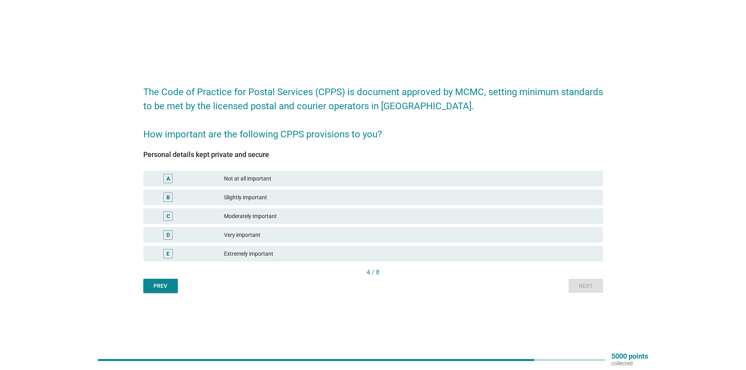
click at [229, 218] on div "Moderately important" at bounding box center [410, 216] width 373 height 9
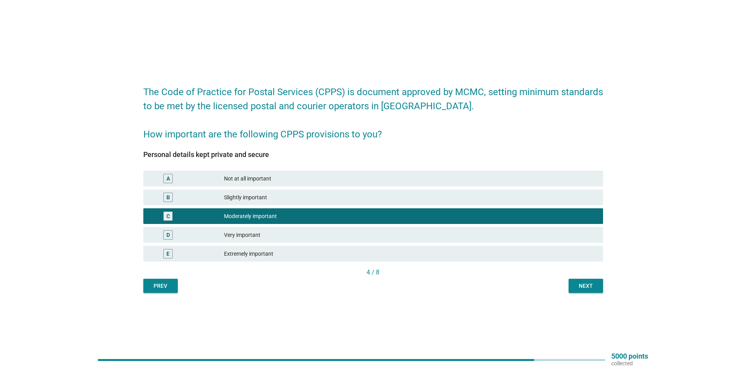
click at [584, 285] on div "Next" at bounding box center [586, 286] width 22 height 8
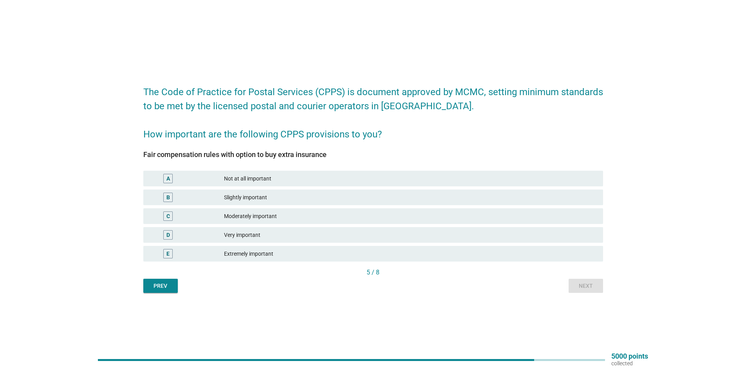
click at [247, 221] on div "Moderately important" at bounding box center [410, 216] width 373 height 9
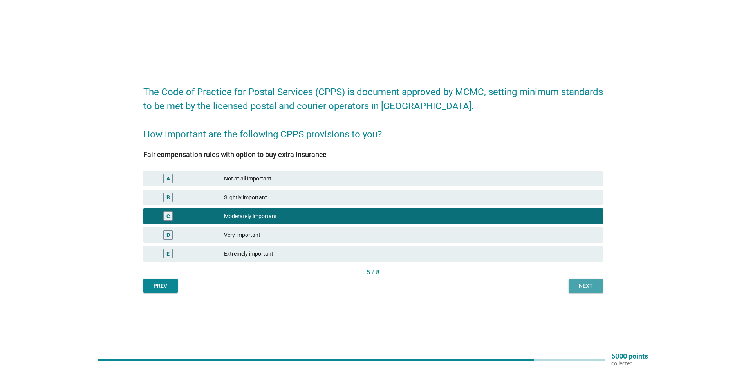
click at [588, 290] on button "Next" at bounding box center [586, 286] width 34 height 14
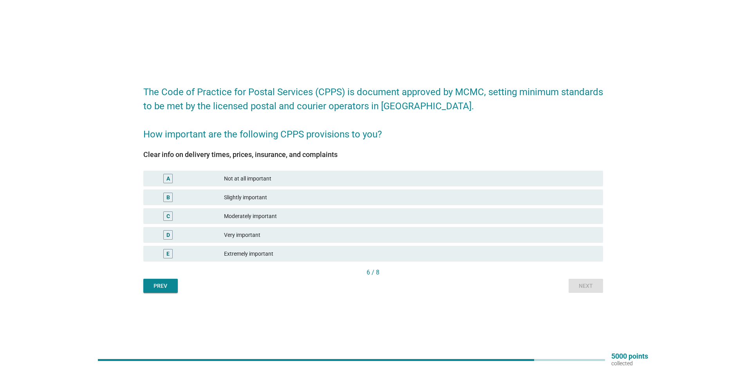
click at [302, 212] on div "Moderately important" at bounding box center [410, 216] width 373 height 9
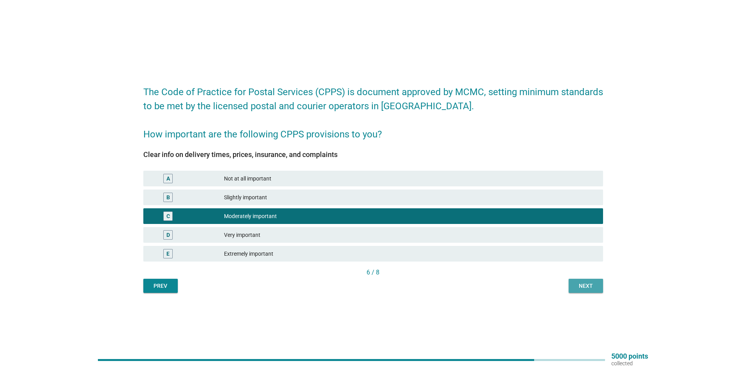
click at [599, 289] on button "Next" at bounding box center [586, 286] width 34 height 14
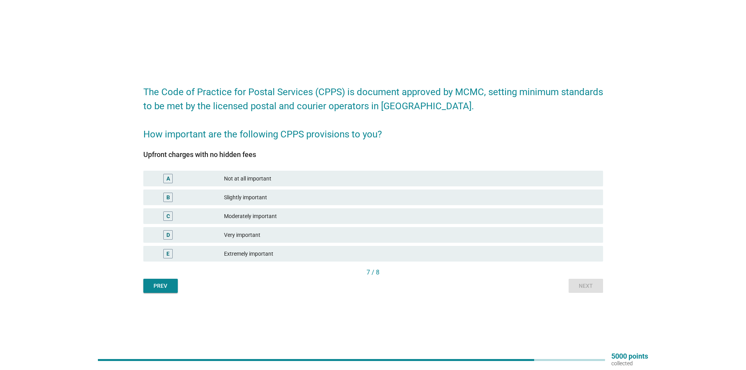
drag, startPoint x: 250, startPoint y: 215, endPoint x: 328, endPoint y: 228, distance: 79.3
click at [250, 215] on div "Moderately important" at bounding box center [410, 216] width 373 height 9
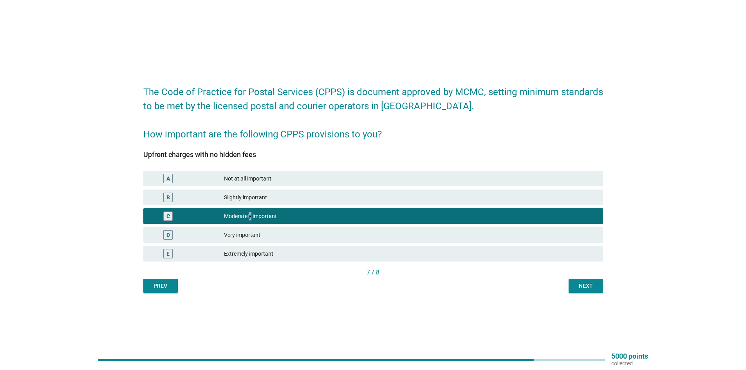
click at [594, 285] on div "Next" at bounding box center [586, 286] width 22 height 8
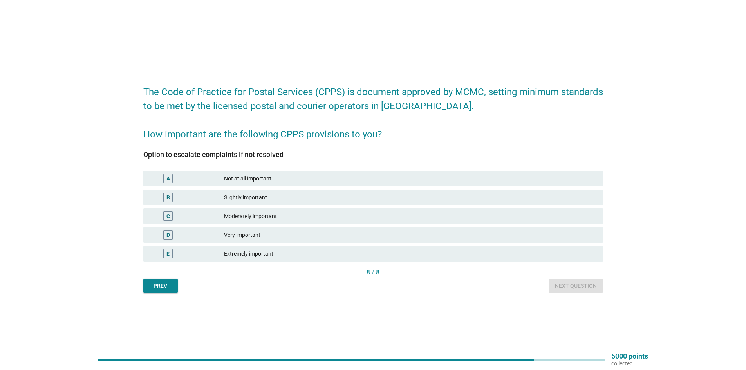
click at [271, 220] on div "Moderately important" at bounding box center [410, 216] width 373 height 9
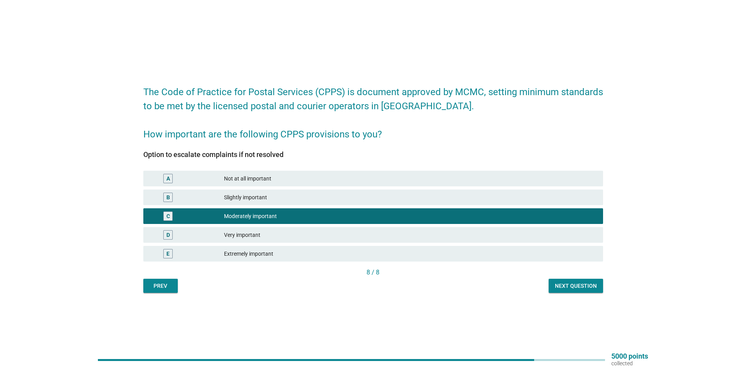
click at [592, 290] on button "Next question" at bounding box center [576, 286] width 54 height 14
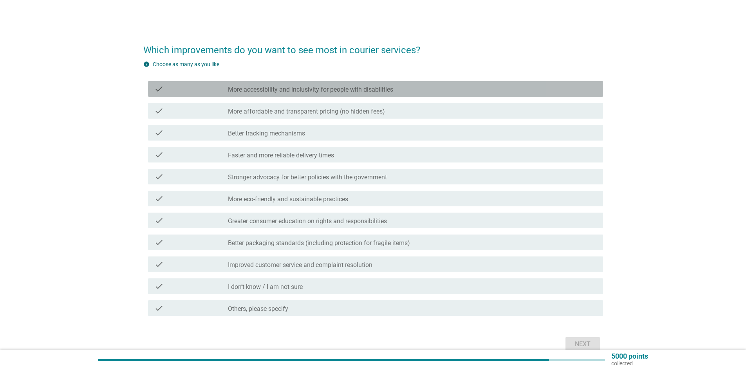
click at [351, 95] on div "check check_box_outline_blank More accessibility and inclusivity for people wit…" at bounding box center [375, 89] width 455 height 16
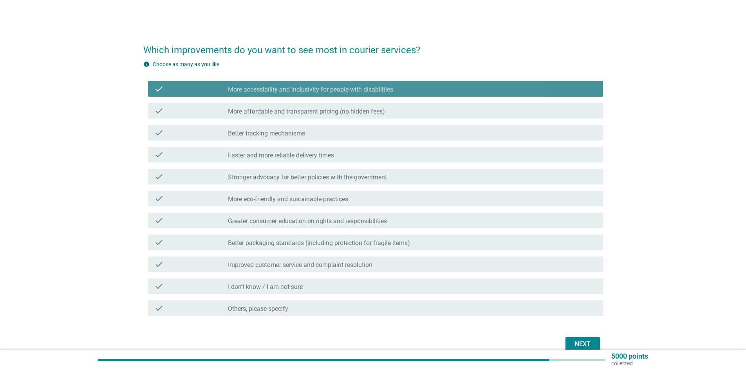
click at [351, 95] on div "check check_box_outline_blank More accessibility and inclusivity for people wit…" at bounding box center [375, 89] width 455 height 16
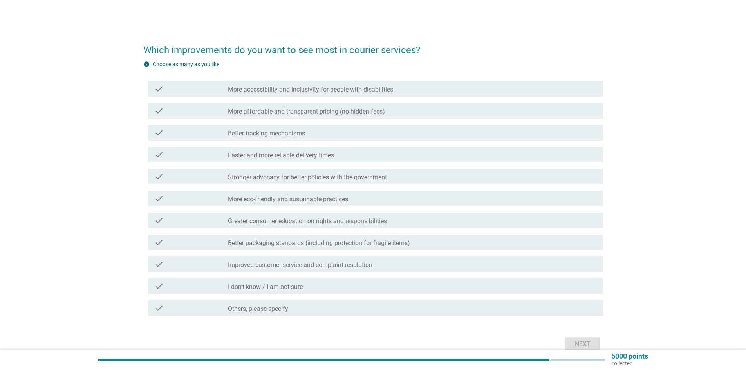
click at [310, 114] on label "More affordable and transparent pricing (no hidden fees)" at bounding box center [306, 112] width 157 height 8
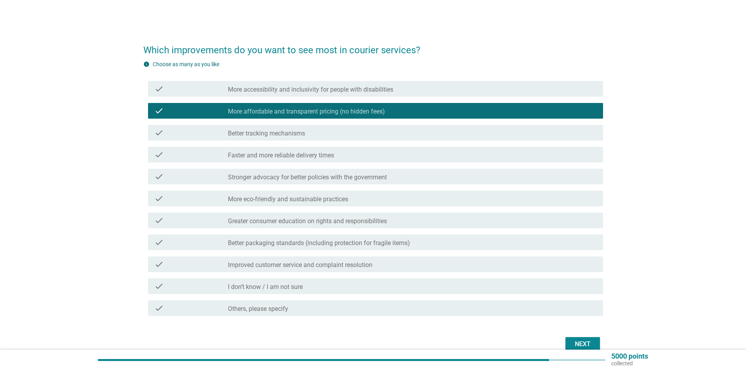
click at [305, 128] on div "check check_box_outline_blank Better tracking mechanisms" at bounding box center [375, 133] width 455 height 16
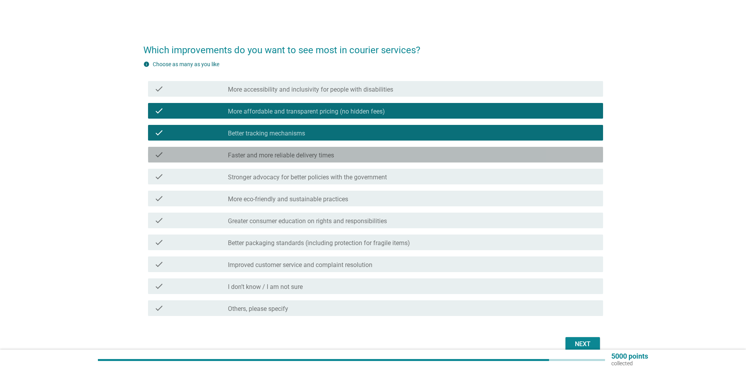
click at [372, 157] on div "check_box_outline_blank Faster and more reliable delivery times" at bounding box center [412, 154] width 369 height 9
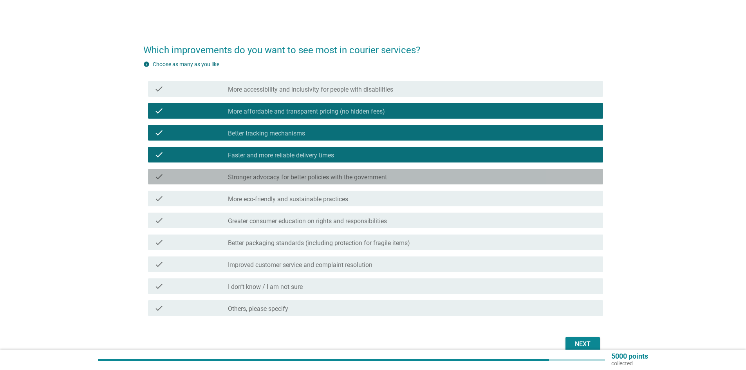
click at [412, 179] on div "check_box_outline_blank Stronger advocacy for better policies with the governme…" at bounding box center [412, 176] width 369 height 9
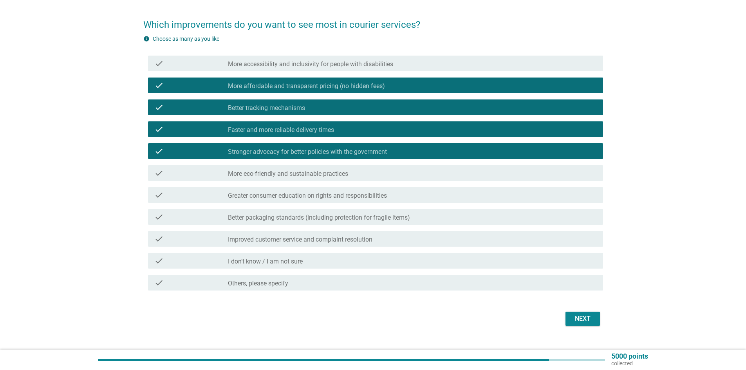
scroll to position [39, 0]
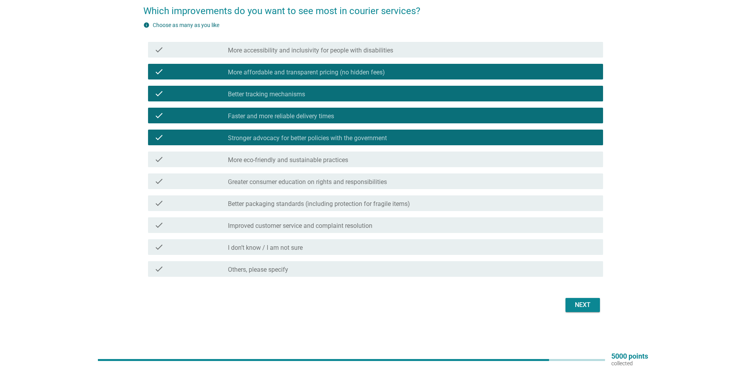
drag, startPoint x: 293, startPoint y: 203, endPoint x: 295, endPoint y: 197, distance: 6.8
click at [293, 204] on label "Better packaging standards (including protection for fragile items)" at bounding box center [319, 204] width 182 height 8
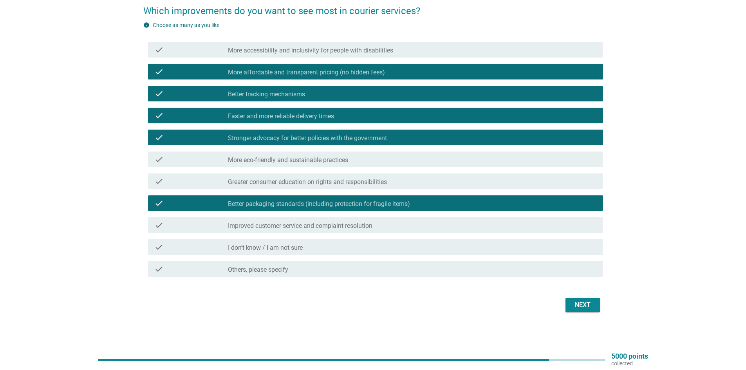
drag, startPoint x: 271, startPoint y: 224, endPoint x: 275, endPoint y: 223, distance: 4.2
click at [270, 224] on label "Improved customer service and complaint resolution" at bounding box center [300, 226] width 145 height 8
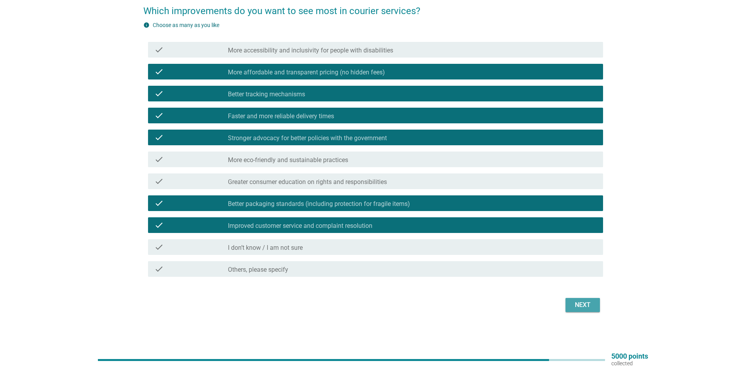
click at [581, 308] on div "Next" at bounding box center [583, 304] width 22 height 9
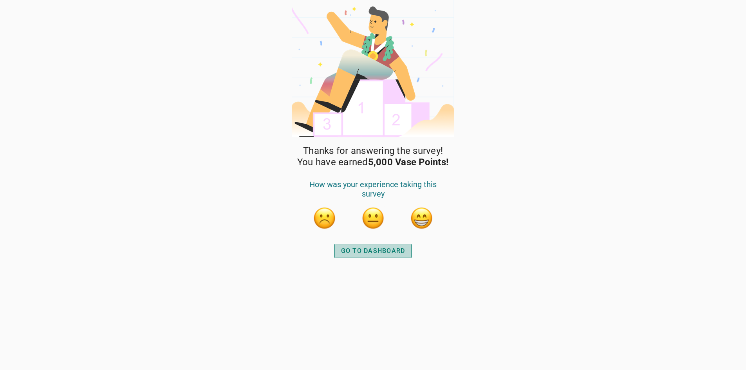
click at [402, 253] on div "GO TO DASHBOARD" at bounding box center [373, 250] width 64 height 9
